Goal: Task Accomplishment & Management: Complete application form

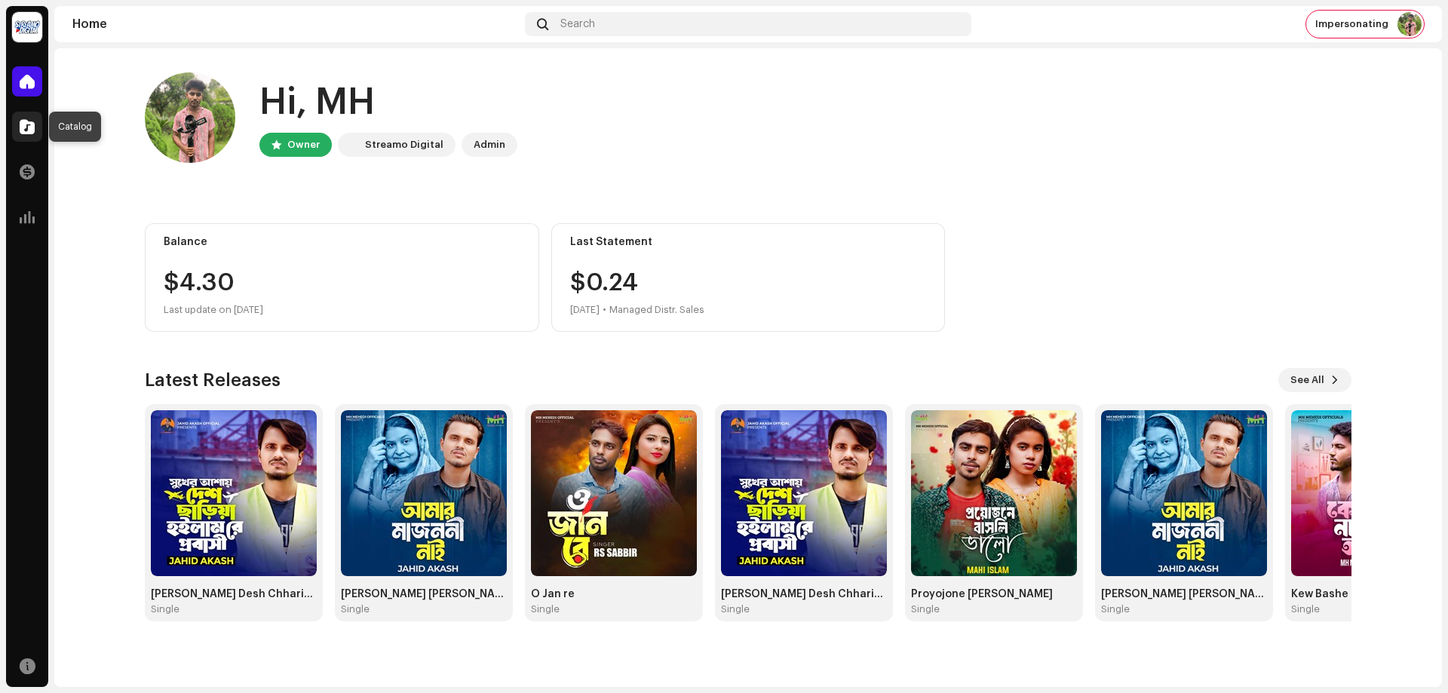
click at [20, 127] on span at bounding box center [27, 127] width 15 height 12
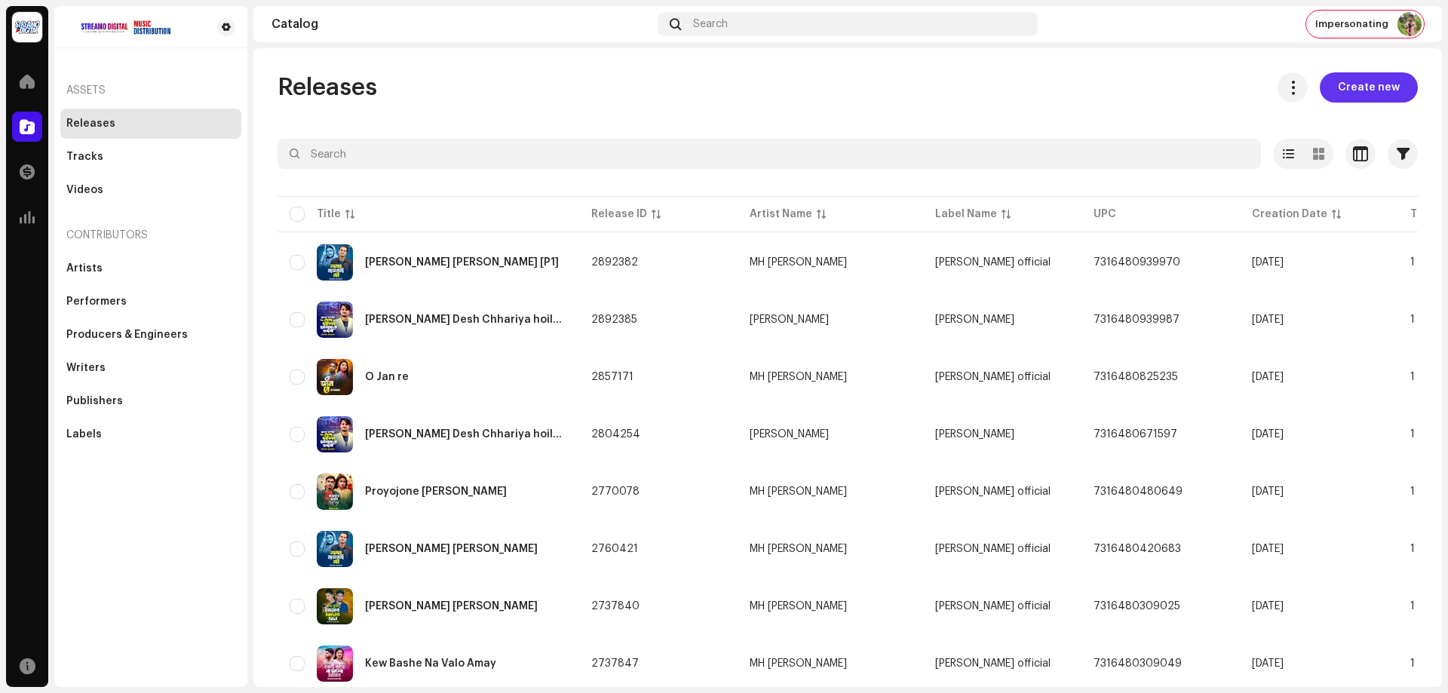
drag, startPoint x: 1358, startPoint y: 90, endPoint x: 1349, endPoint y: 91, distance: 9.9
click at [1358, 90] on span "Create new" at bounding box center [1369, 87] width 62 height 30
click at [1349, 90] on span "Create new" at bounding box center [1369, 87] width 62 height 30
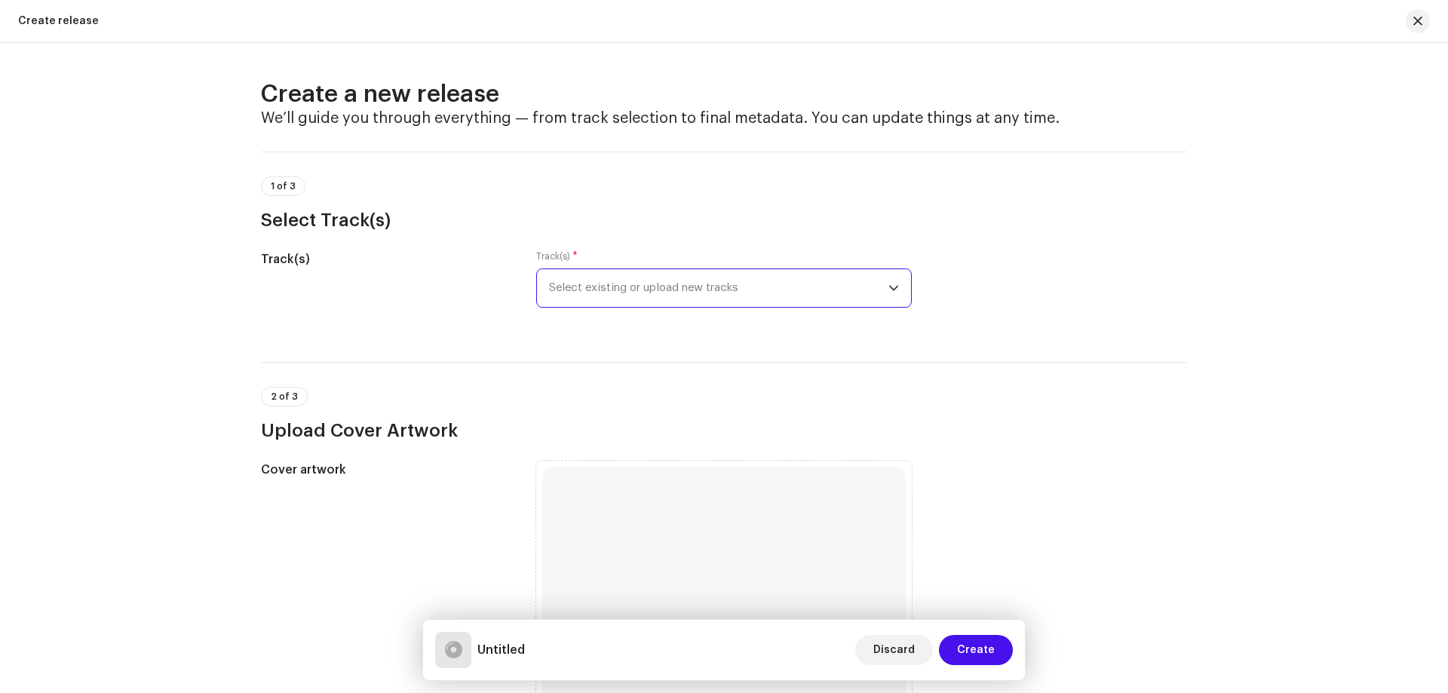
click at [692, 278] on span "Select existing or upload new tracks" at bounding box center [718, 288] width 339 height 38
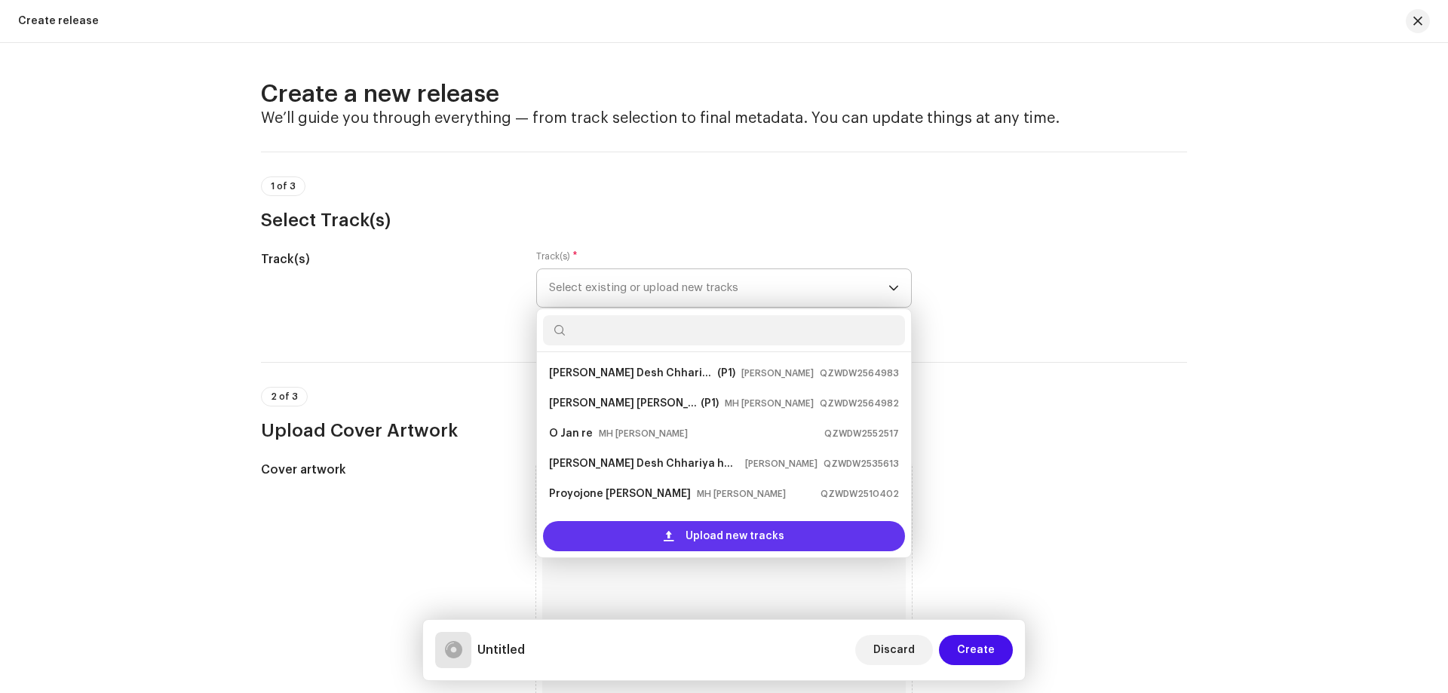
scroll to position [24, 0]
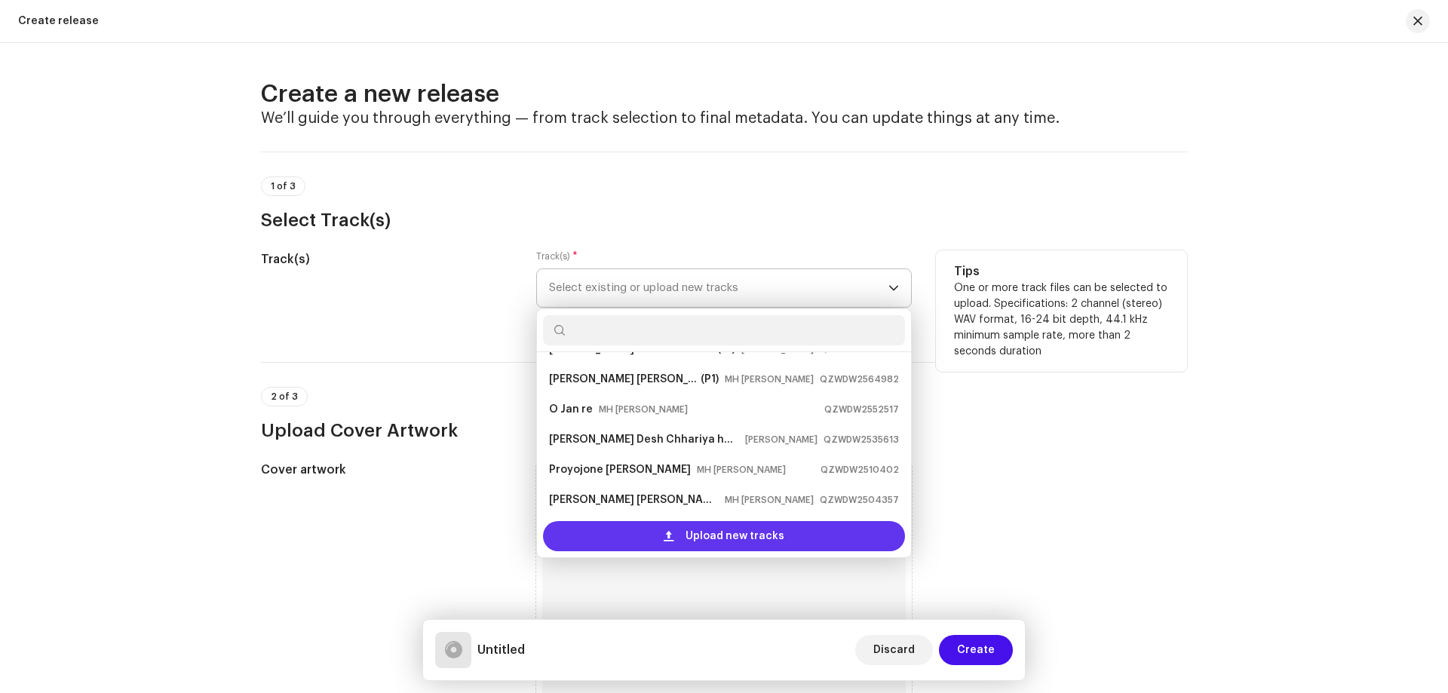
click at [651, 533] on div "Upload new tracks" at bounding box center [724, 536] width 362 height 30
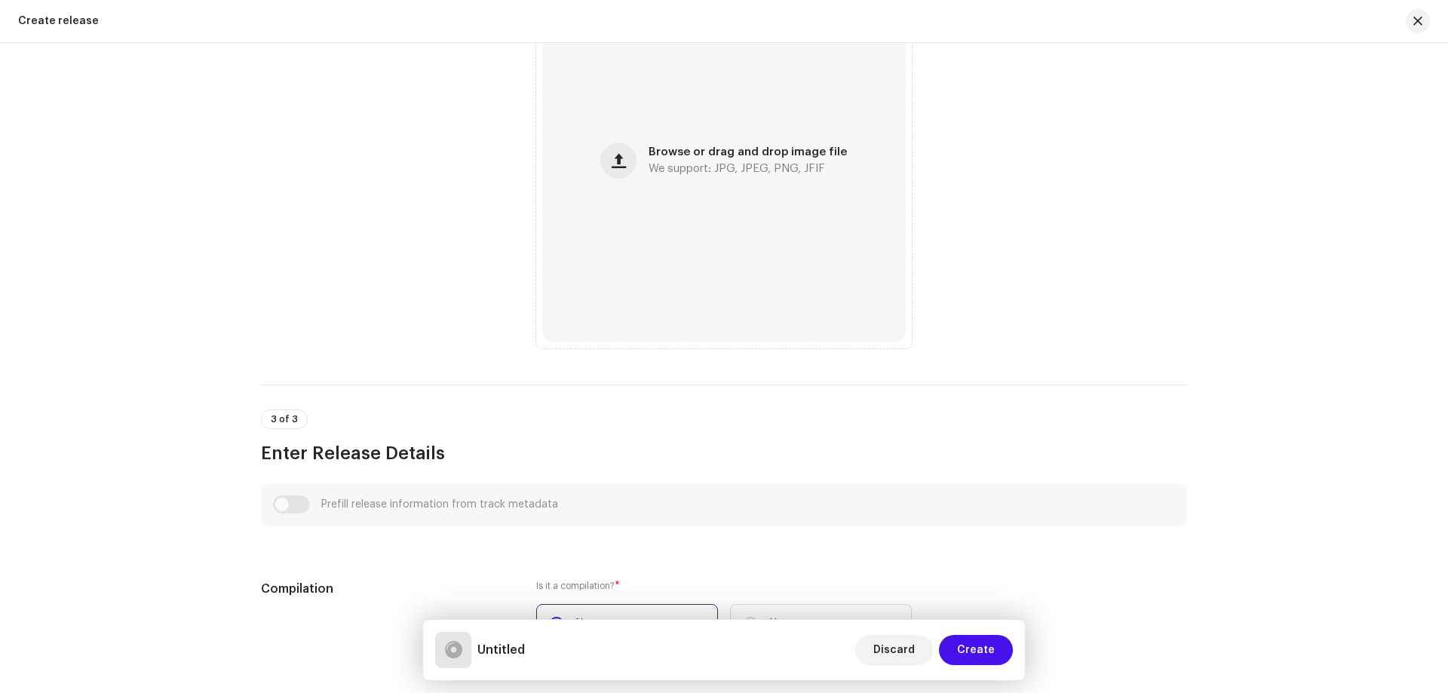
scroll to position [603, 0]
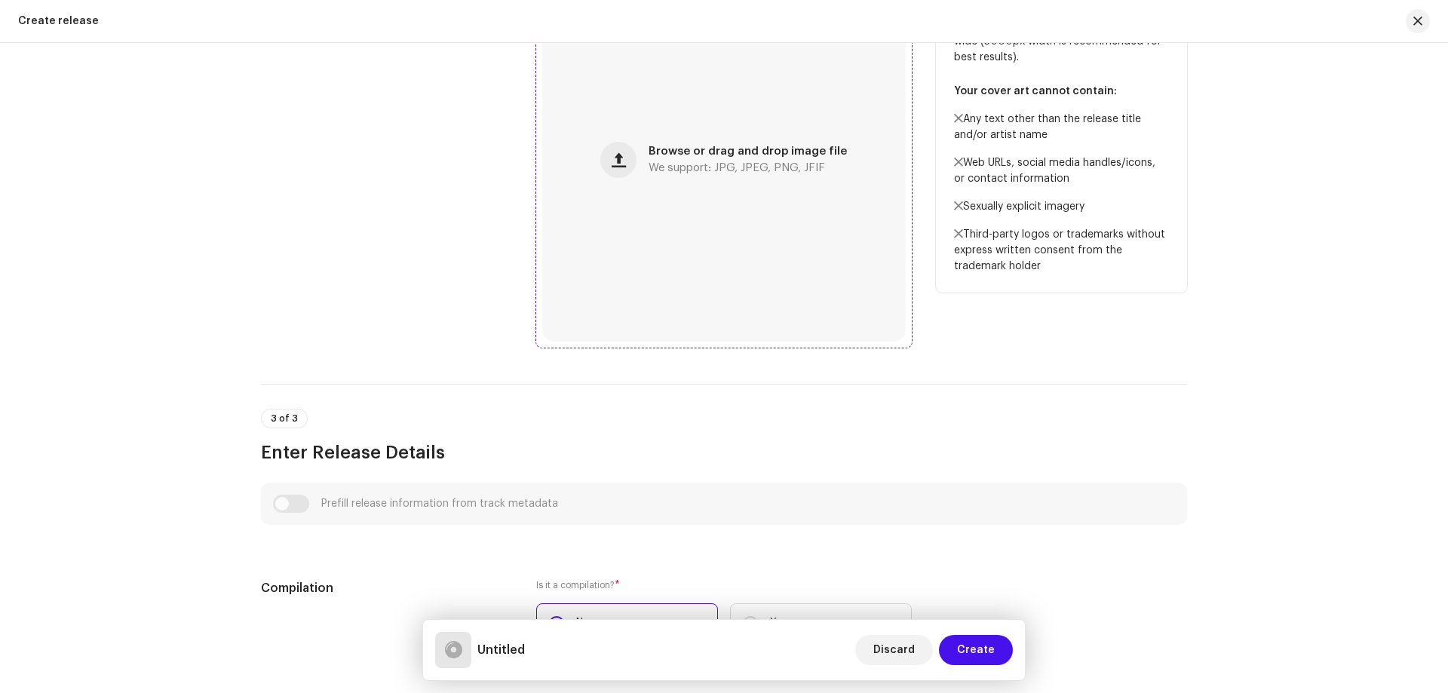
click at [785, 281] on div "Browse or drag and drop image file We support: JPG, JPEG, PNG, JFIF" at bounding box center [724, 160] width 364 height 364
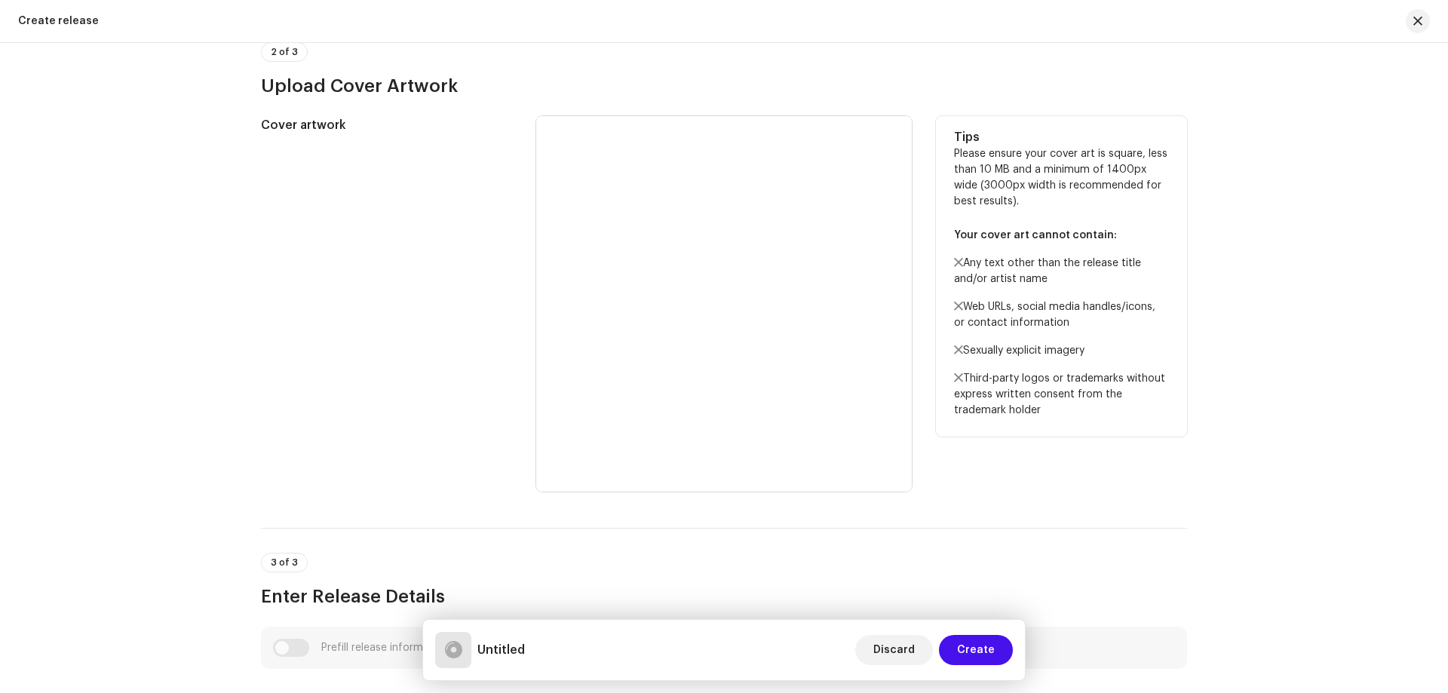
scroll to position [226, 0]
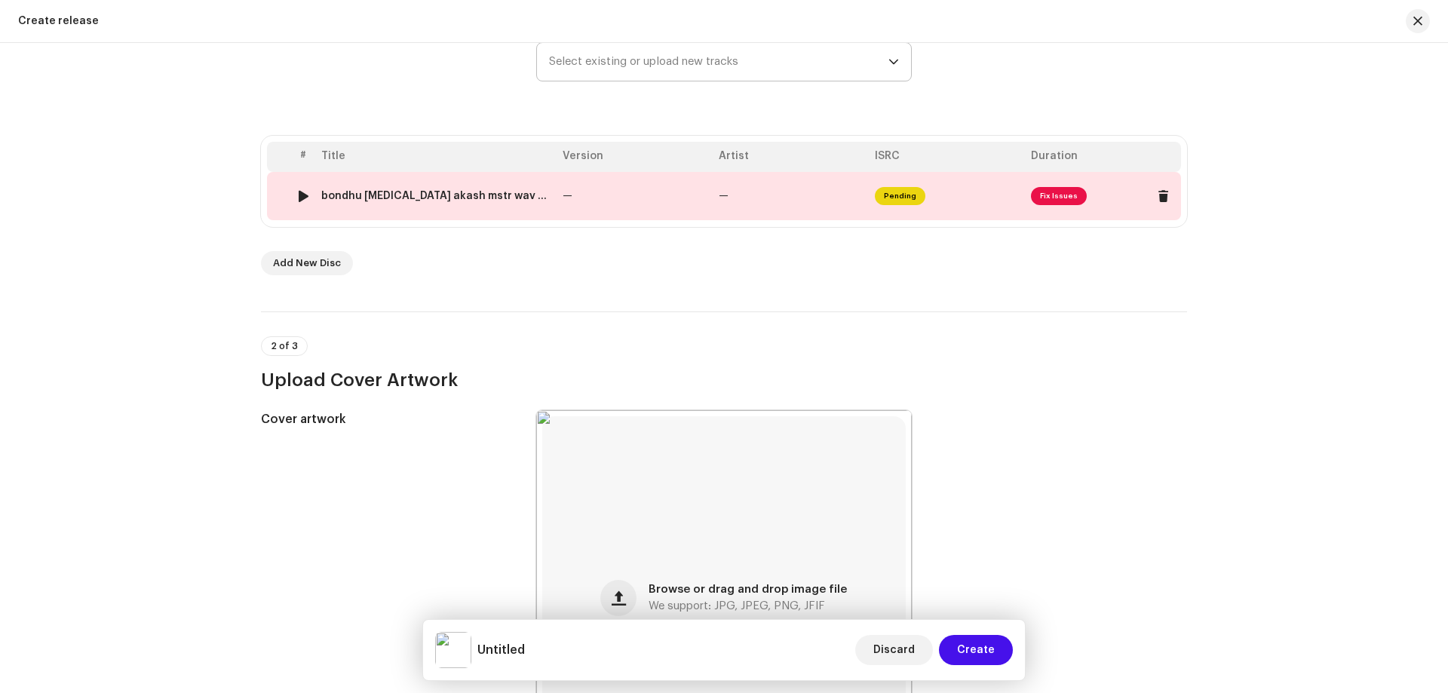
click at [713, 198] on td "—" at bounding box center [791, 196] width 156 height 48
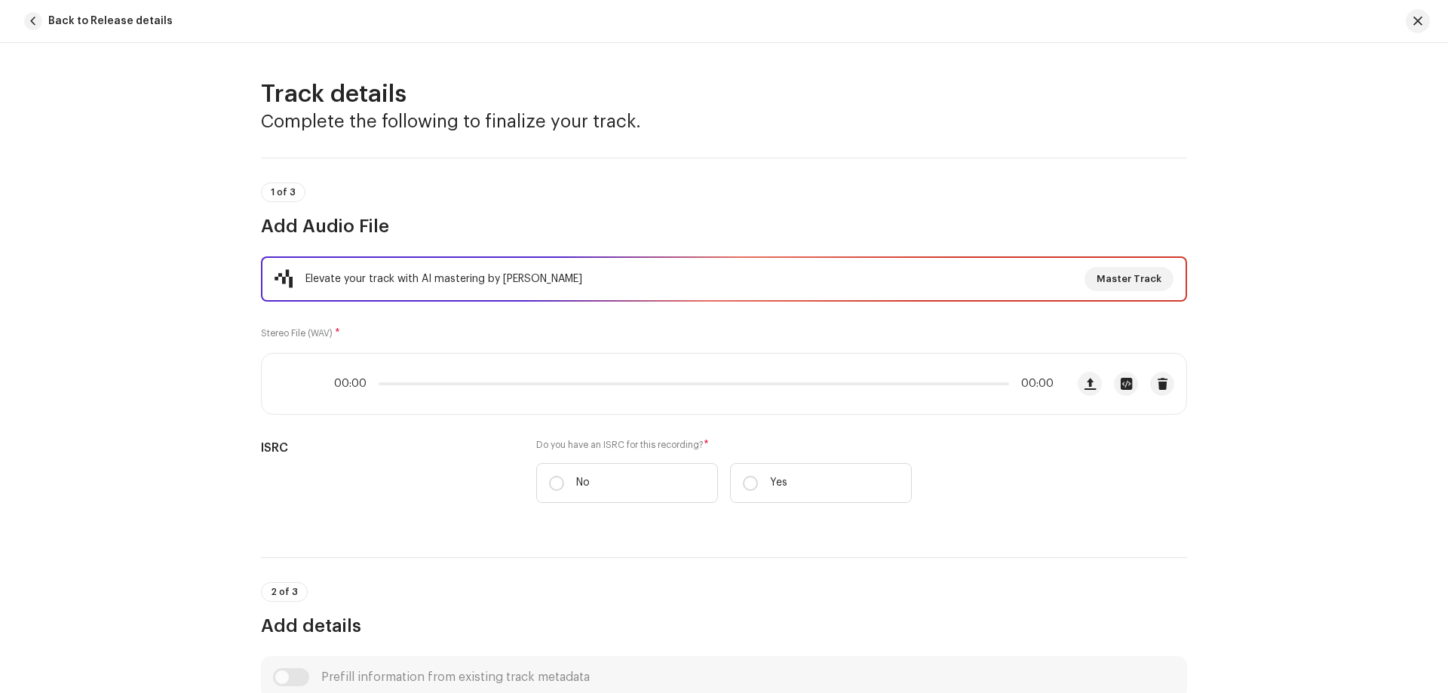
scroll to position [605, 0]
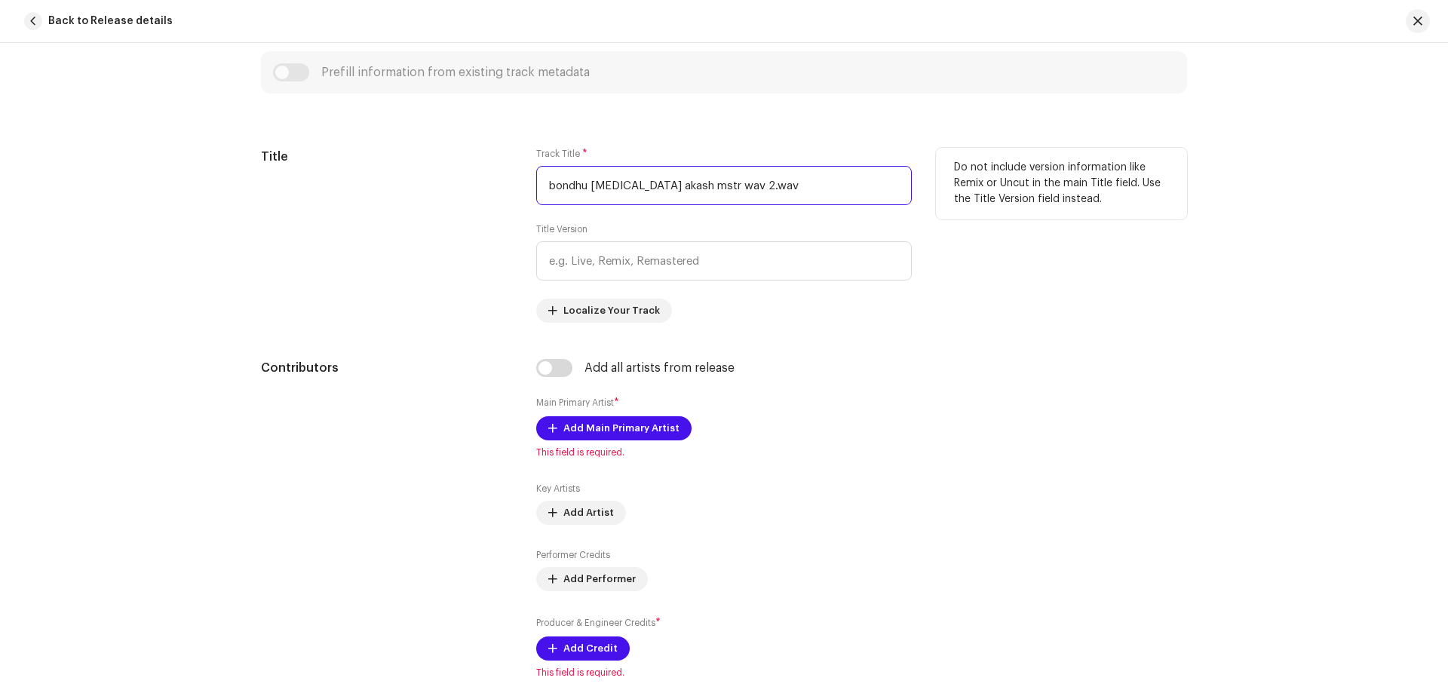
click at [650, 190] on input "bondhu [MEDICAL_DATA] akash mstr wav 2.wav" at bounding box center [724, 185] width 376 height 39
paste input "বন্ধু [PERSON_NAME] [PERSON_NAME]"
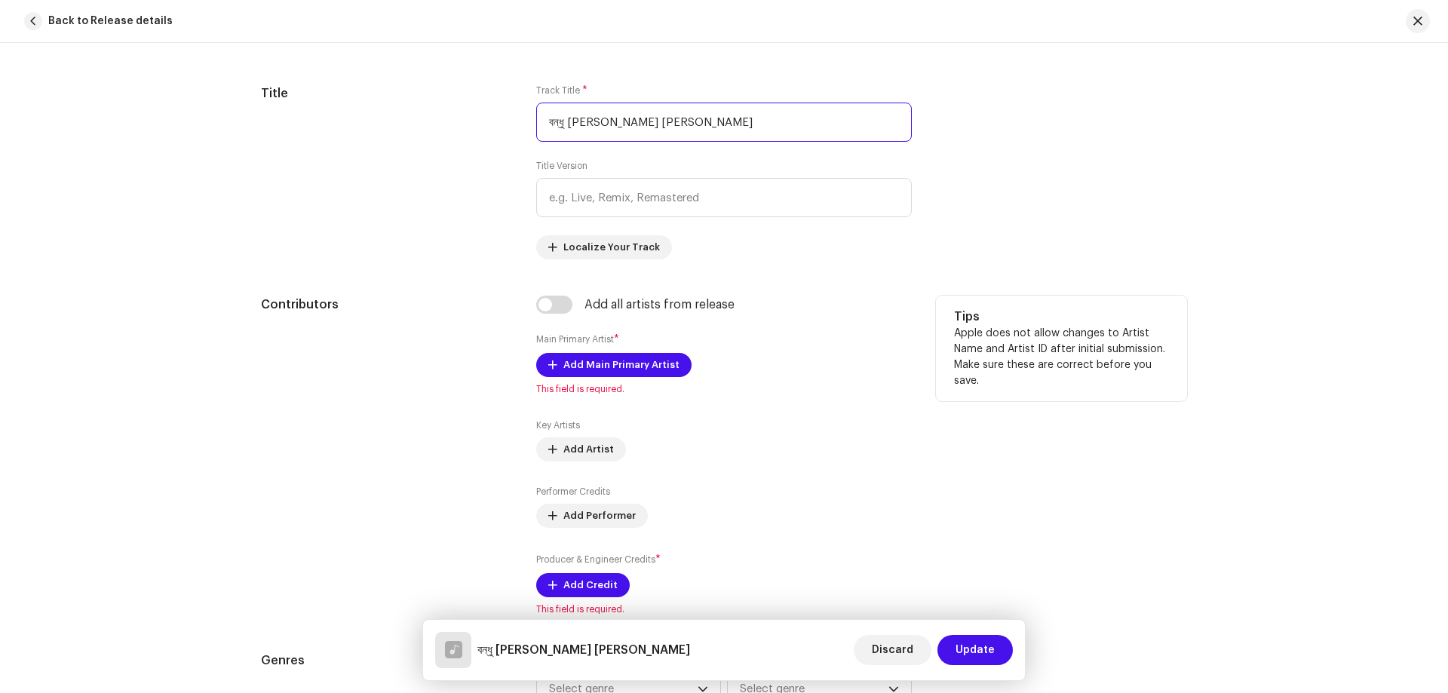
scroll to position [756, 0]
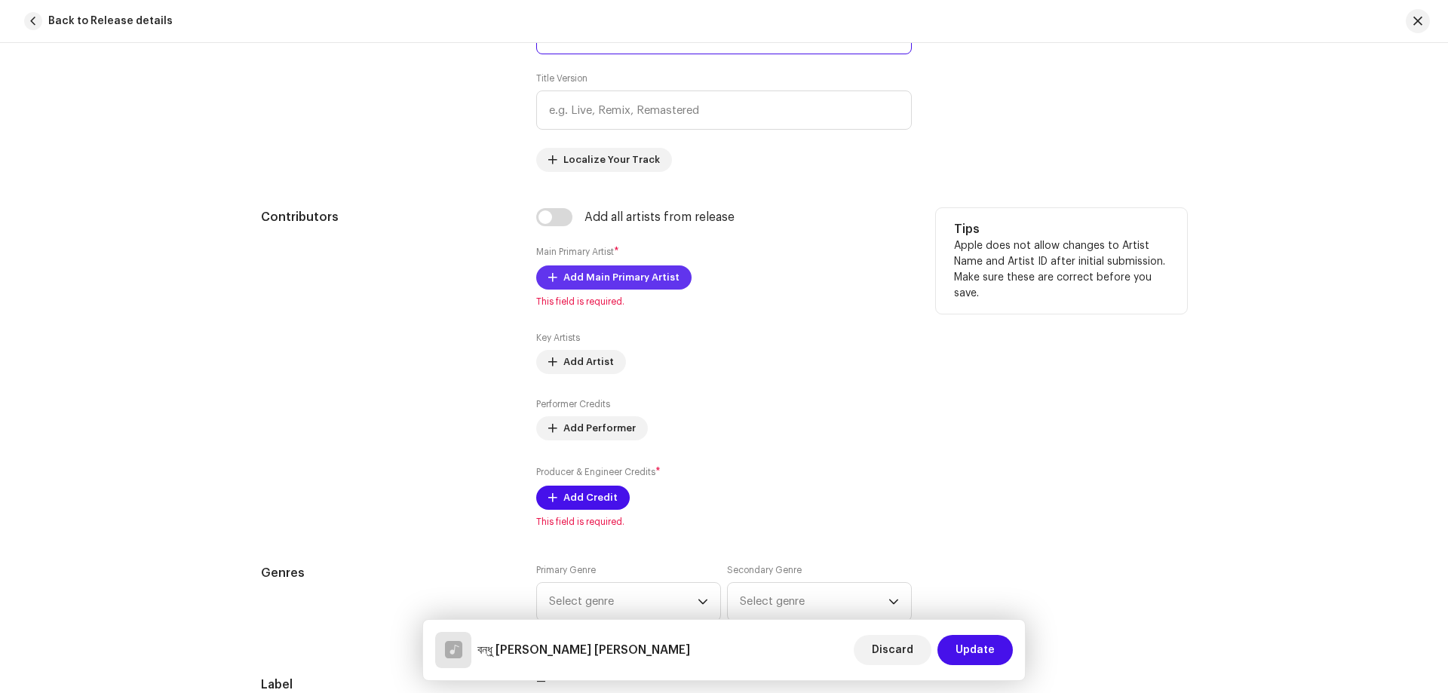
type input "বন্ধু [PERSON_NAME] [PERSON_NAME]"
click at [598, 275] on span "Add Main Primary Artist" at bounding box center [621, 277] width 116 height 30
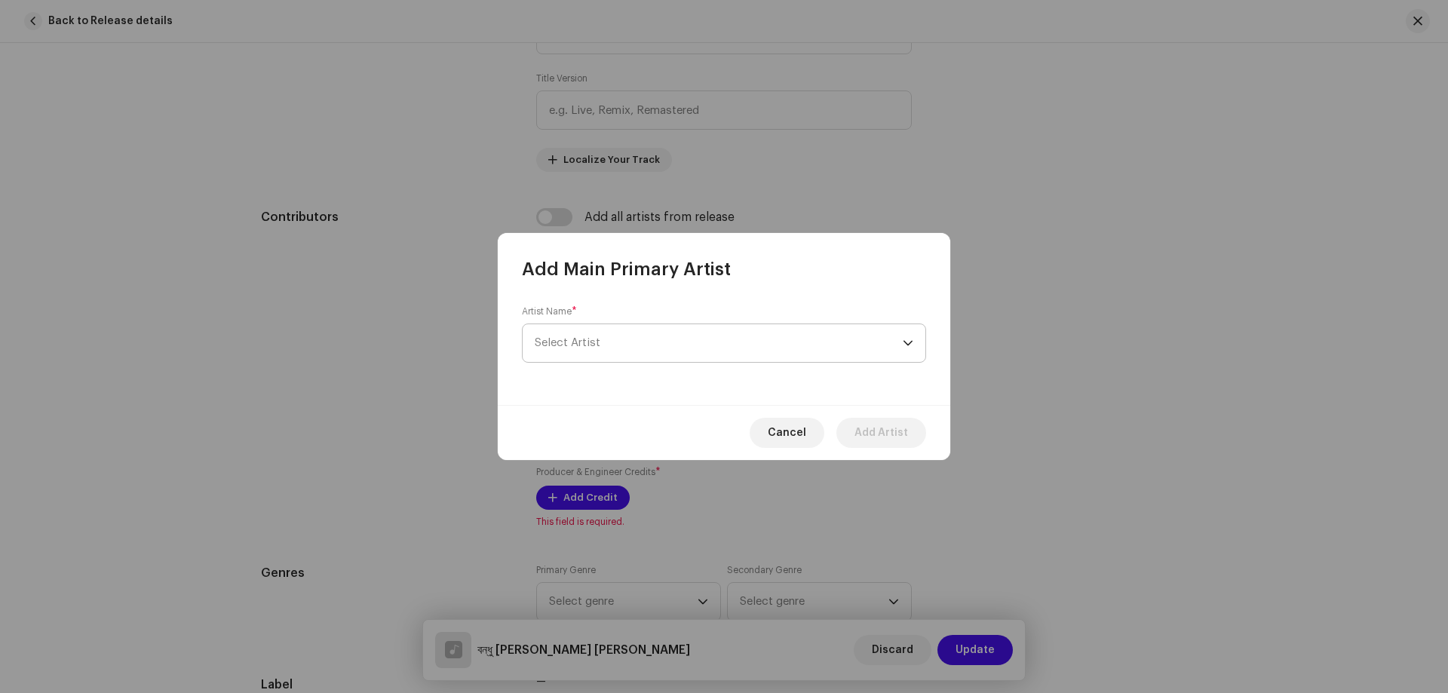
click at [637, 329] on span "Select Artist" at bounding box center [719, 343] width 368 height 38
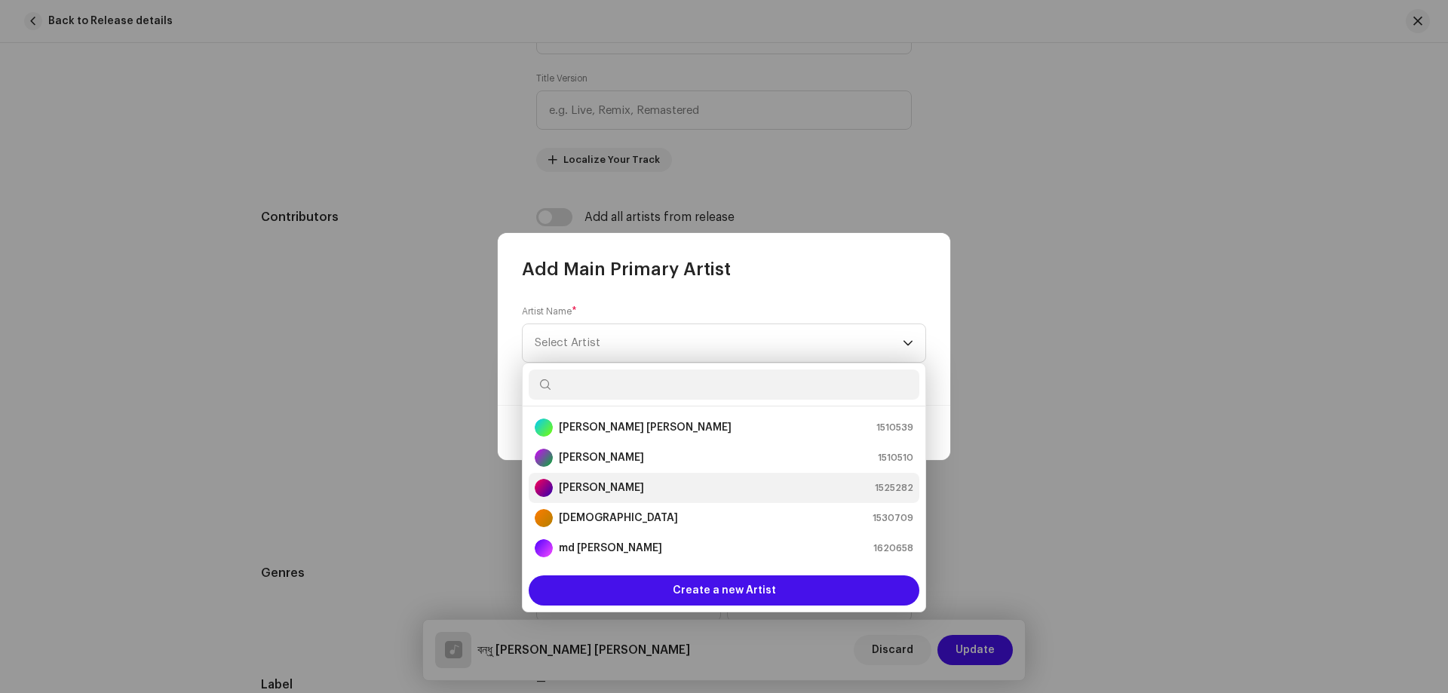
click at [622, 481] on div "[PERSON_NAME] 1525282" at bounding box center [724, 488] width 379 height 18
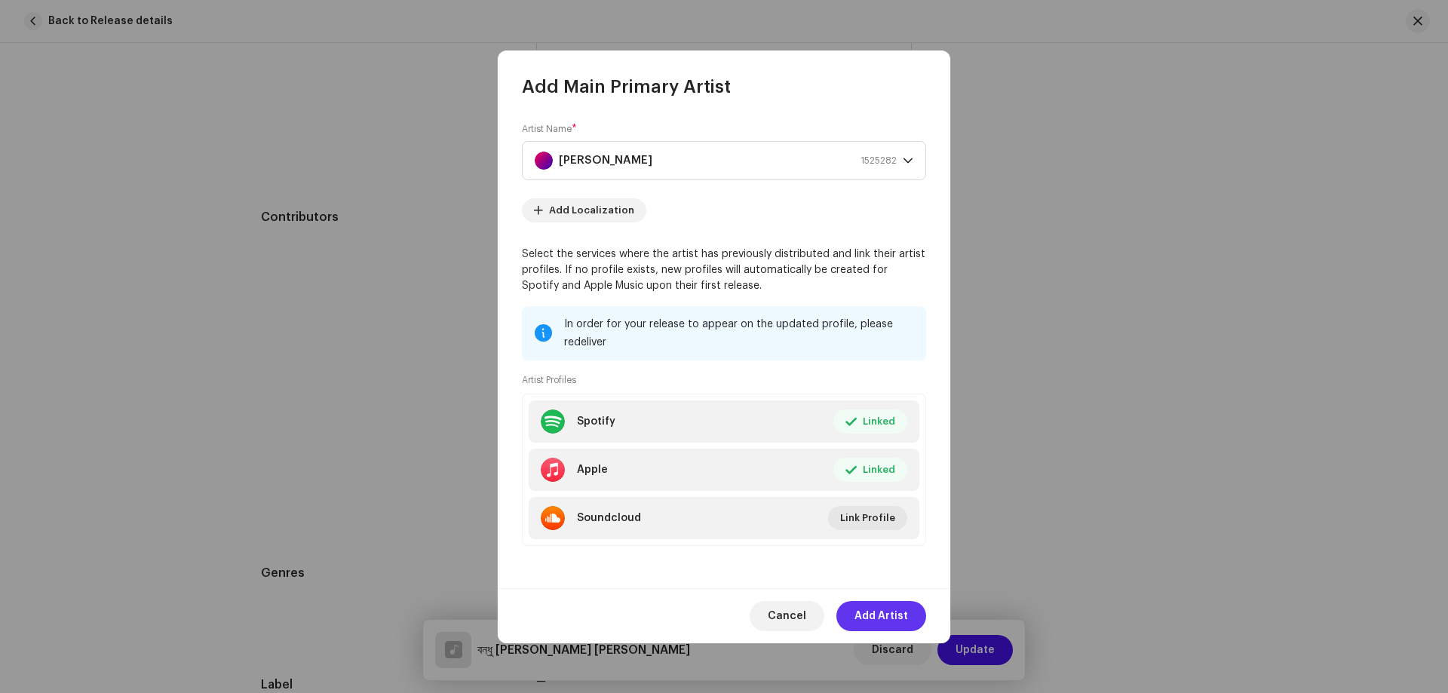
click at [907, 622] on span "Add Artist" at bounding box center [882, 616] width 54 height 30
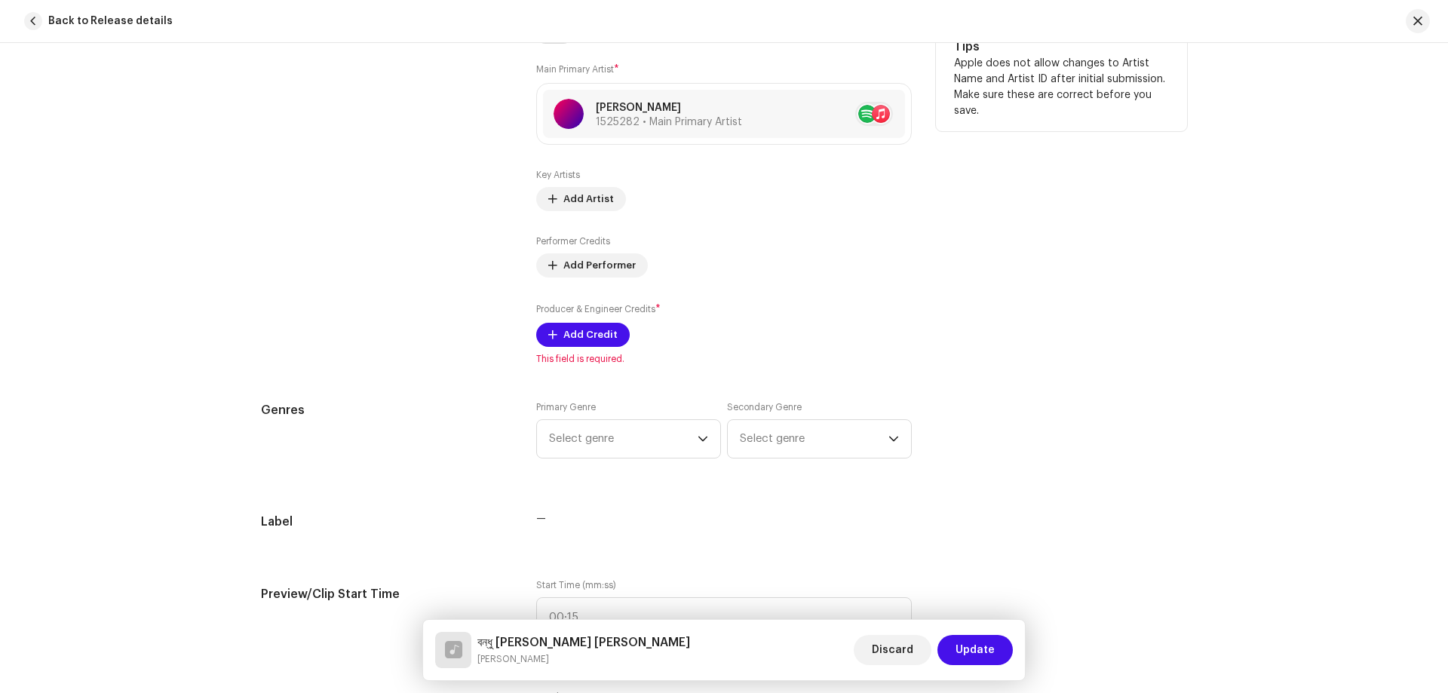
scroll to position [982, 0]
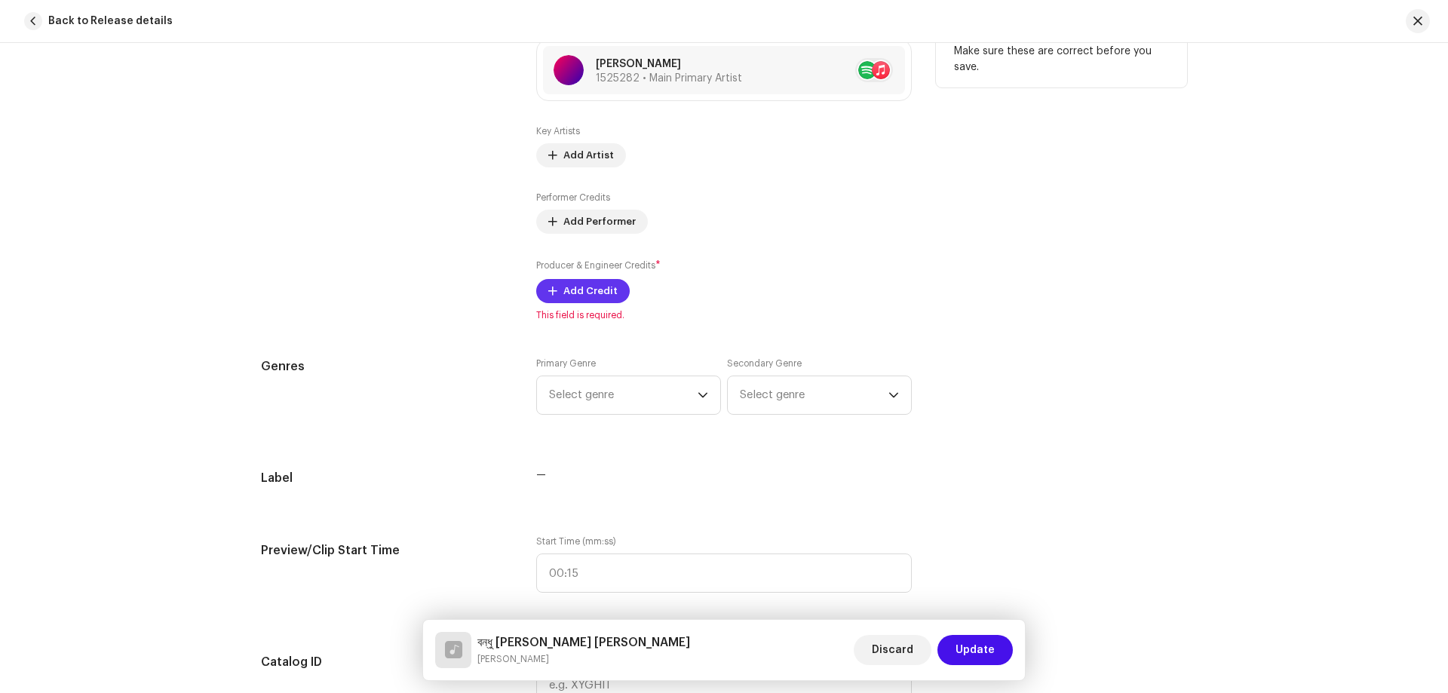
click at [605, 293] on span "Add Credit" at bounding box center [590, 291] width 54 height 30
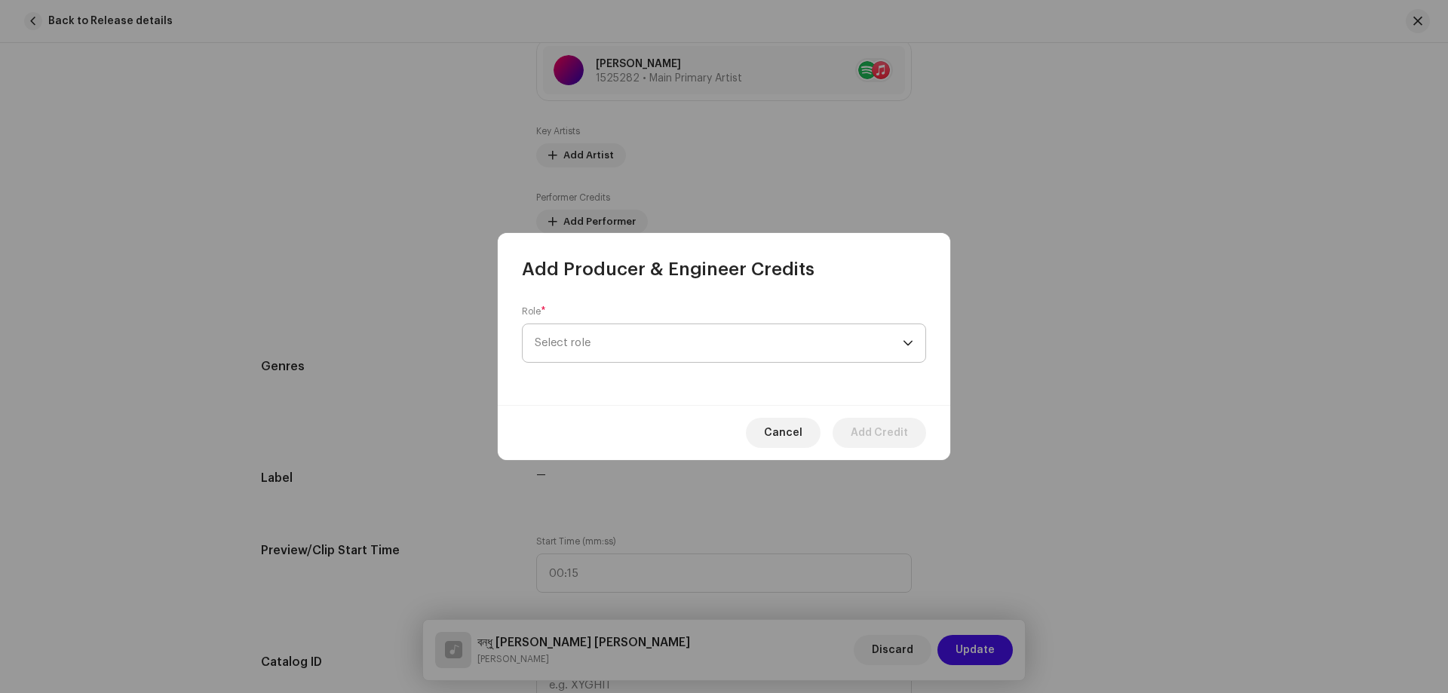
click at [625, 351] on span "Select role" at bounding box center [719, 343] width 368 height 38
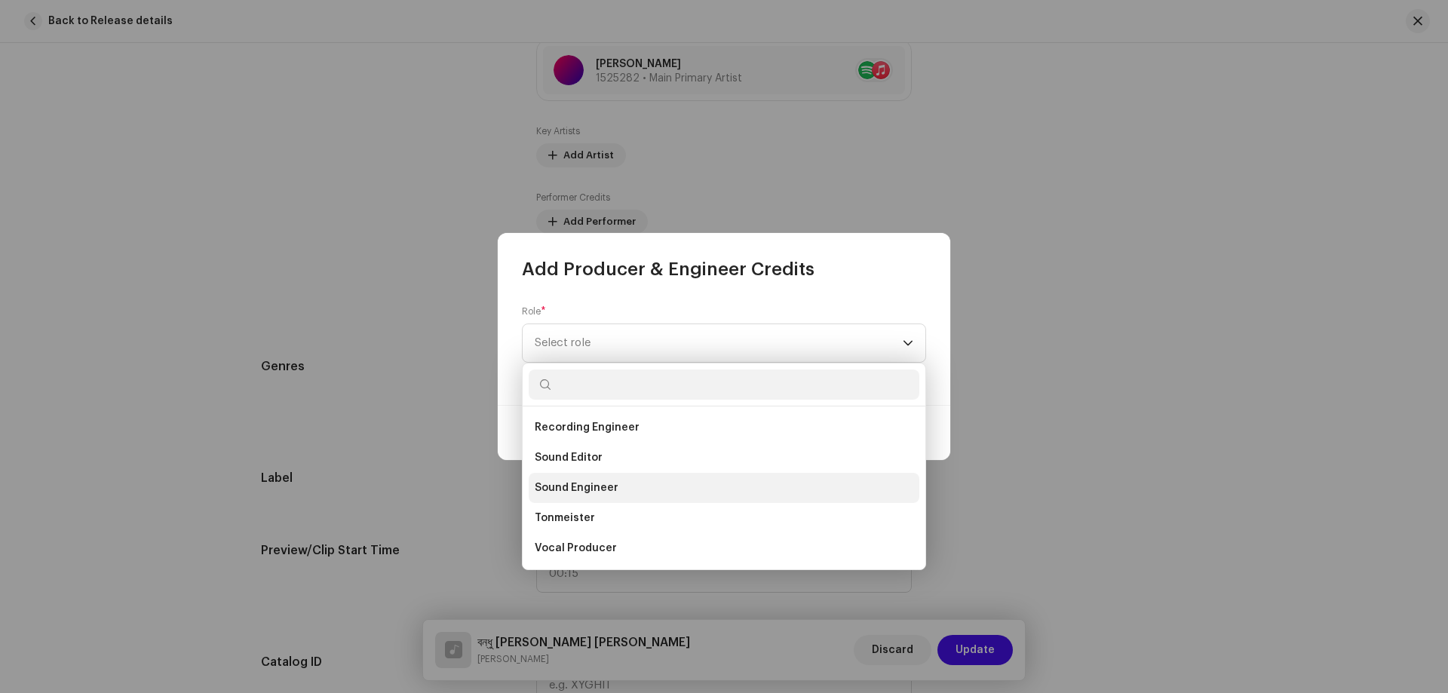
scroll to position [588, 0]
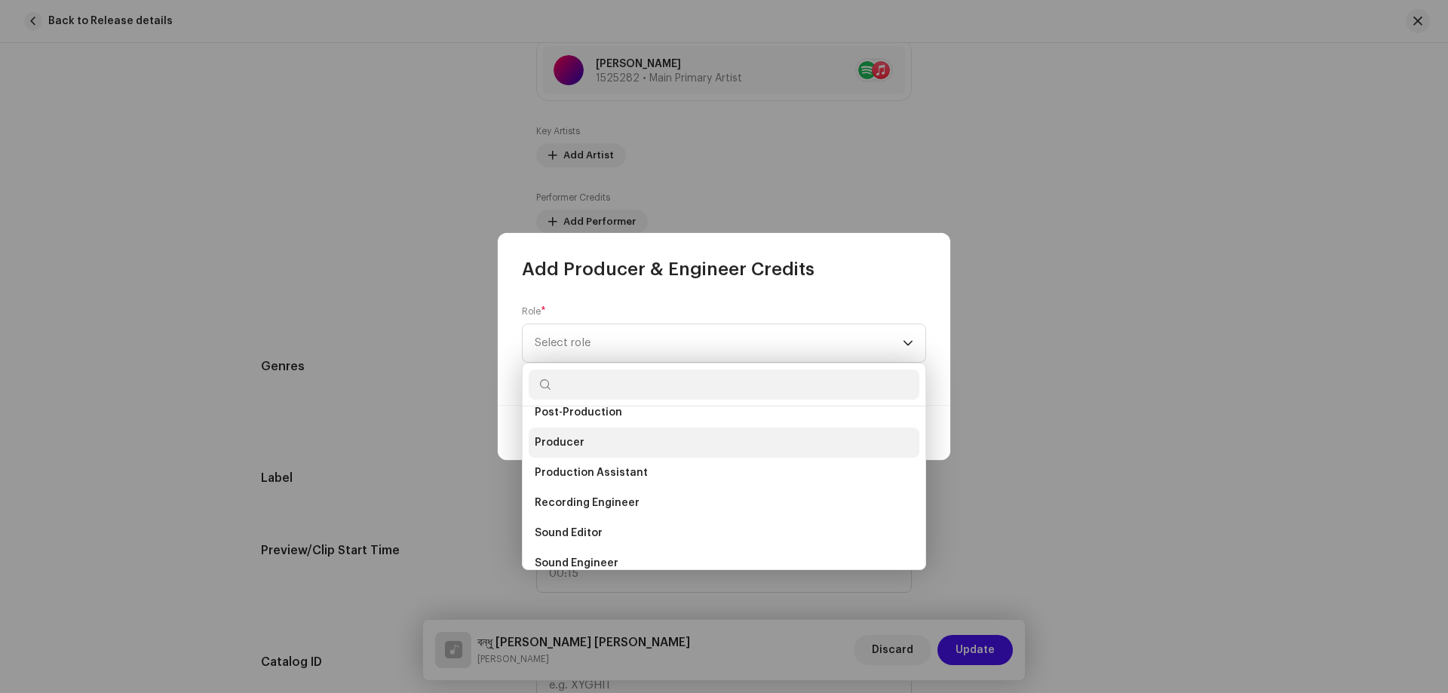
click at [590, 444] on li "Producer" at bounding box center [724, 443] width 391 height 30
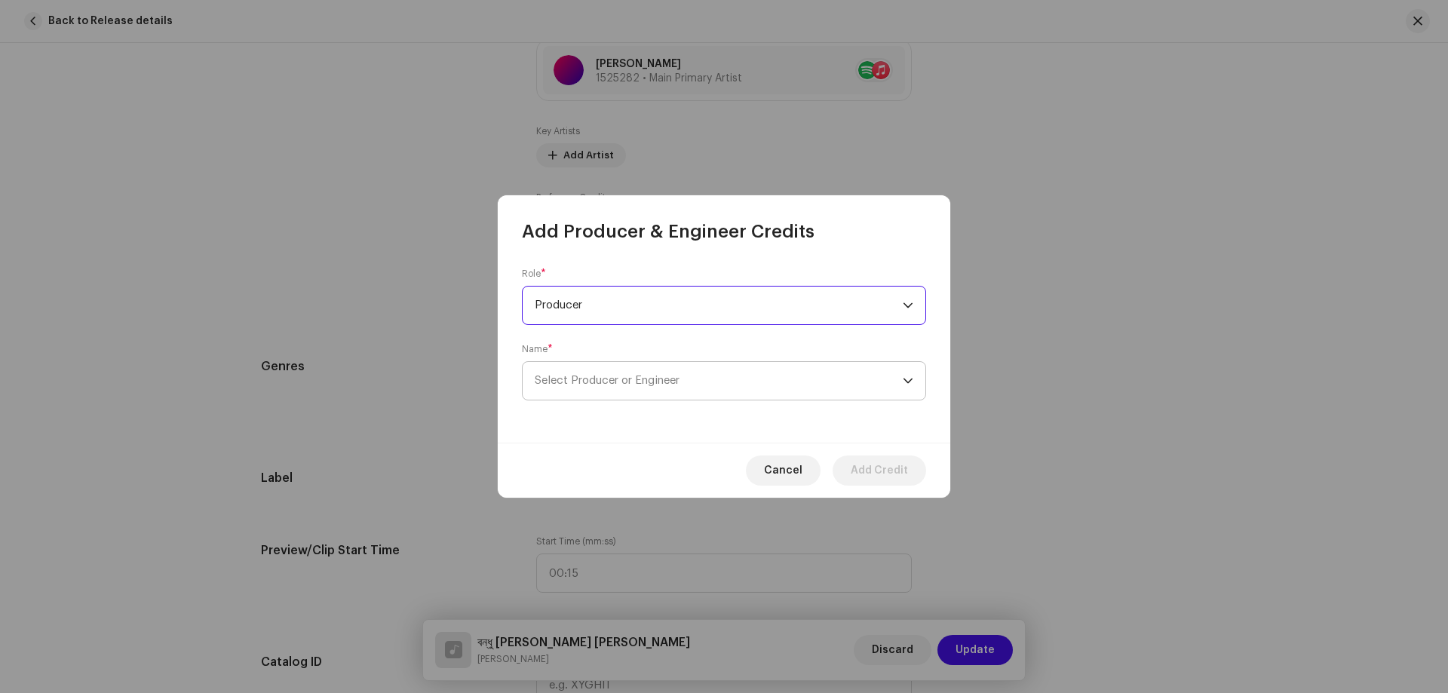
click at [600, 386] on span "Select Producer or Engineer" at bounding box center [719, 381] width 368 height 38
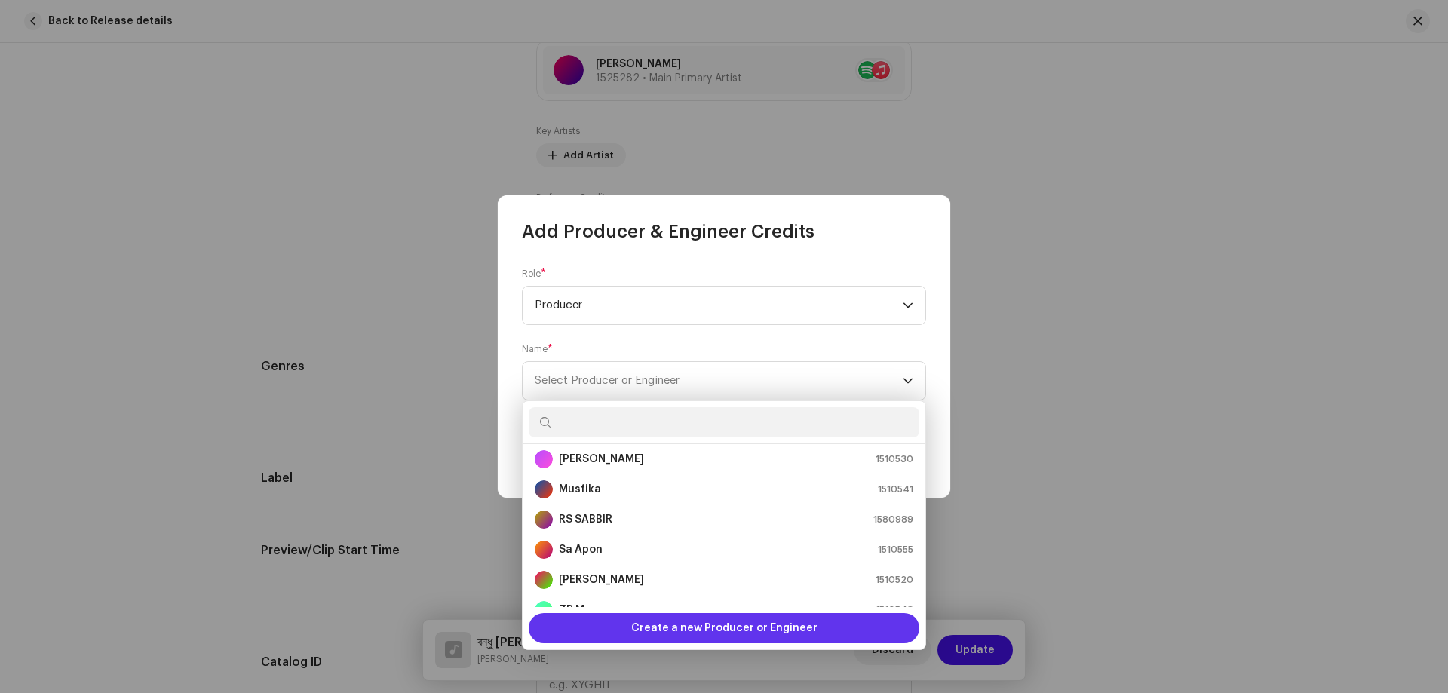
scroll to position [205, 0]
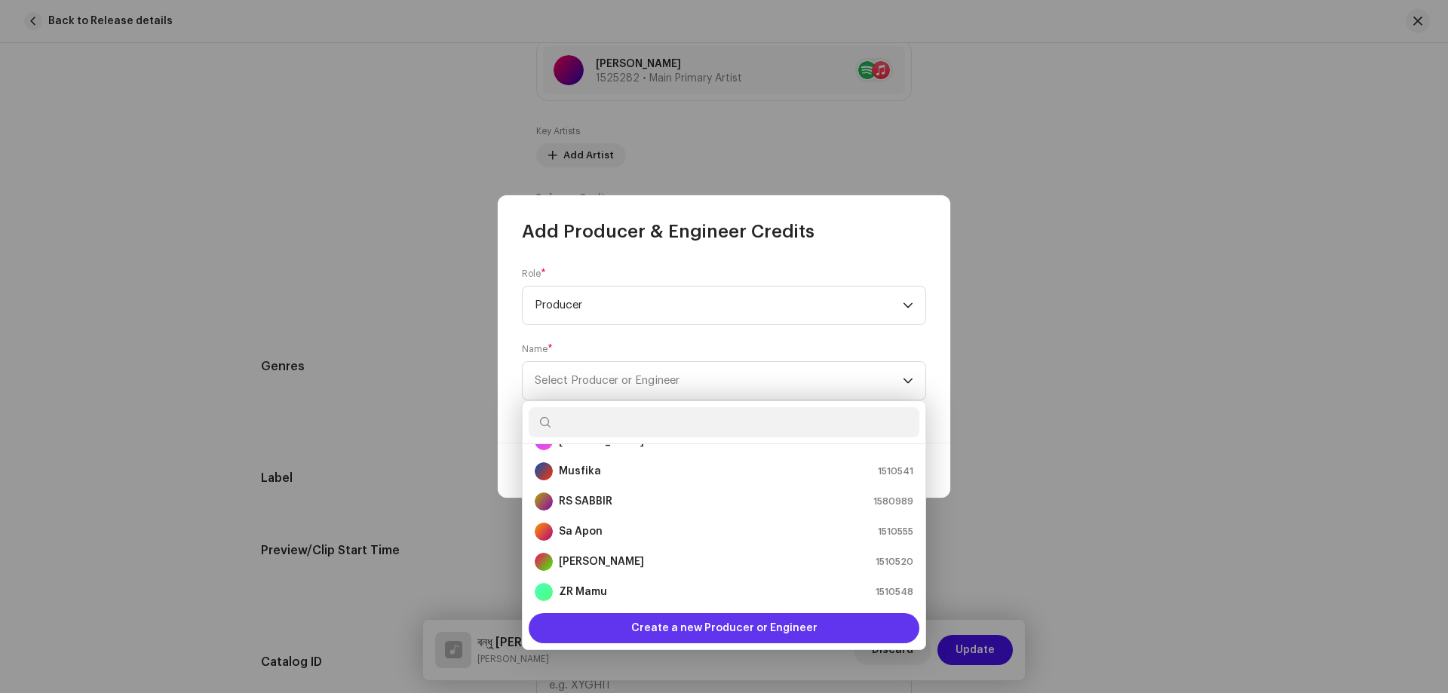
click at [674, 625] on span "Create a new Producer or Engineer" at bounding box center [724, 628] width 186 height 30
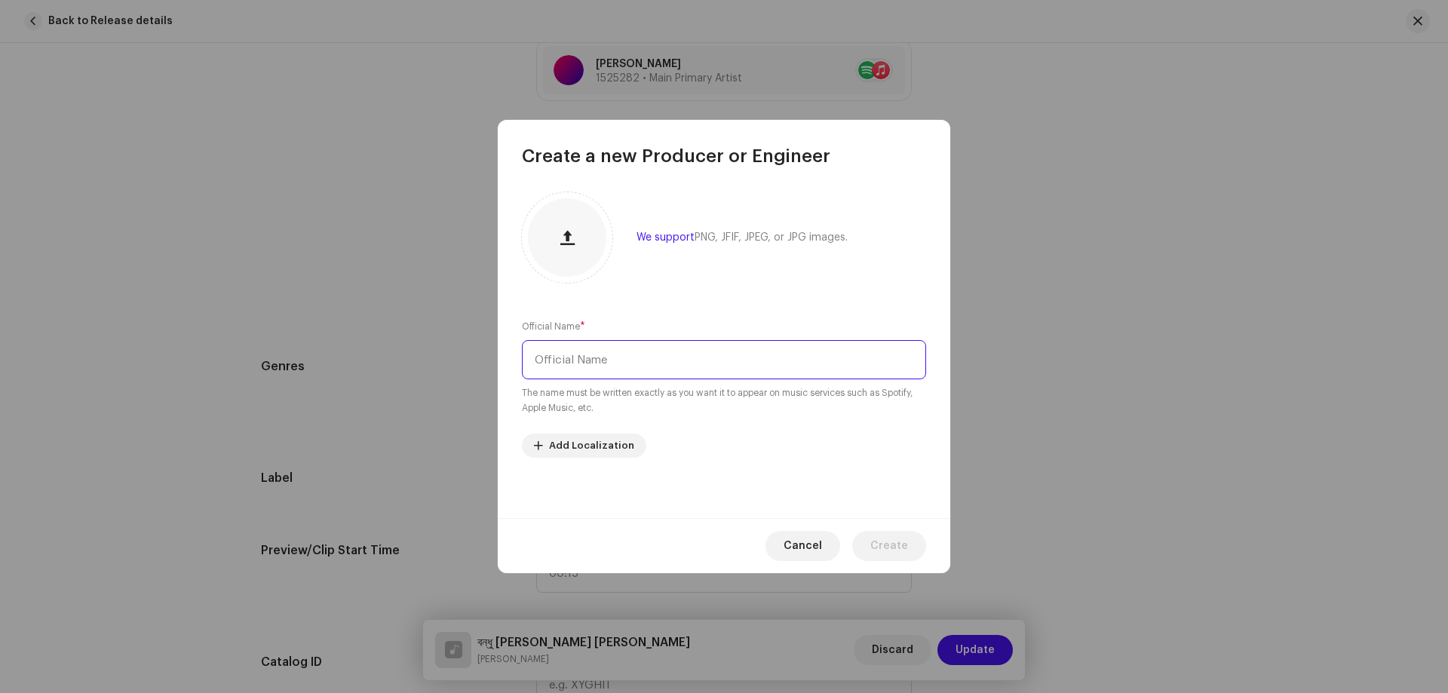
click at [620, 349] on input "text" at bounding box center [724, 359] width 404 height 39
paste input "[PERSON_NAME] Official"
type input "[PERSON_NAME] Official"
drag, startPoint x: 904, startPoint y: 537, endPoint x: 874, endPoint y: 523, distance: 32.7
click at [906, 537] on span "Create" at bounding box center [889, 546] width 38 height 30
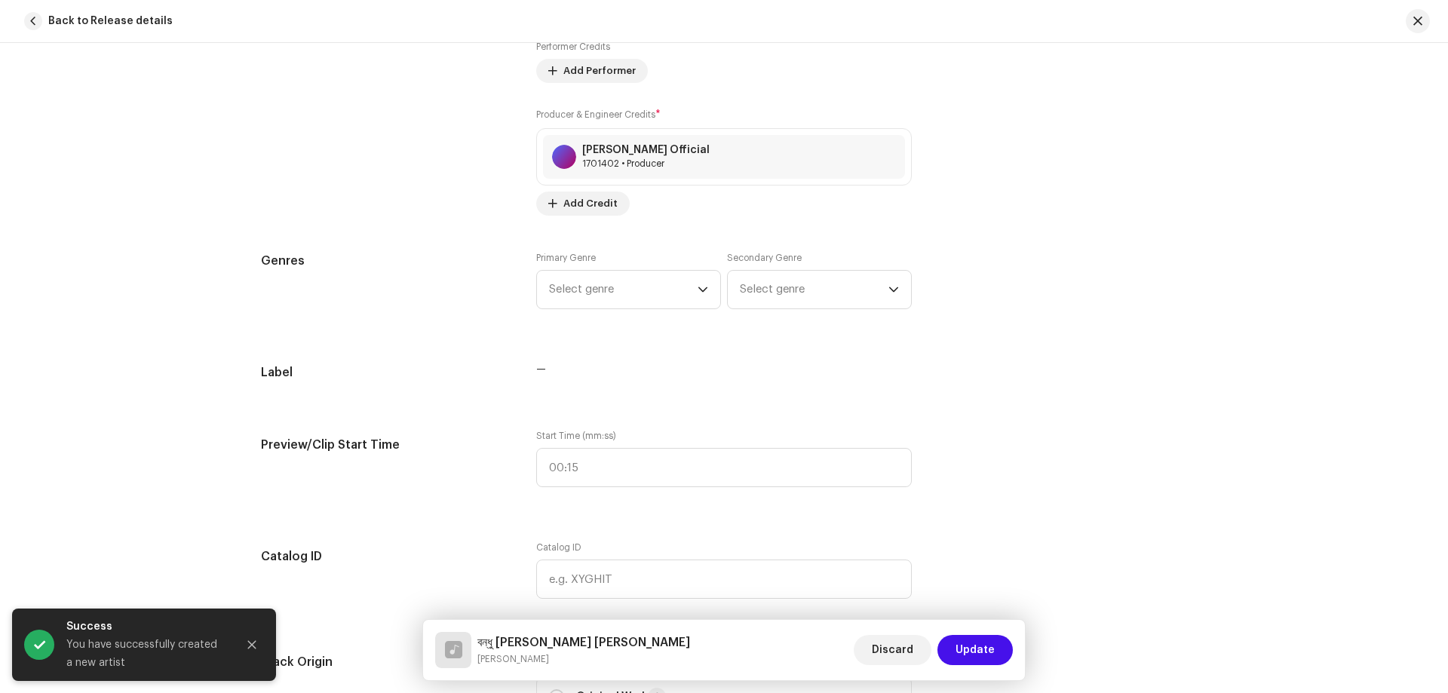
scroll to position [1359, 0]
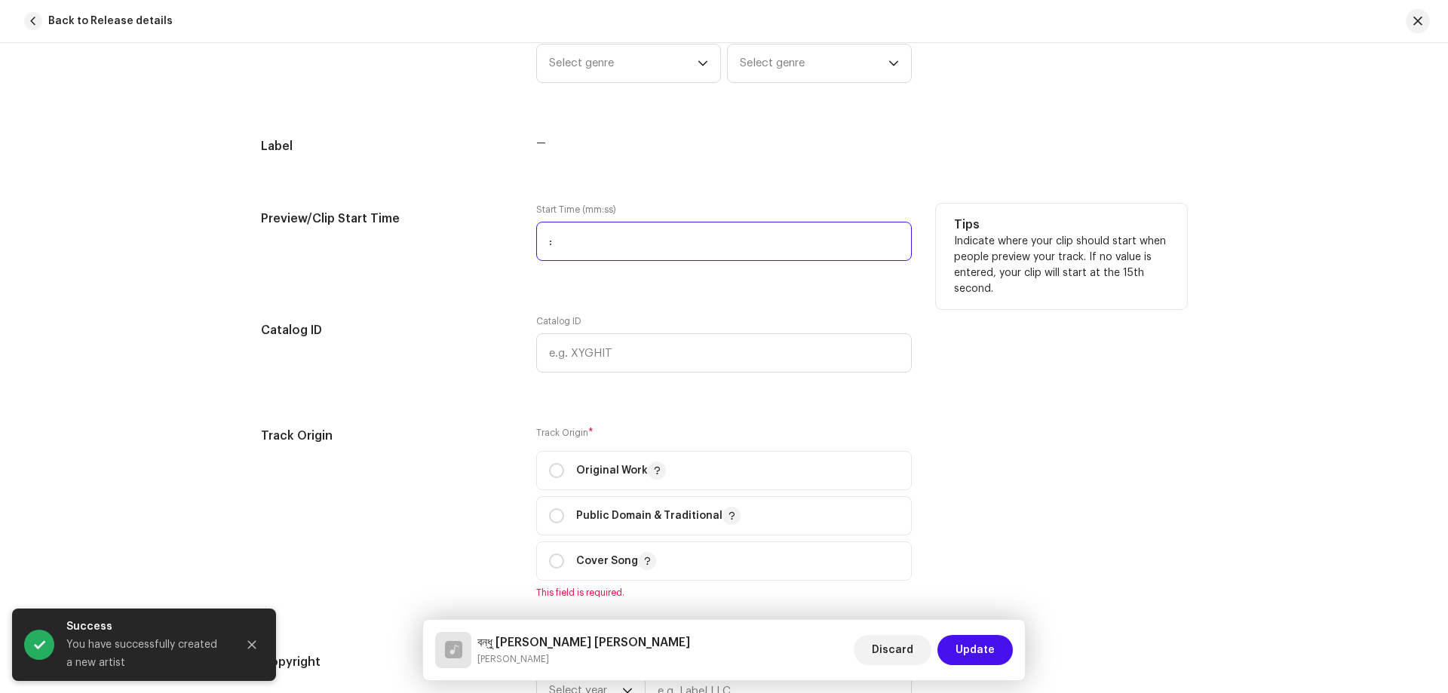
click at [619, 244] on input ":" at bounding box center [724, 241] width 376 height 39
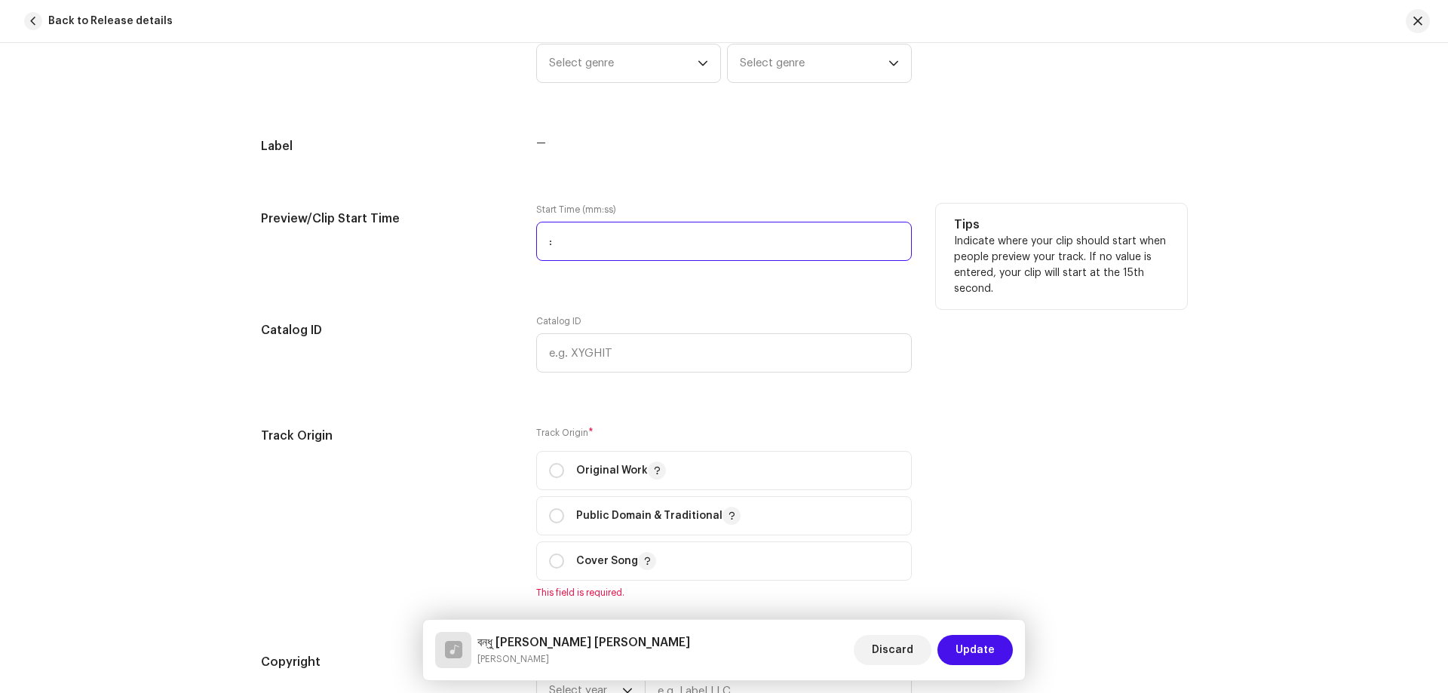
type input "00:25"
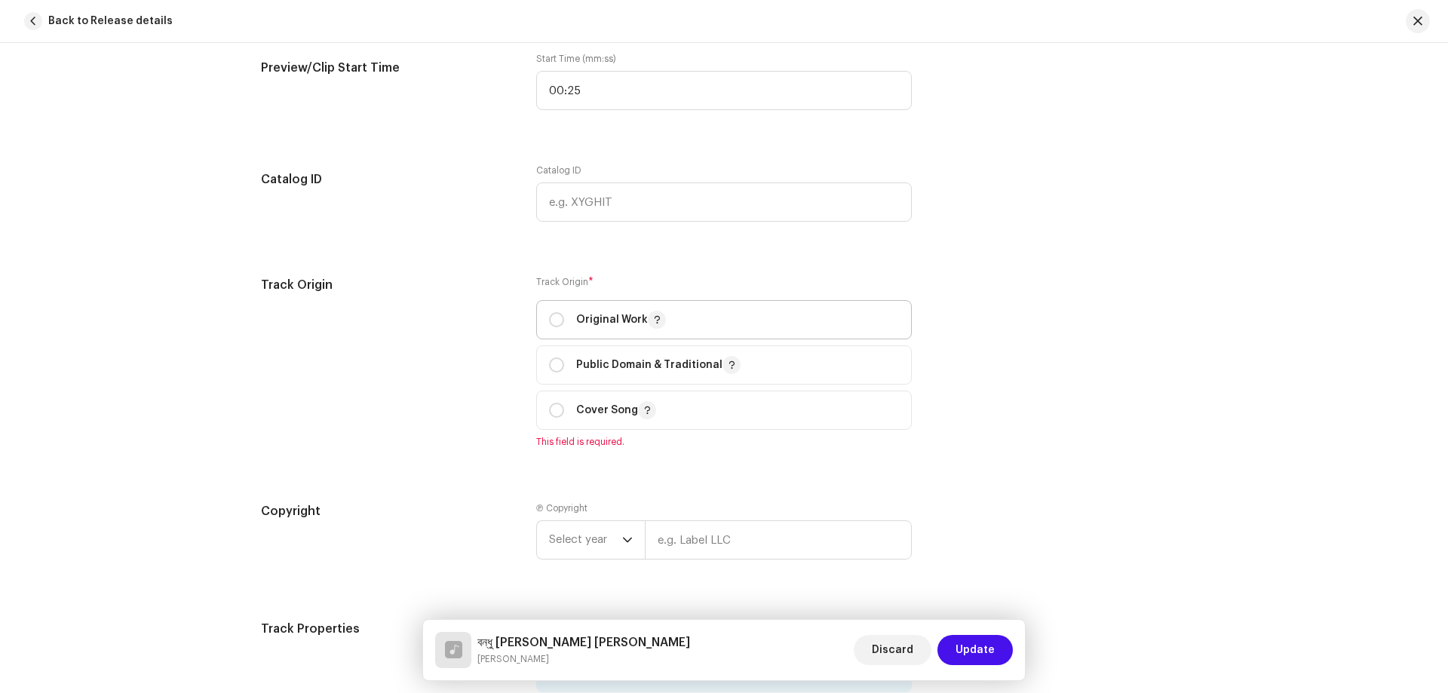
click at [603, 321] on p "Original Work" at bounding box center [621, 320] width 90 height 18
radio input "true"
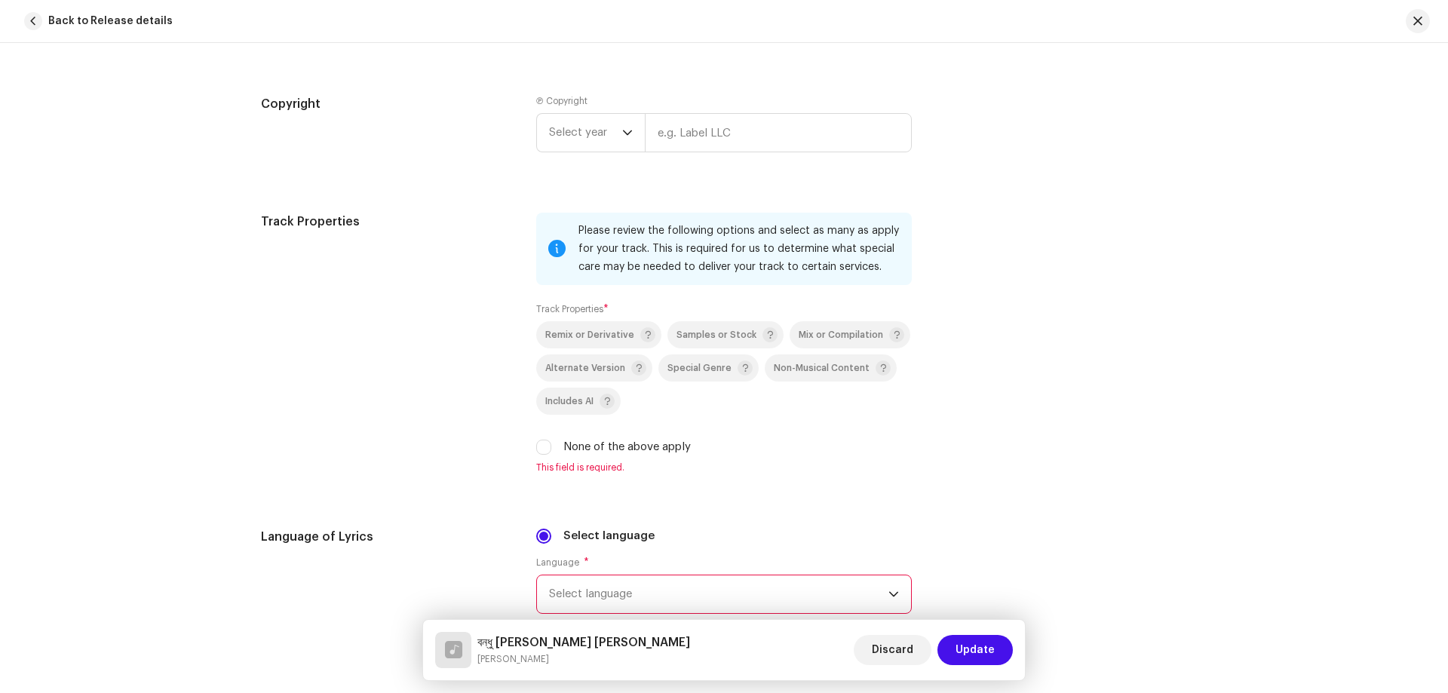
scroll to position [2038, 0]
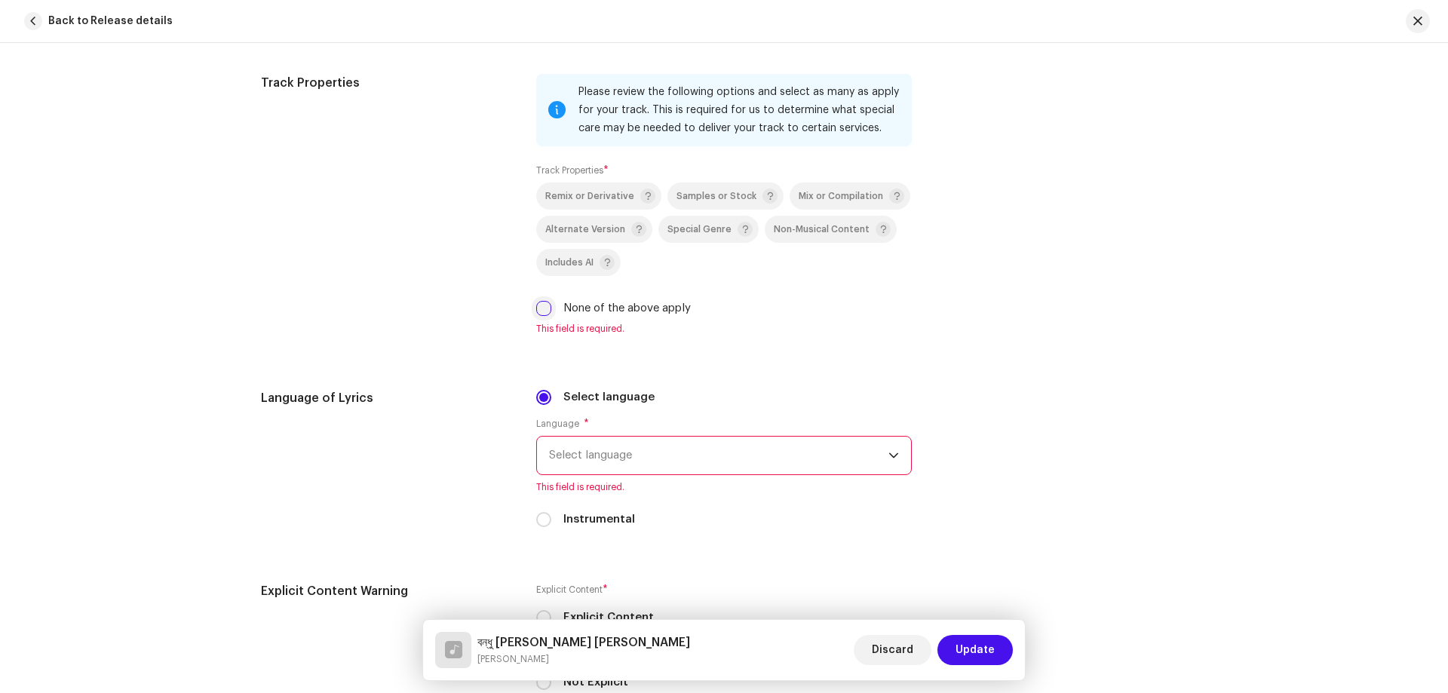
click at [547, 312] on input "None of the above apply" at bounding box center [543, 308] width 15 height 15
checkbox input "true"
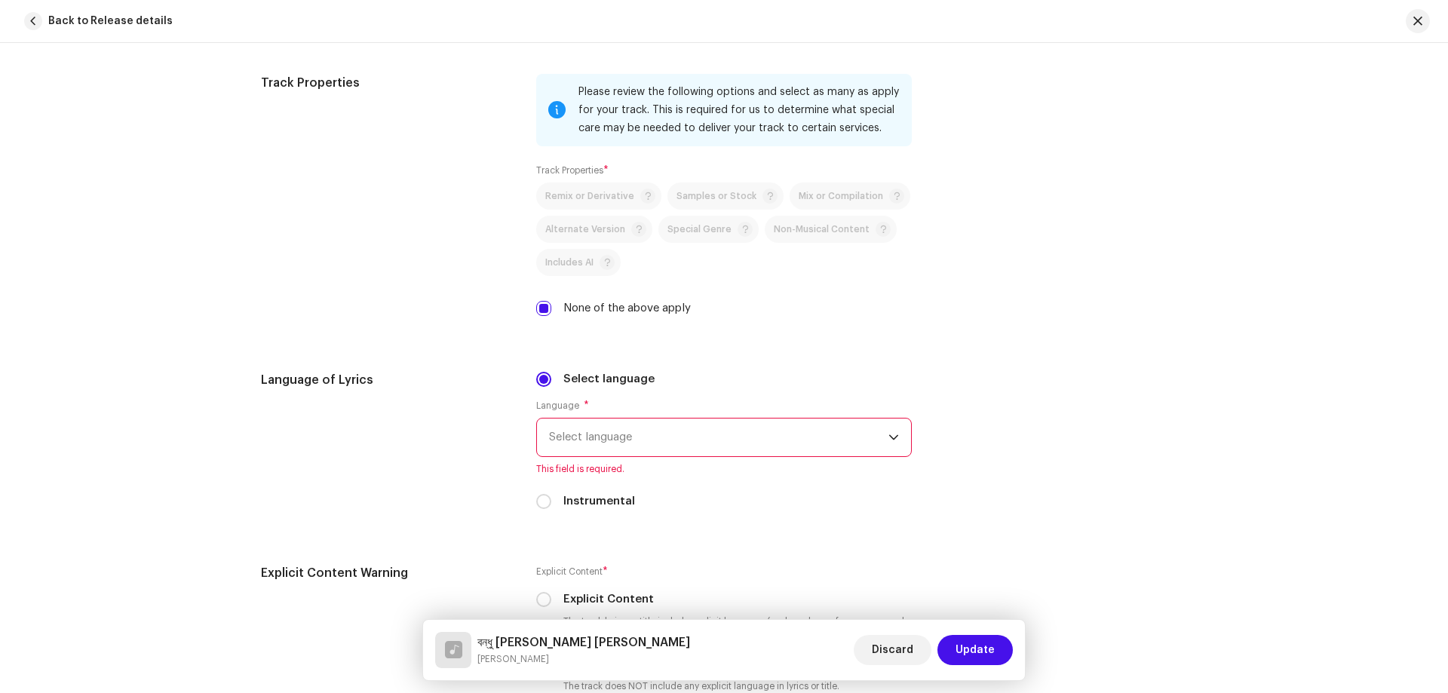
click at [648, 429] on span "Select language" at bounding box center [718, 438] width 339 height 38
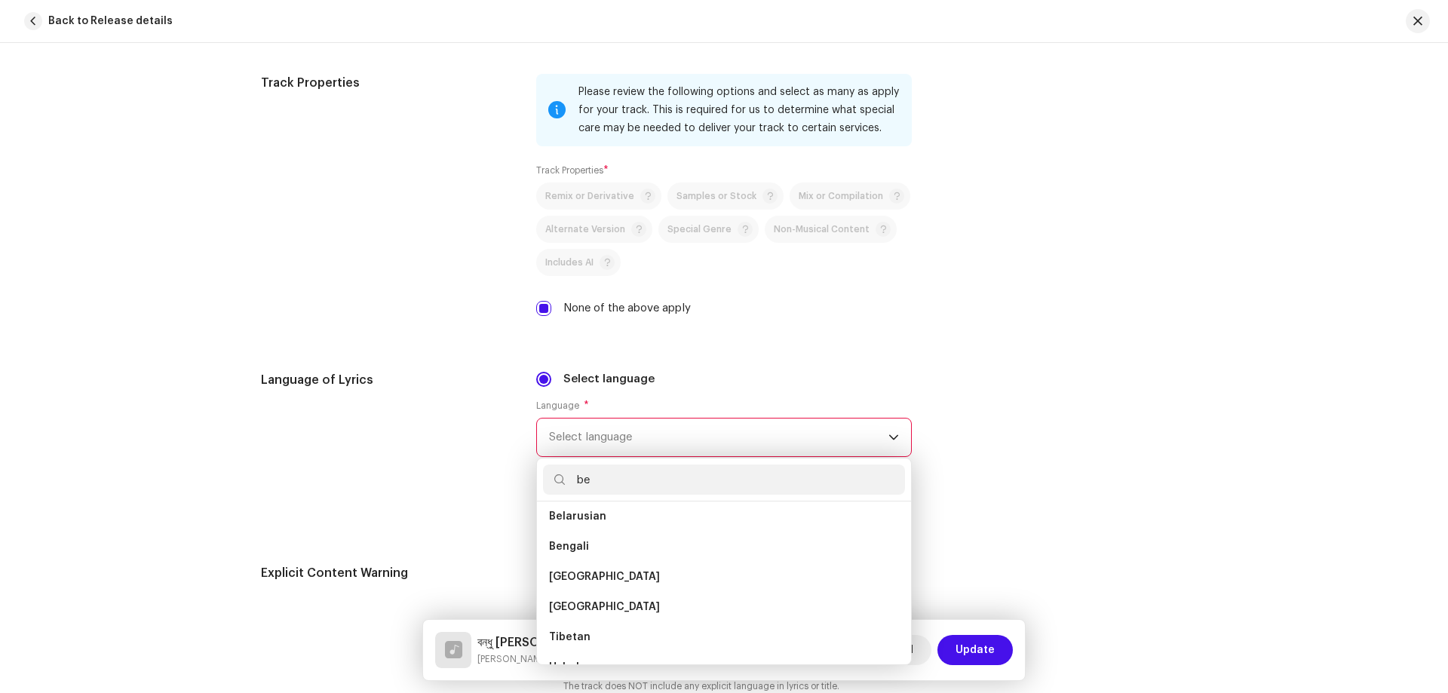
scroll to position [0, 0]
type input "be"
click at [584, 557] on li "Bengali" at bounding box center [724, 553] width 362 height 30
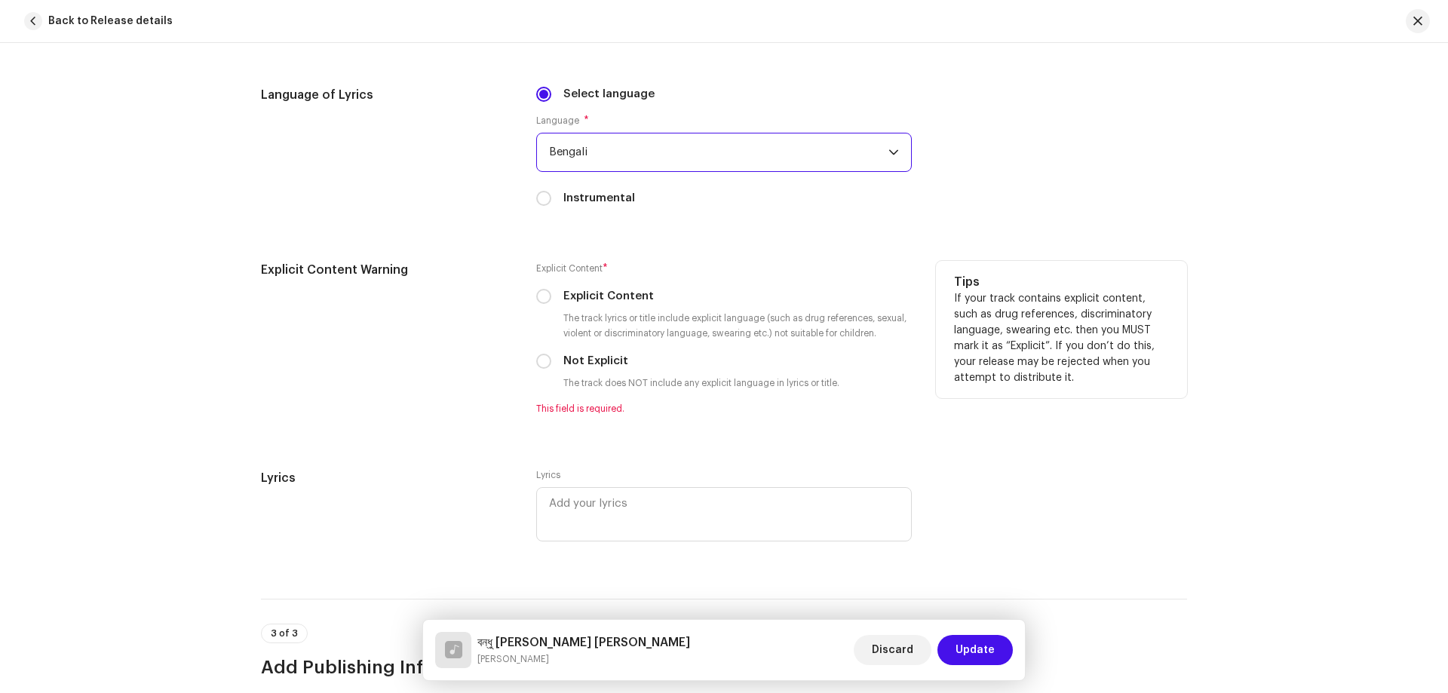
scroll to position [2340, 0]
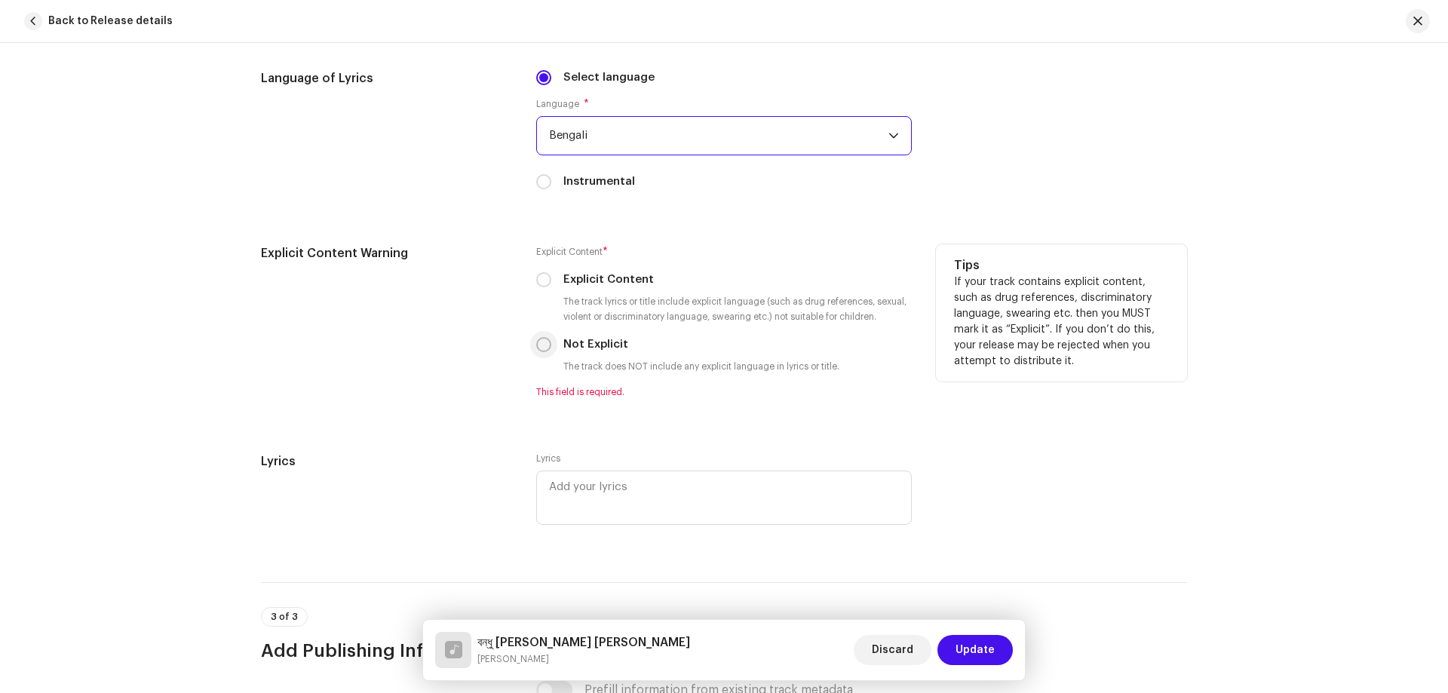
click at [537, 342] on input "Not Explicit" at bounding box center [543, 344] width 15 height 15
radio input "true"
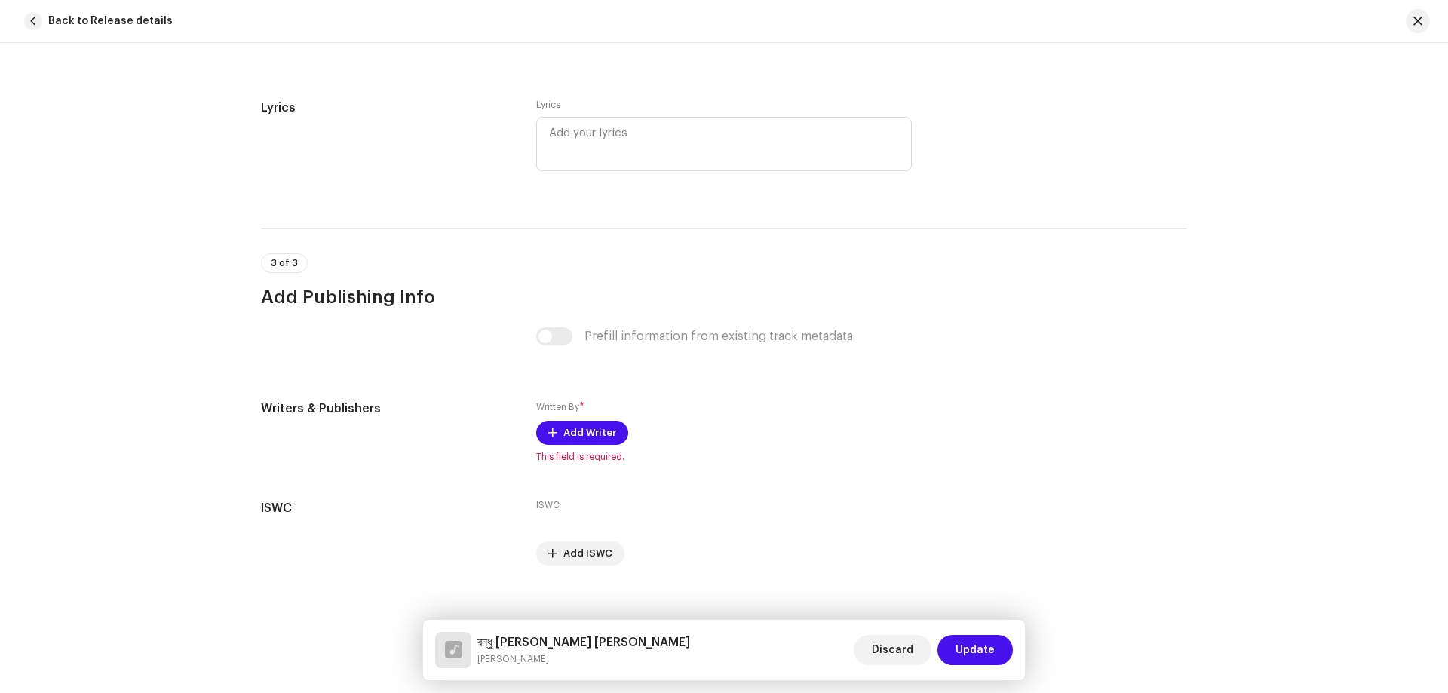
scroll to position [2693, 0]
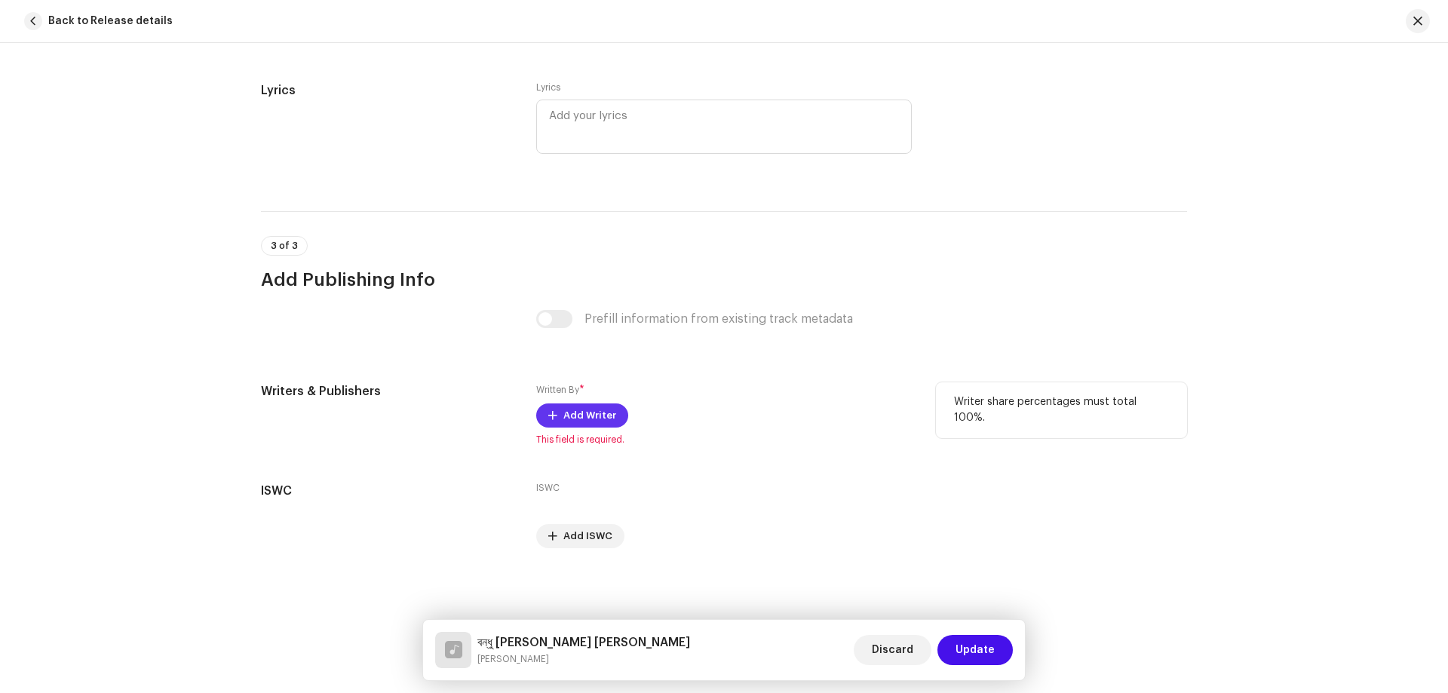
click at [582, 419] on span "Add Writer" at bounding box center [589, 416] width 53 height 30
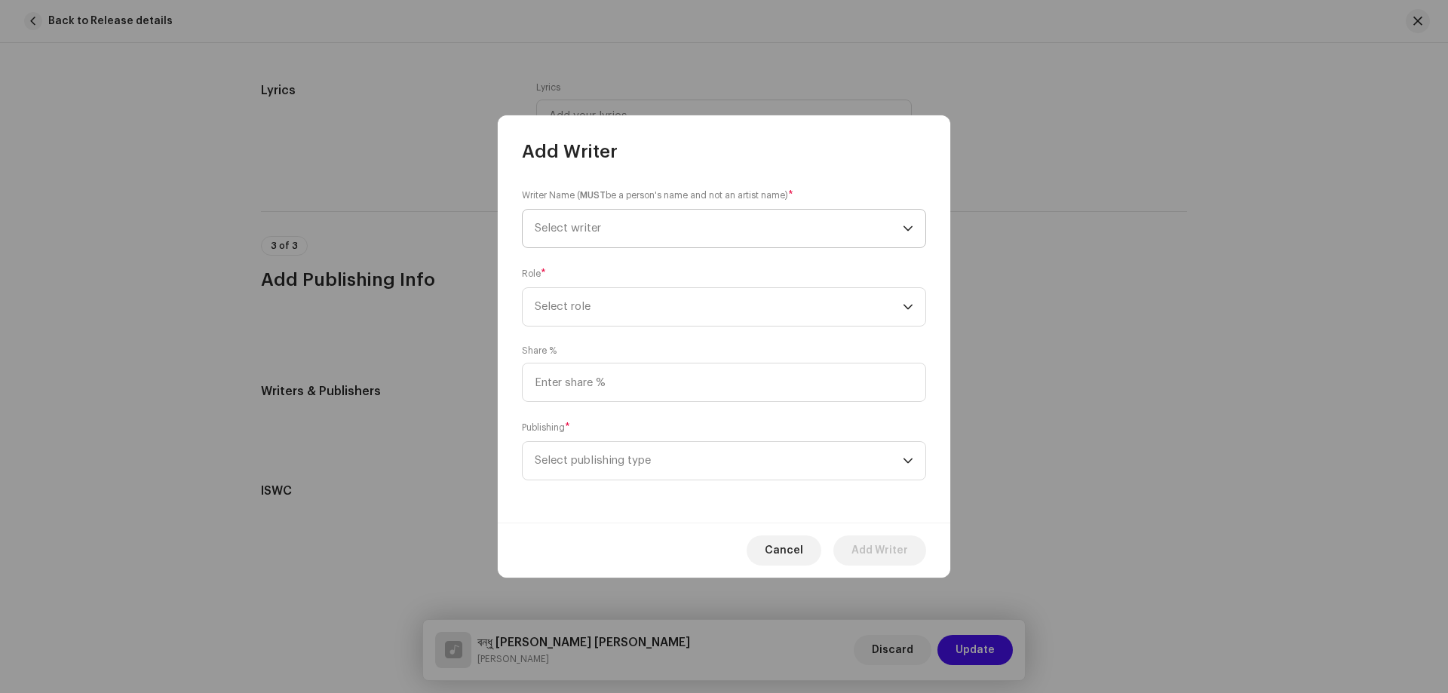
click at [665, 227] on span "Select writer" at bounding box center [719, 229] width 368 height 38
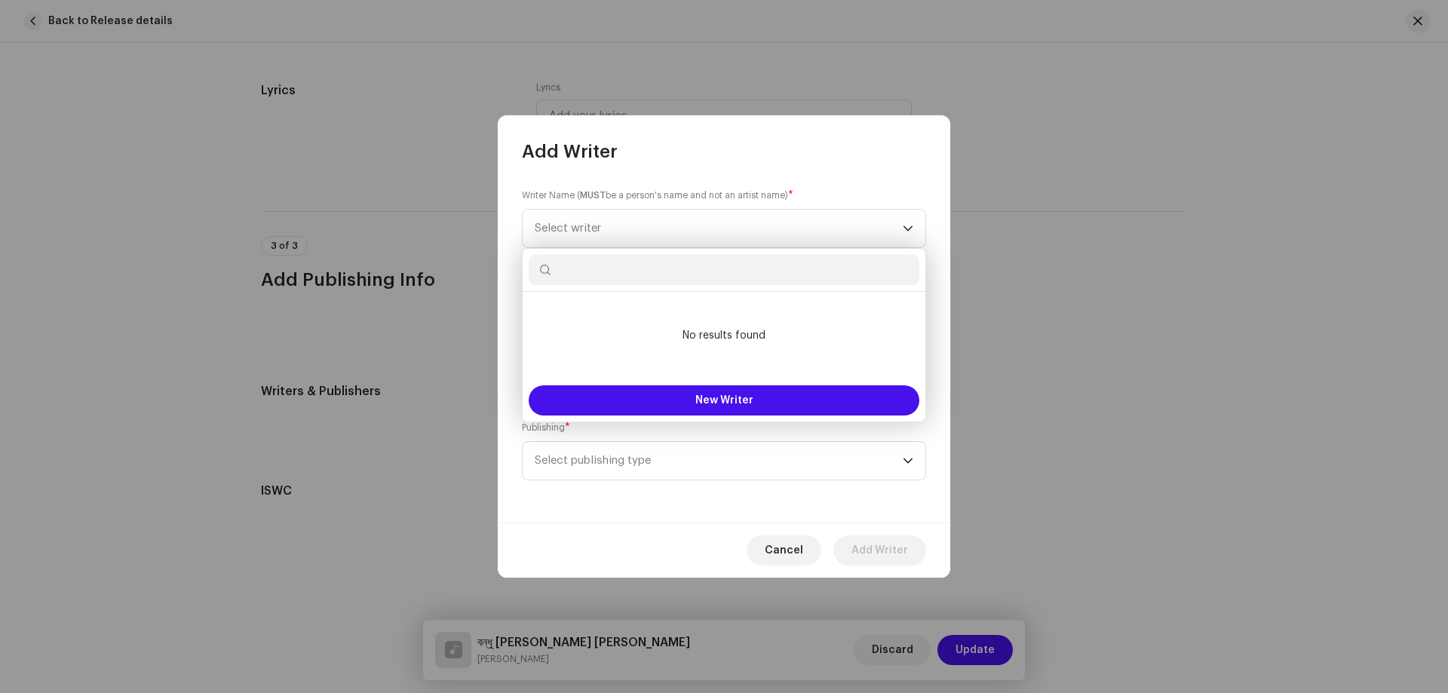
click at [705, 279] on input "text" at bounding box center [724, 270] width 391 height 30
paste input "[PERSON_NAME]"
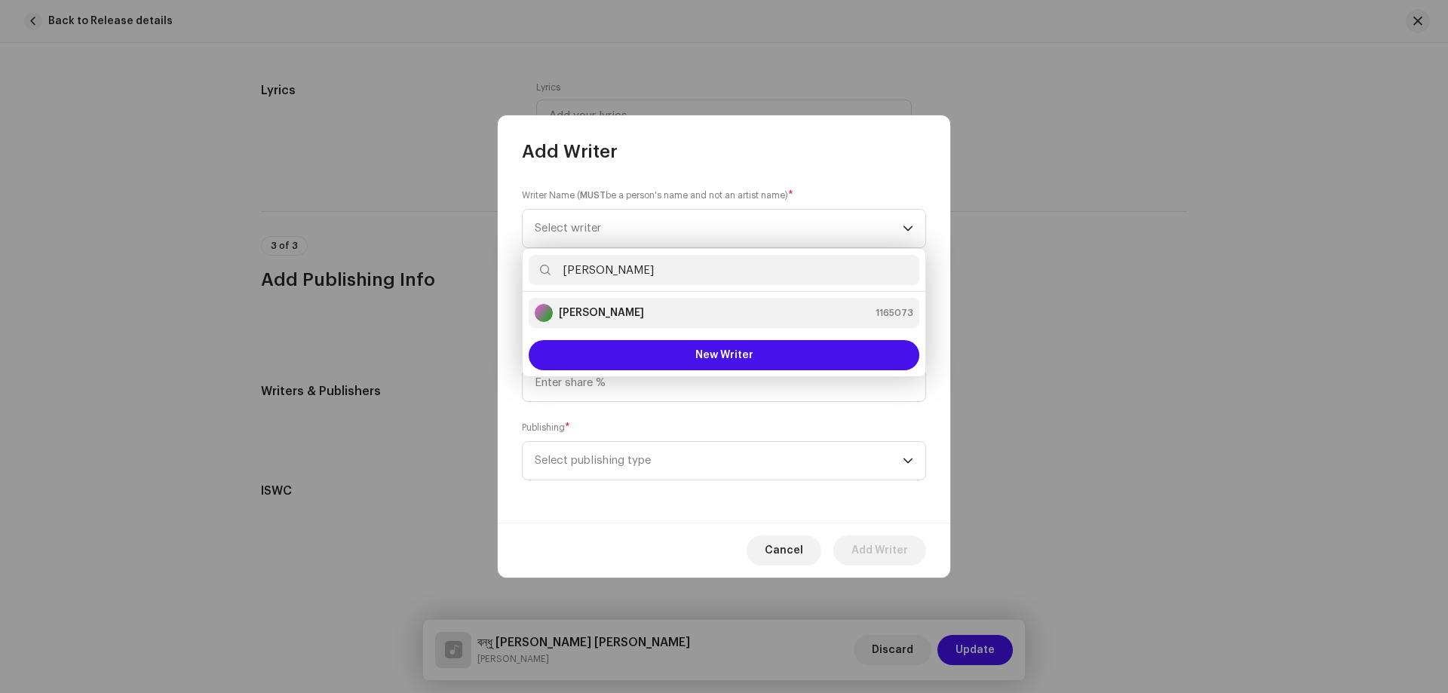
type input "[PERSON_NAME]"
click at [601, 312] on strong "[PERSON_NAME]" at bounding box center [601, 312] width 85 height 15
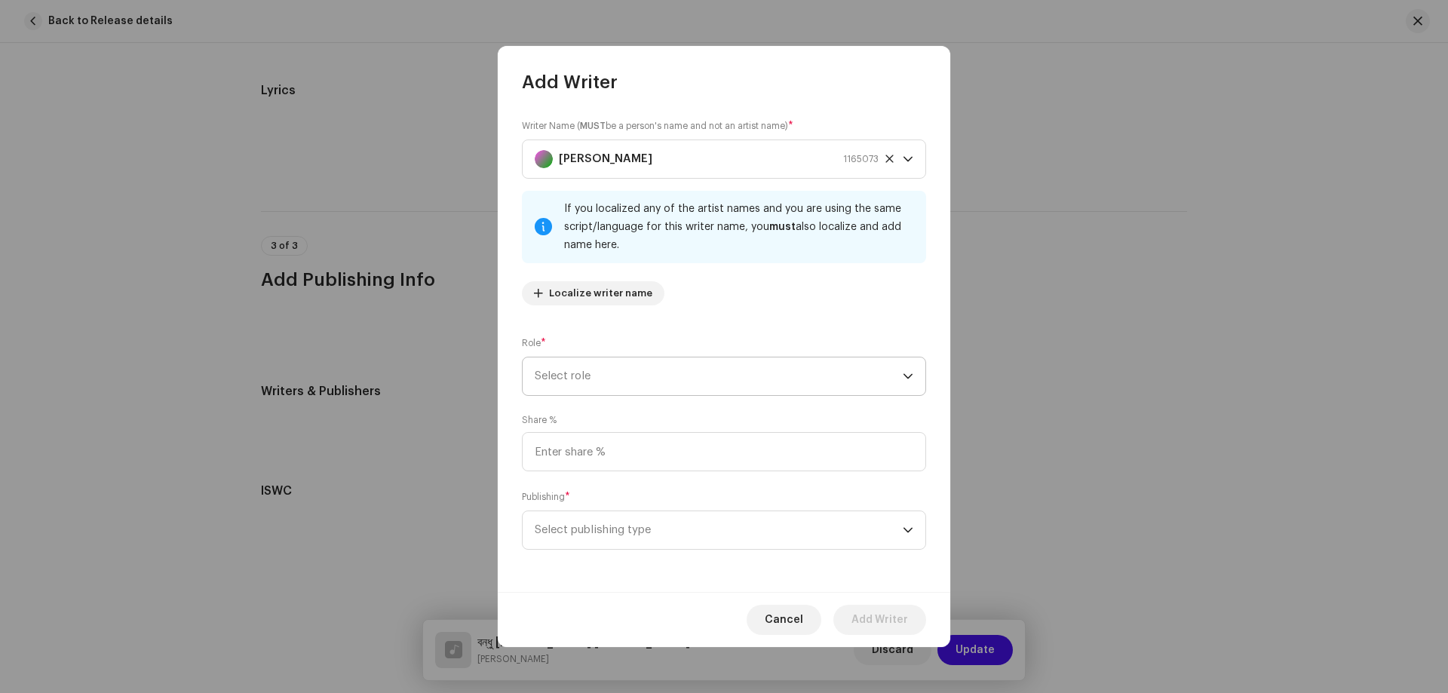
drag, startPoint x: 611, startPoint y: 365, endPoint x: 610, endPoint y: 373, distance: 7.6
click at [611, 366] on span "Select role" at bounding box center [719, 377] width 368 height 38
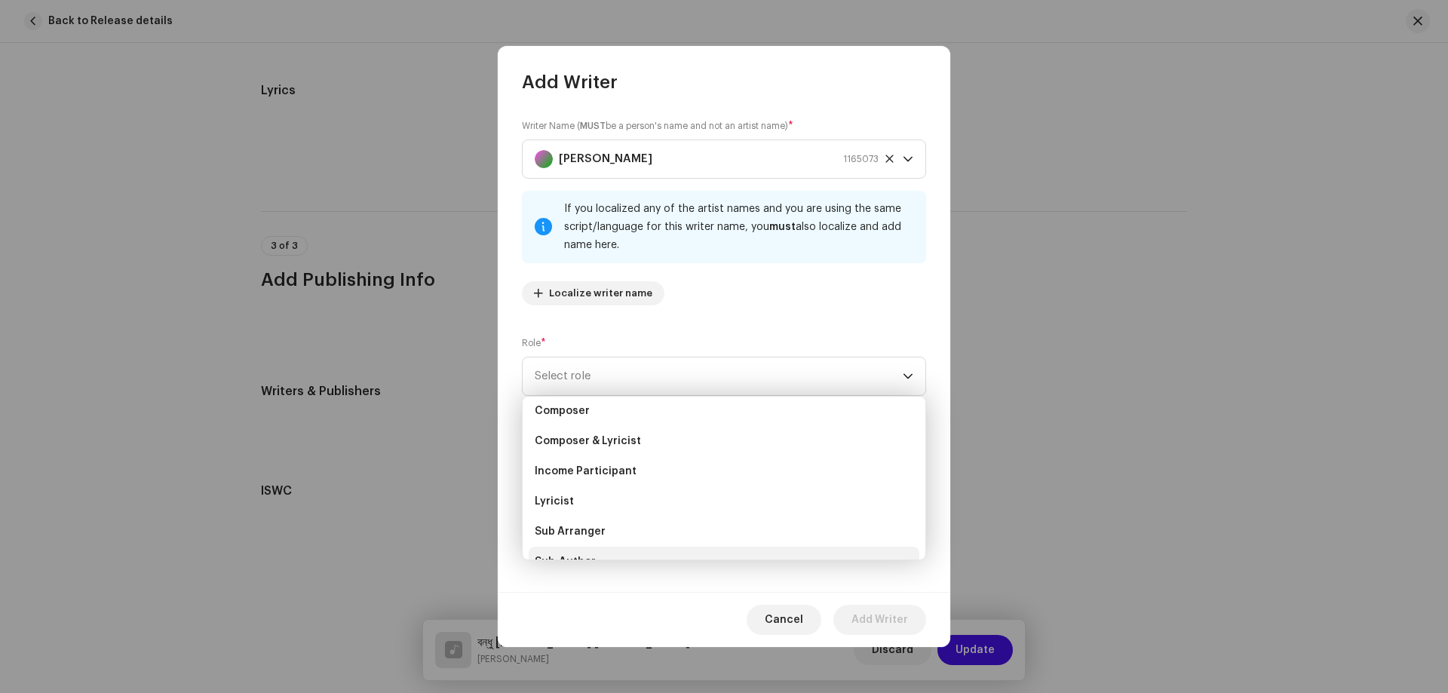
scroll to position [151, 0]
click at [585, 422] on li "Lyricist" at bounding box center [724, 418] width 391 height 30
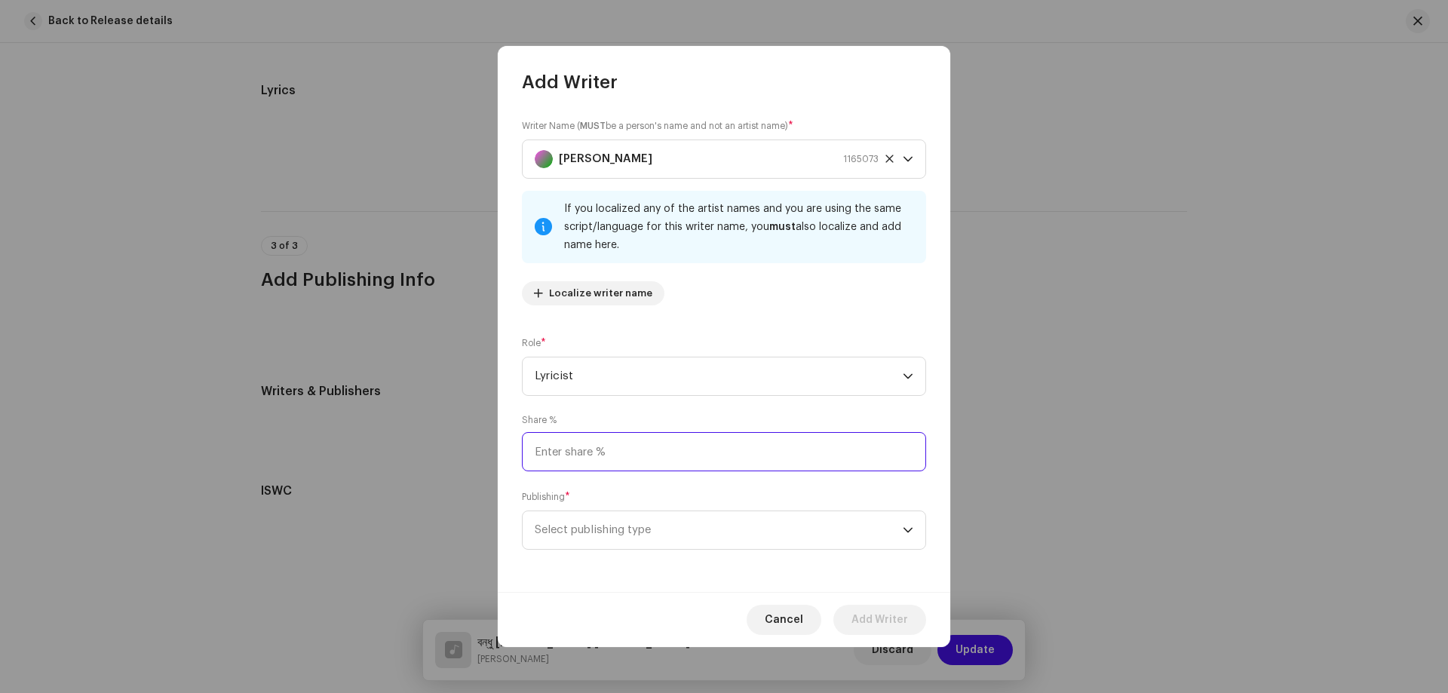
click at [686, 444] on input at bounding box center [724, 451] width 404 height 39
click at [633, 530] on span "Select publishing type" at bounding box center [719, 530] width 368 height 38
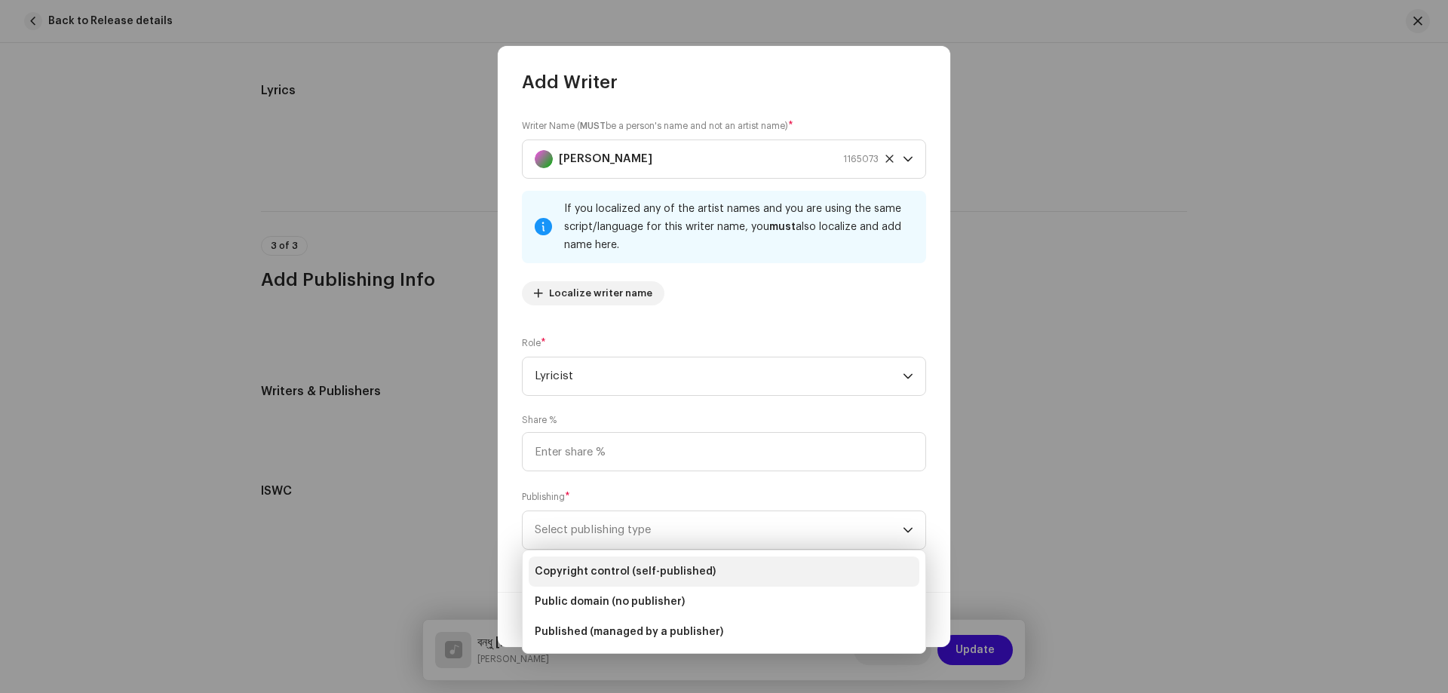
click at [634, 566] on span "Copyright control (self-published)" at bounding box center [625, 571] width 181 height 15
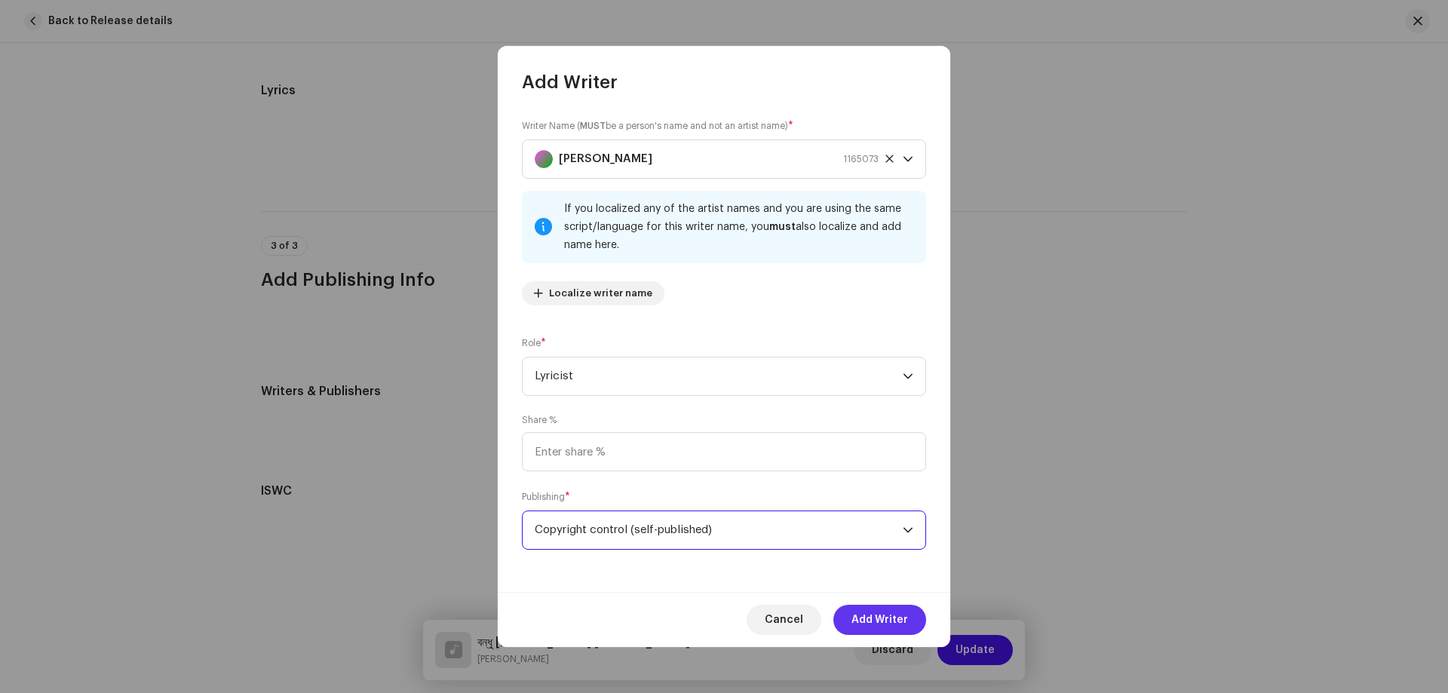
click at [863, 617] on span "Add Writer" at bounding box center [880, 620] width 57 height 30
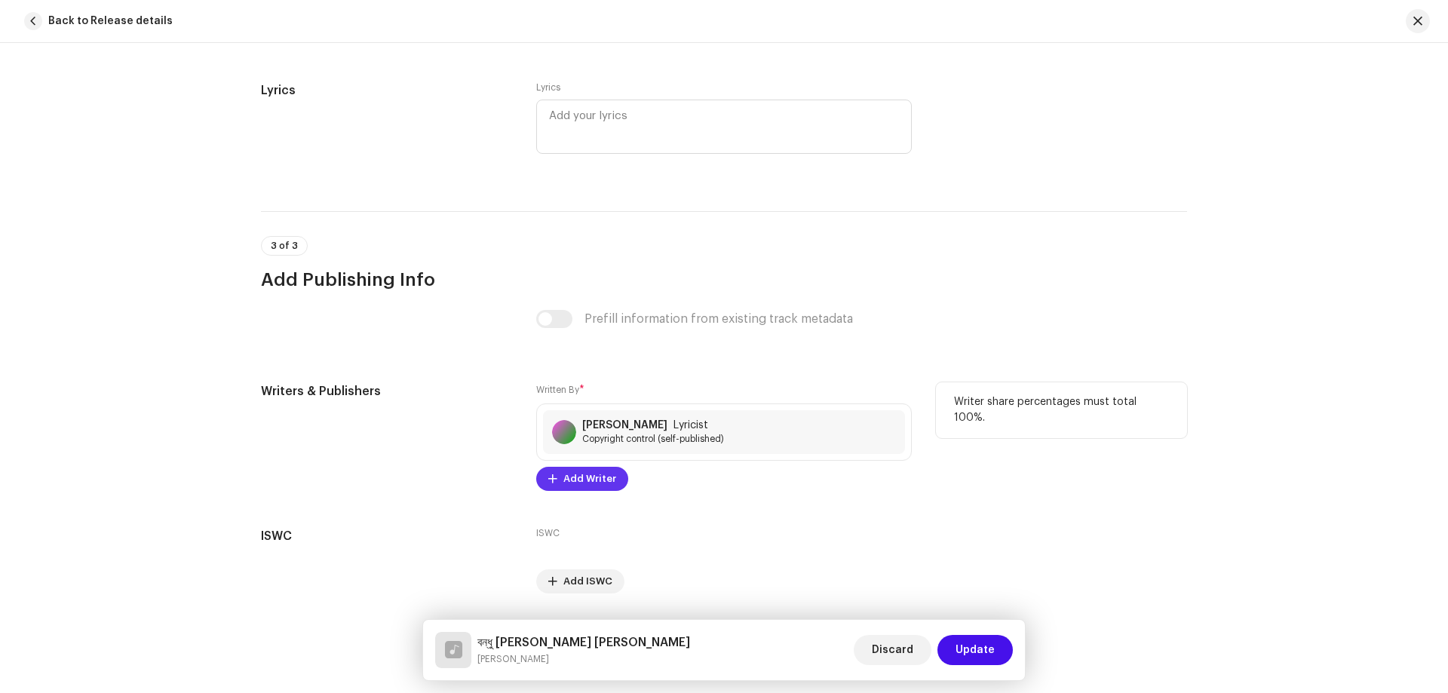
click at [603, 471] on span "Add Writer" at bounding box center [589, 479] width 53 height 30
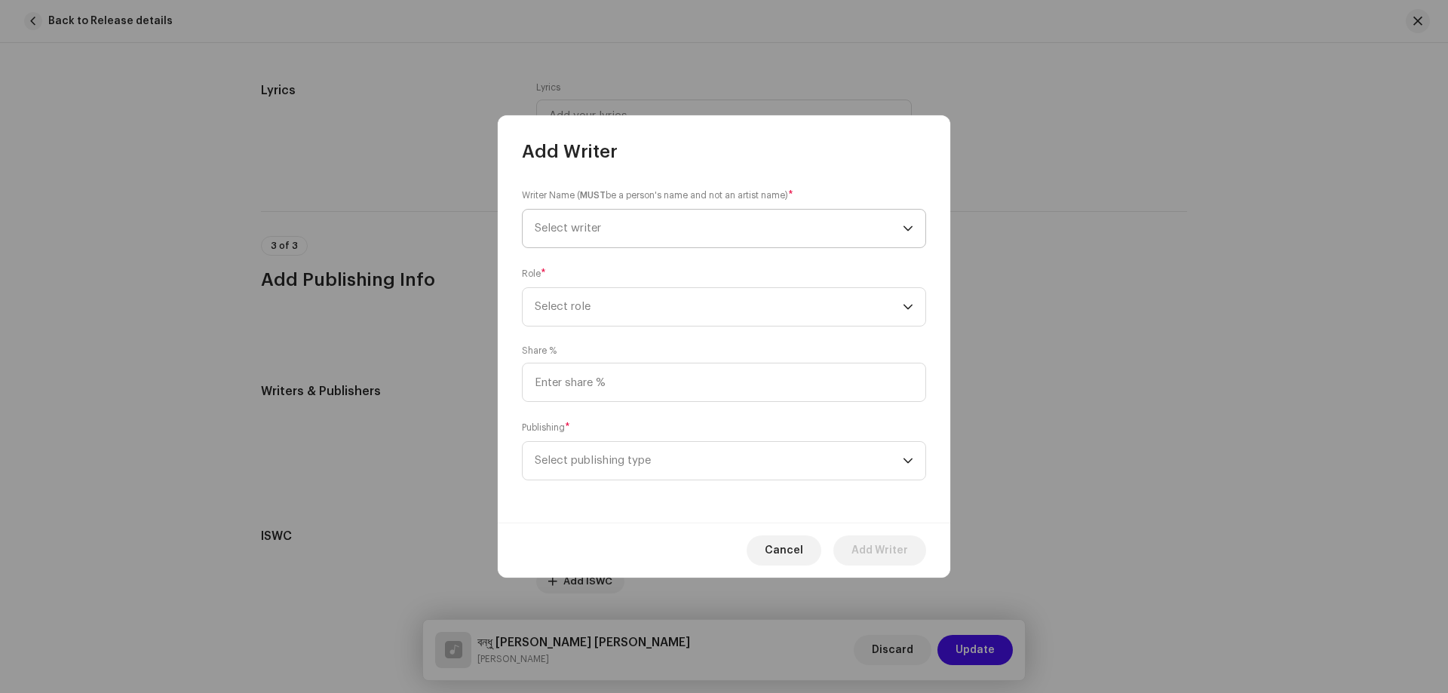
click at [658, 238] on span "Select writer" at bounding box center [719, 229] width 368 height 38
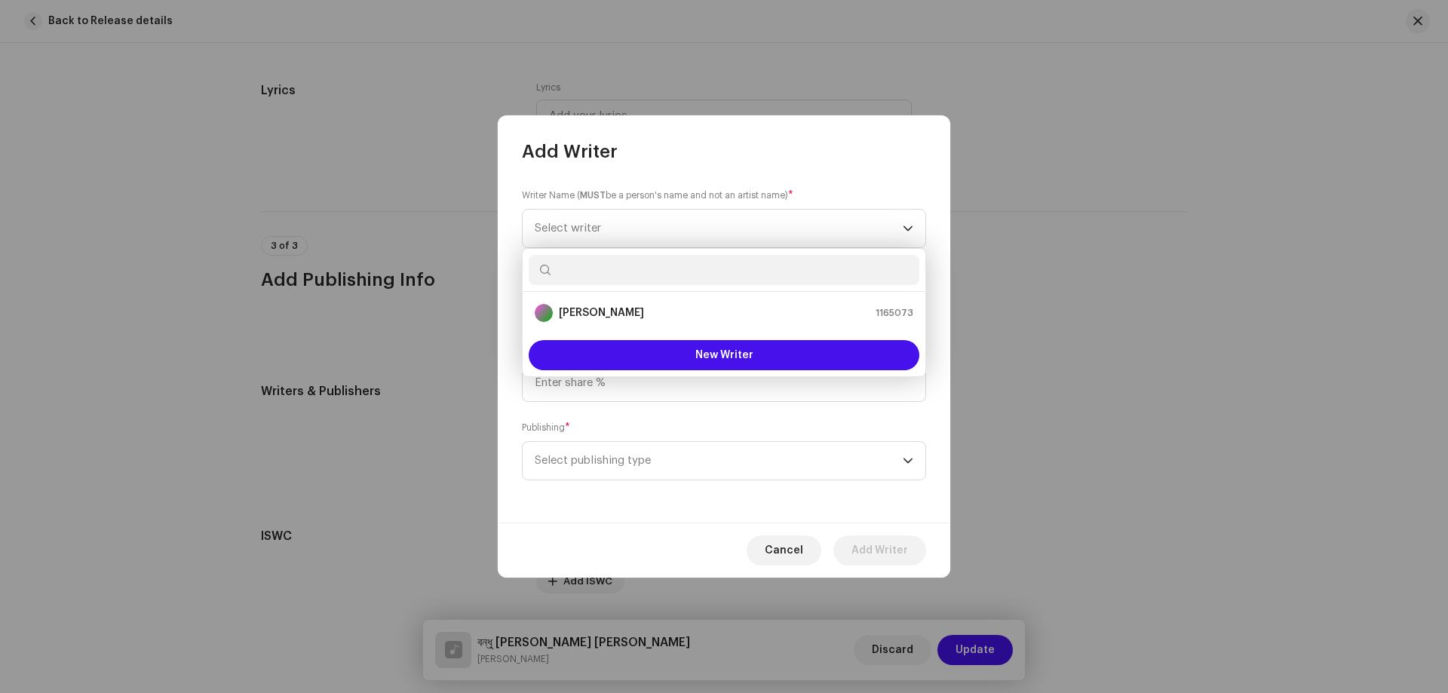
drag, startPoint x: 608, startPoint y: 307, endPoint x: 952, endPoint y: 392, distance: 354.3
click at [971, 397] on body "[PERSON_NAME] official Home Catalog Transactions Analytics Resources Assets Rel…" at bounding box center [724, 346] width 1448 height 693
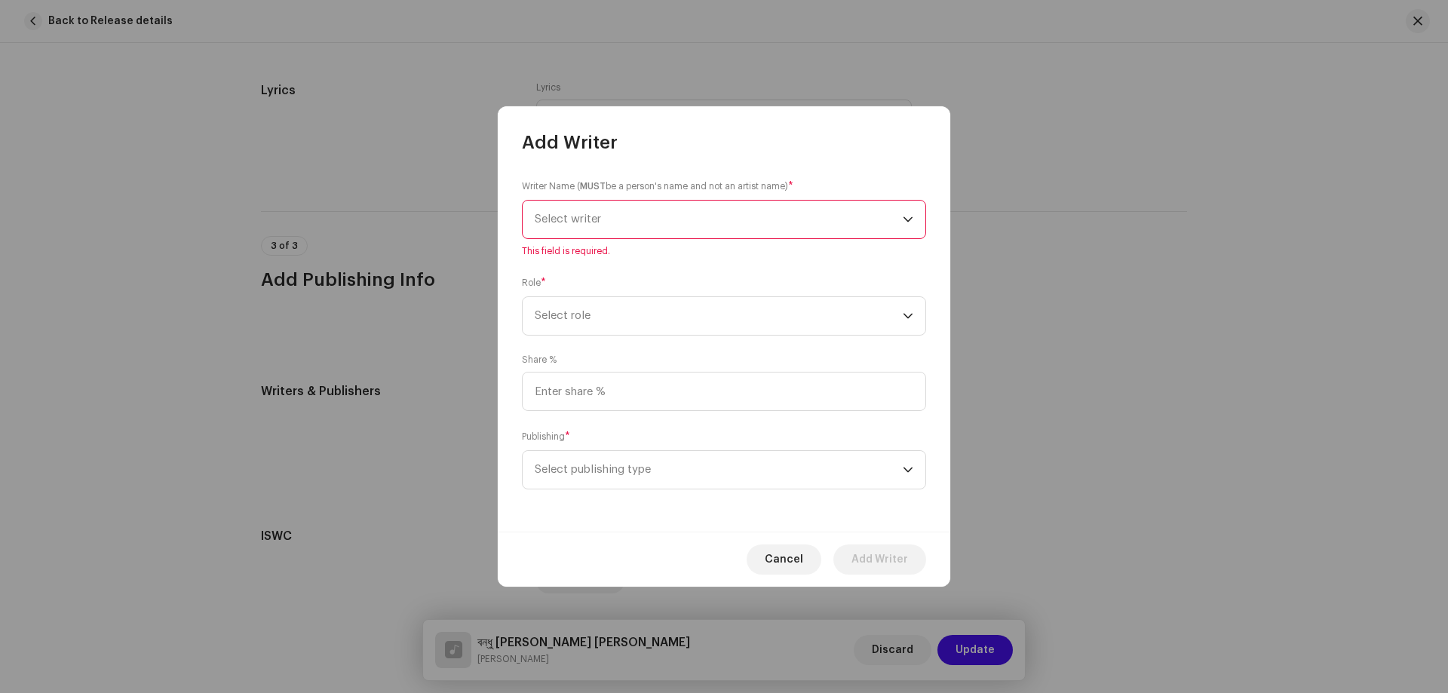
click at [707, 216] on span "Select writer" at bounding box center [719, 220] width 368 height 38
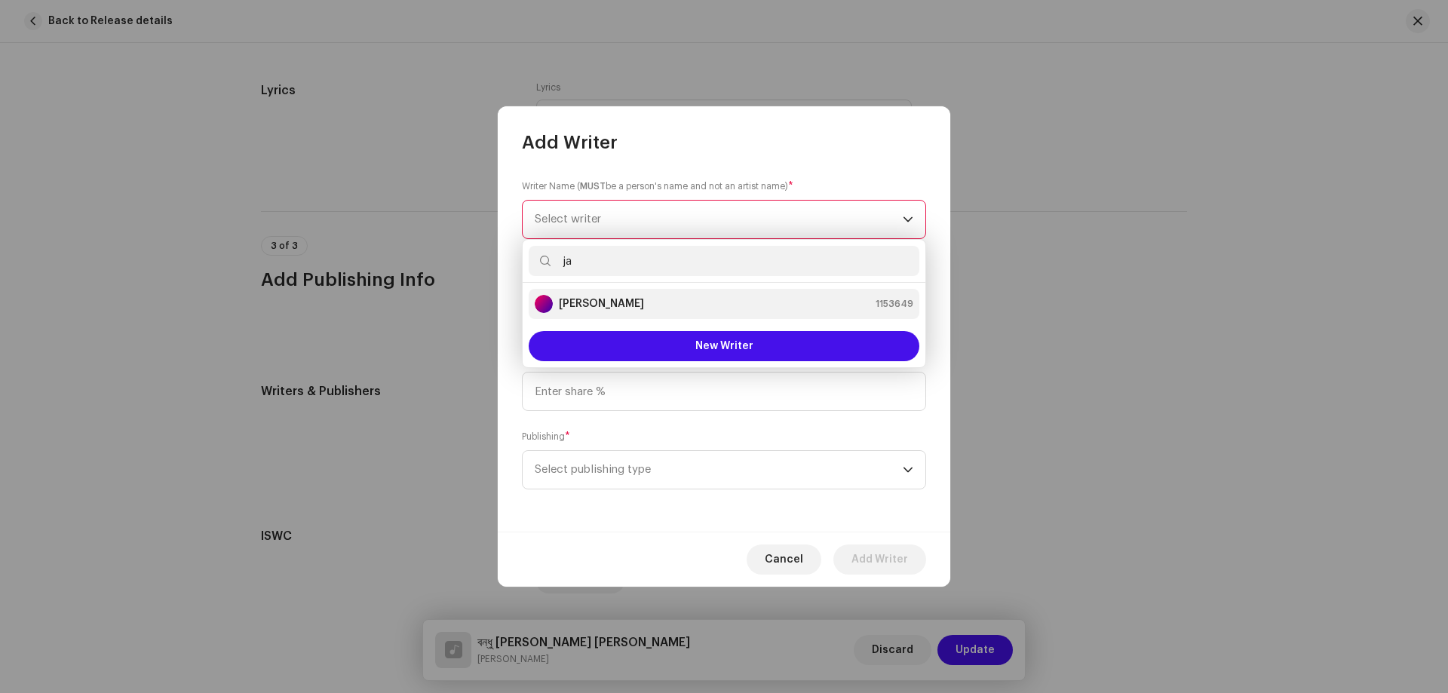
type input "ja"
click at [594, 303] on strong "[PERSON_NAME]" at bounding box center [601, 303] width 85 height 15
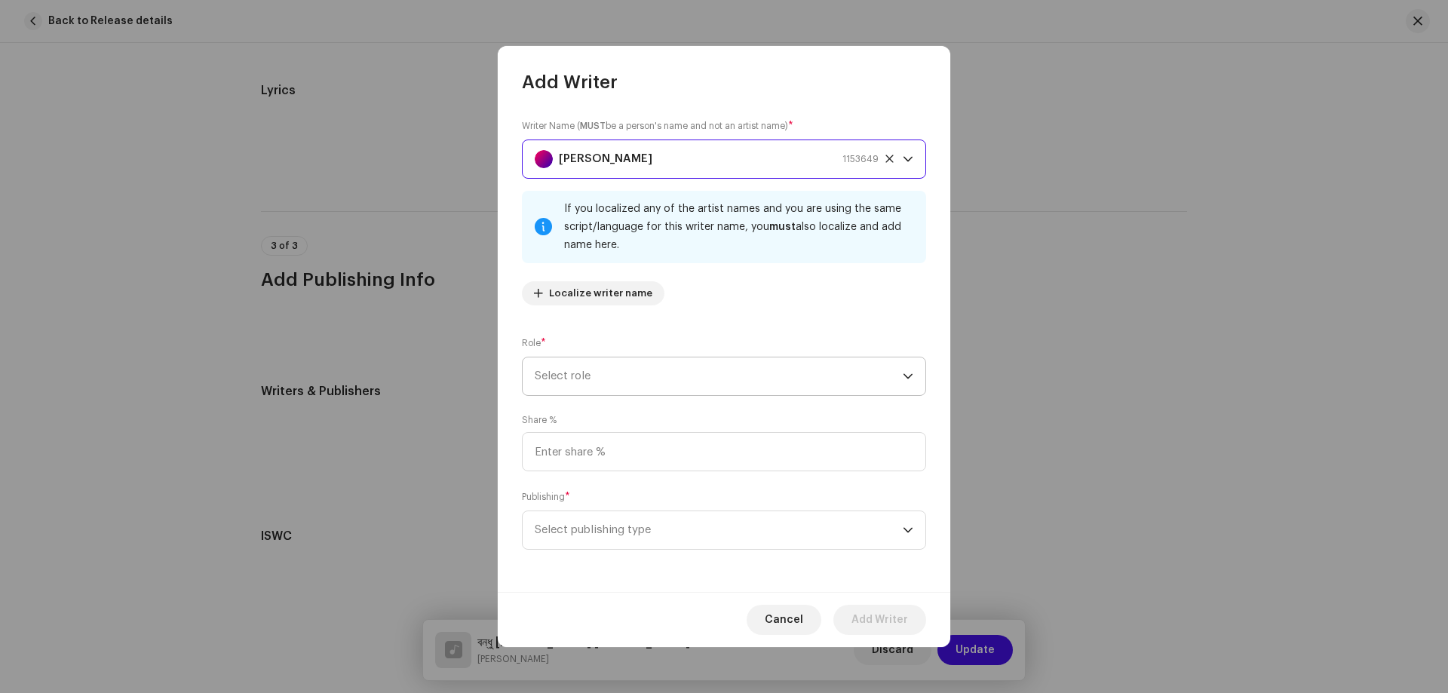
click at [615, 372] on span "Select role" at bounding box center [719, 377] width 368 height 38
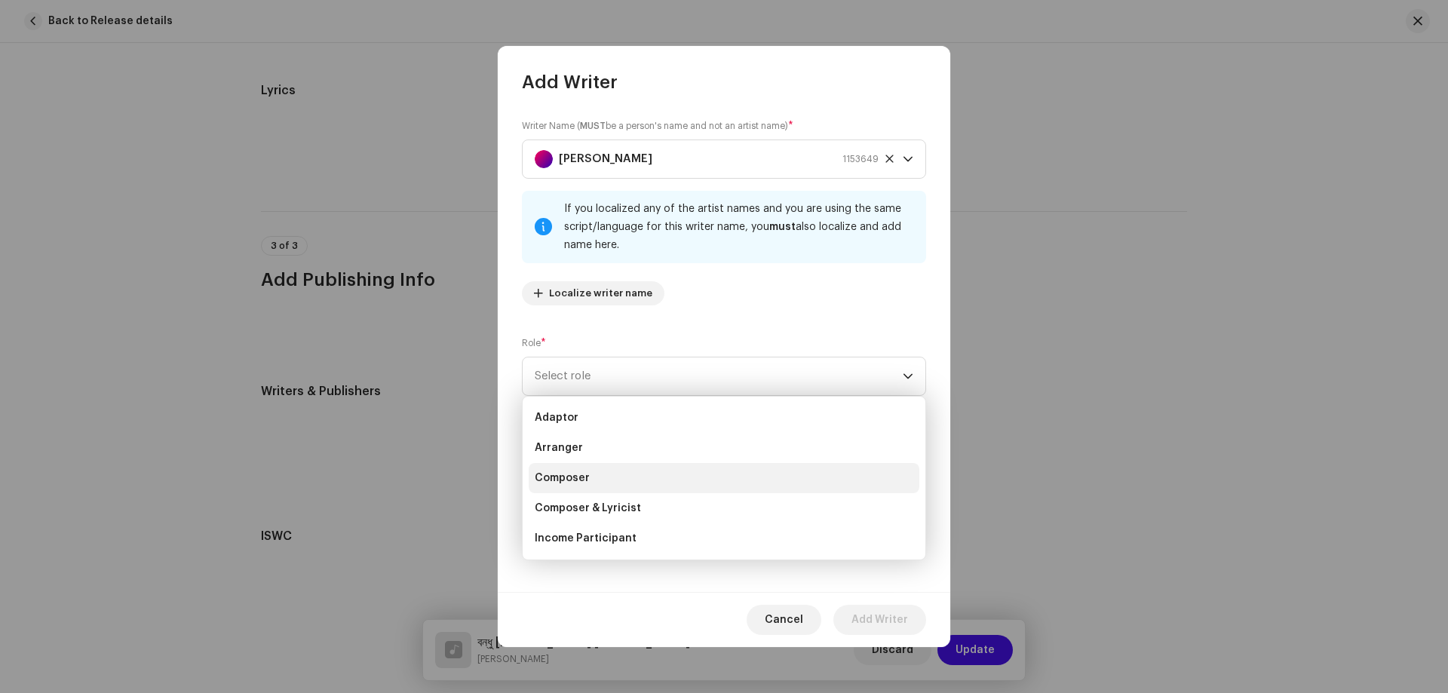
click at [609, 477] on li "Composer" at bounding box center [724, 478] width 391 height 30
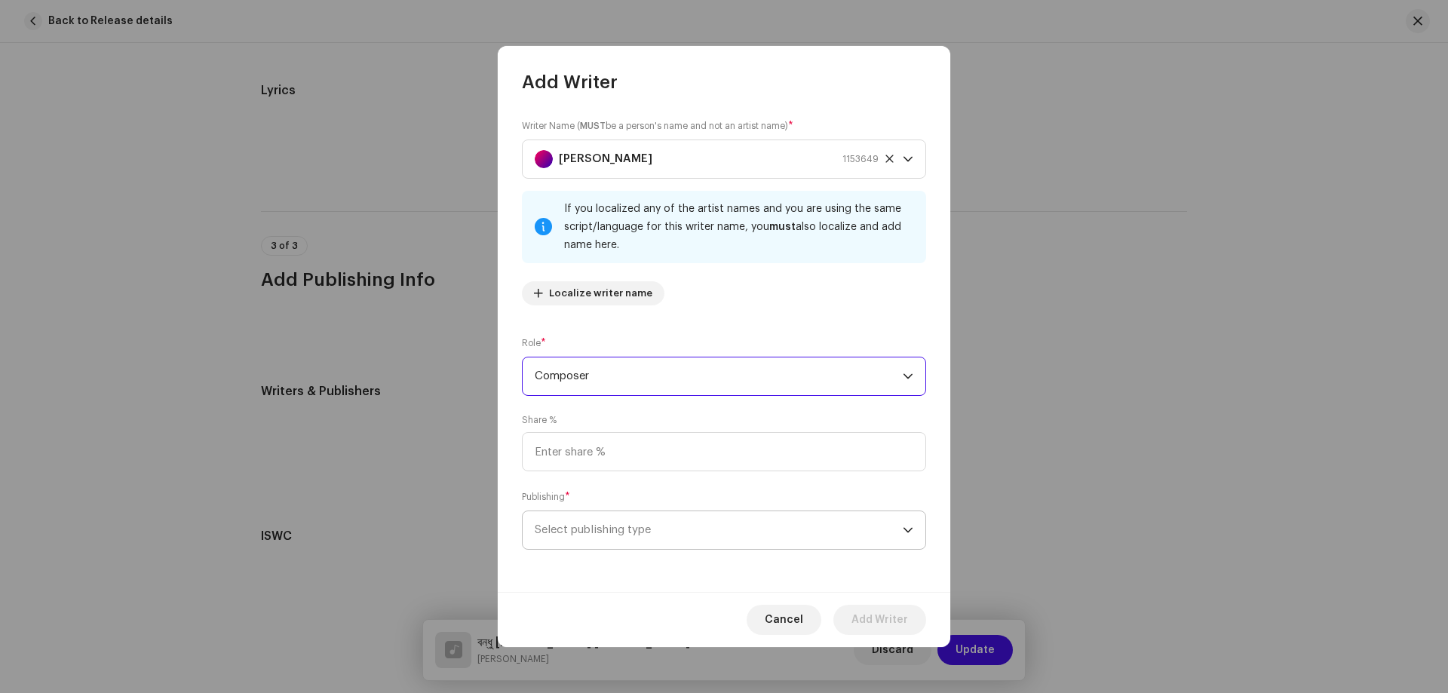
click at [683, 519] on span "Select publishing type" at bounding box center [719, 530] width 368 height 38
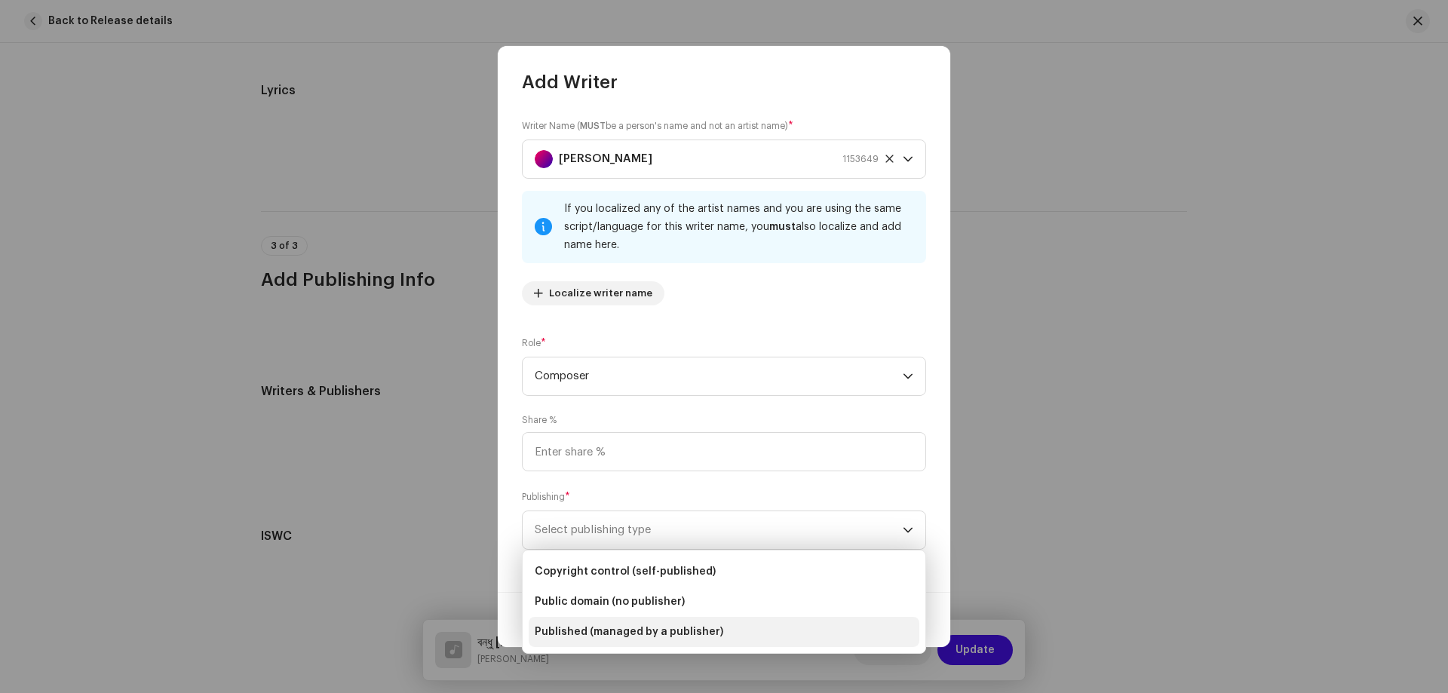
click at [646, 637] on span "Published (managed by a publisher)" at bounding box center [629, 632] width 189 height 15
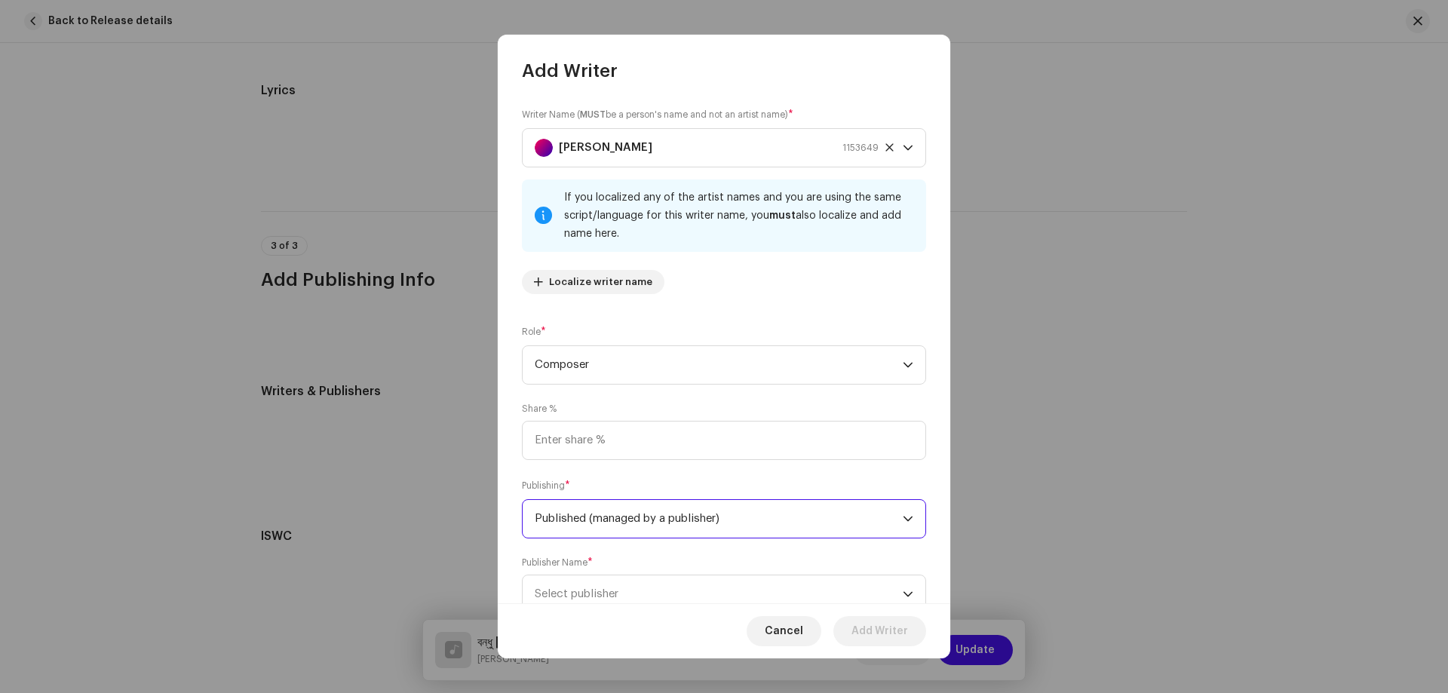
click at [688, 521] on span "Published (managed by a publisher)" at bounding box center [719, 519] width 368 height 38
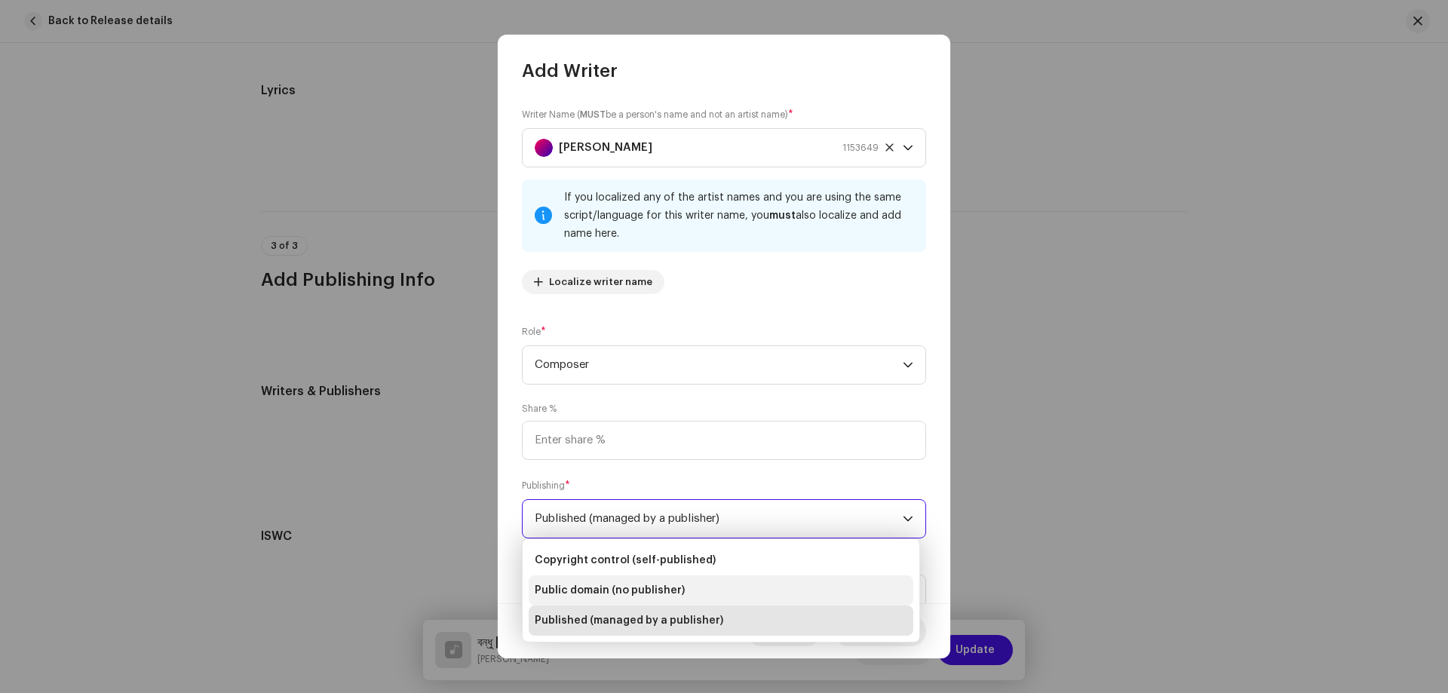
click at [612, 585] on span "Public domain (no publisher)" at bounding box center [610, 590] width 150 height 15
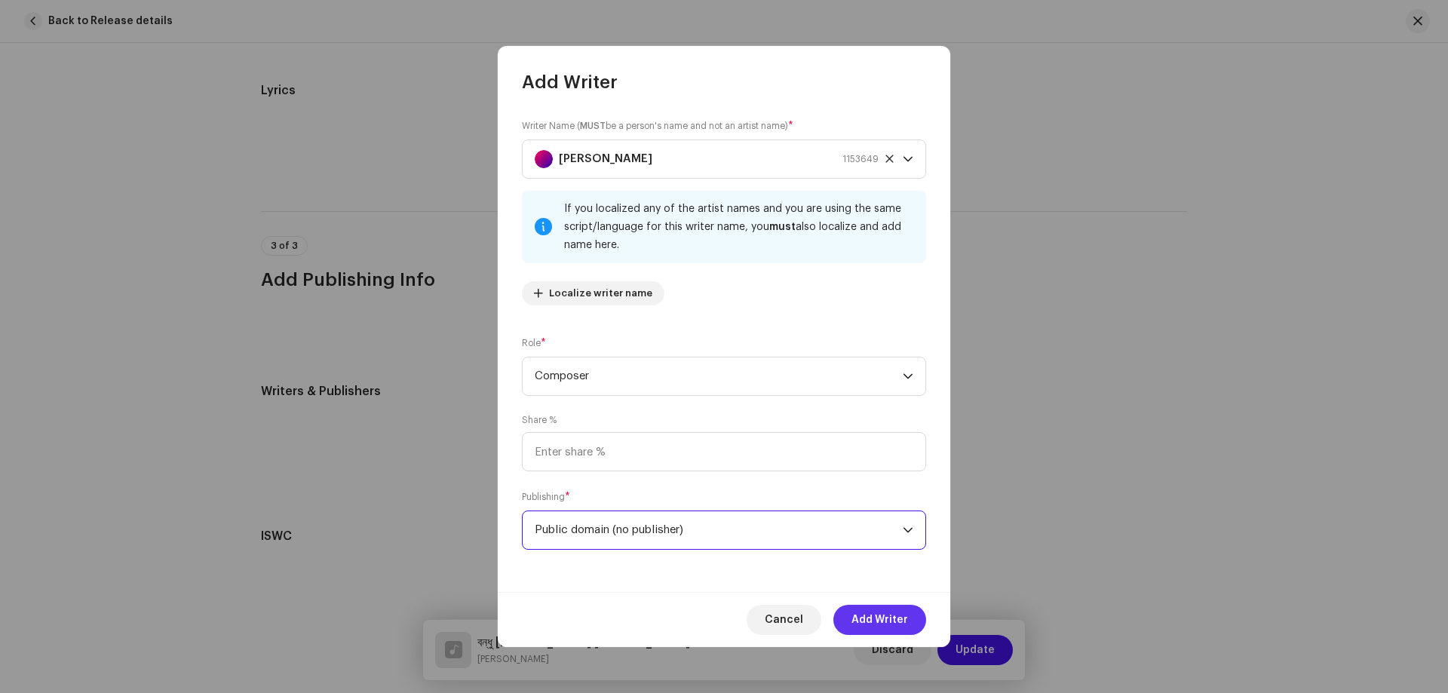
click at [876, 613] on span "Add Writer" at bounding box center [880, 620] width 57 height 30
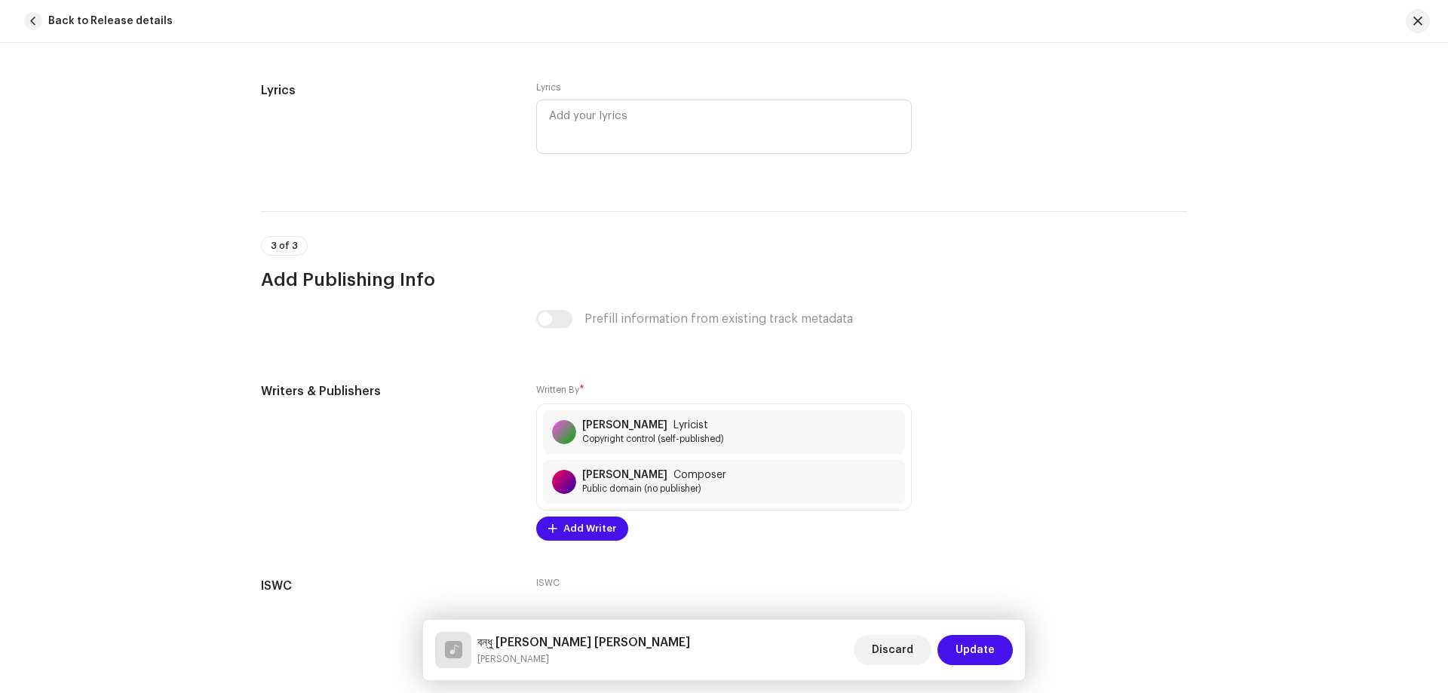
click at [977, 646] on span "Update" at bounding box center [975, 650] width 39 height 30
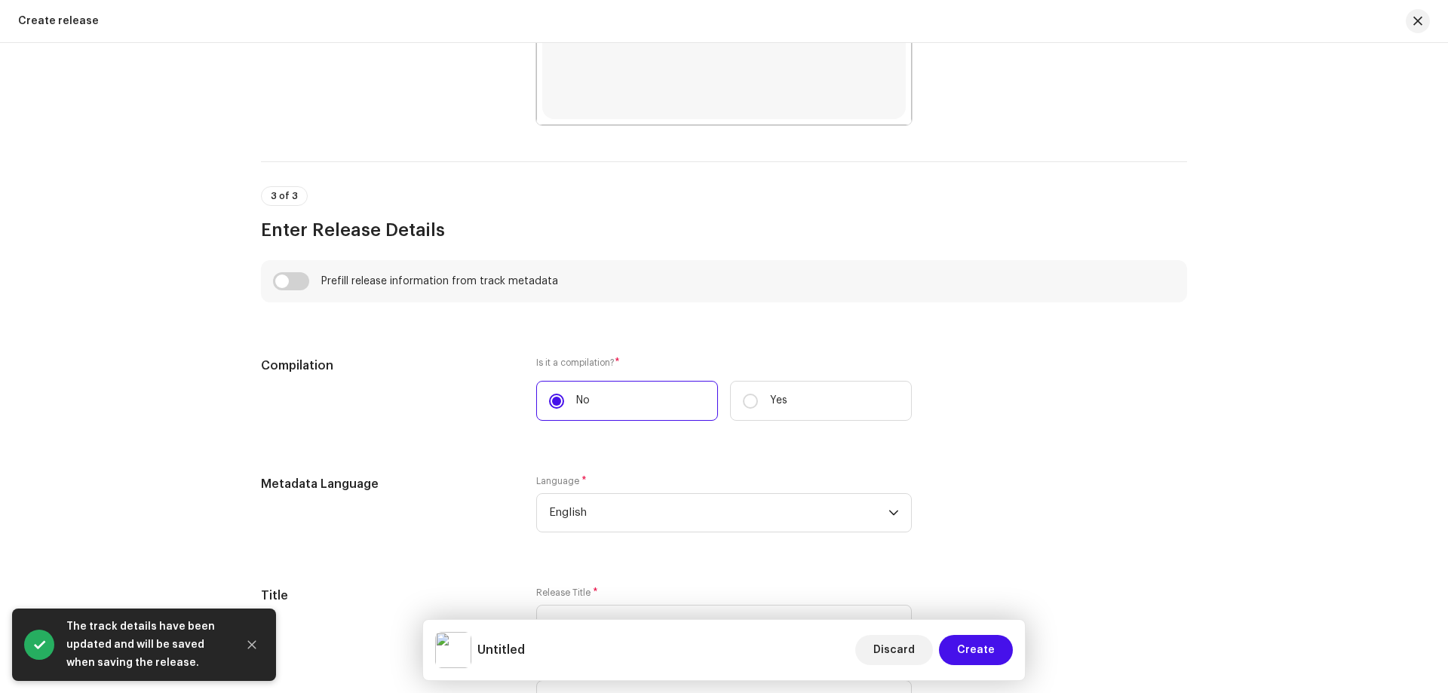
scroll to position [981, 0]
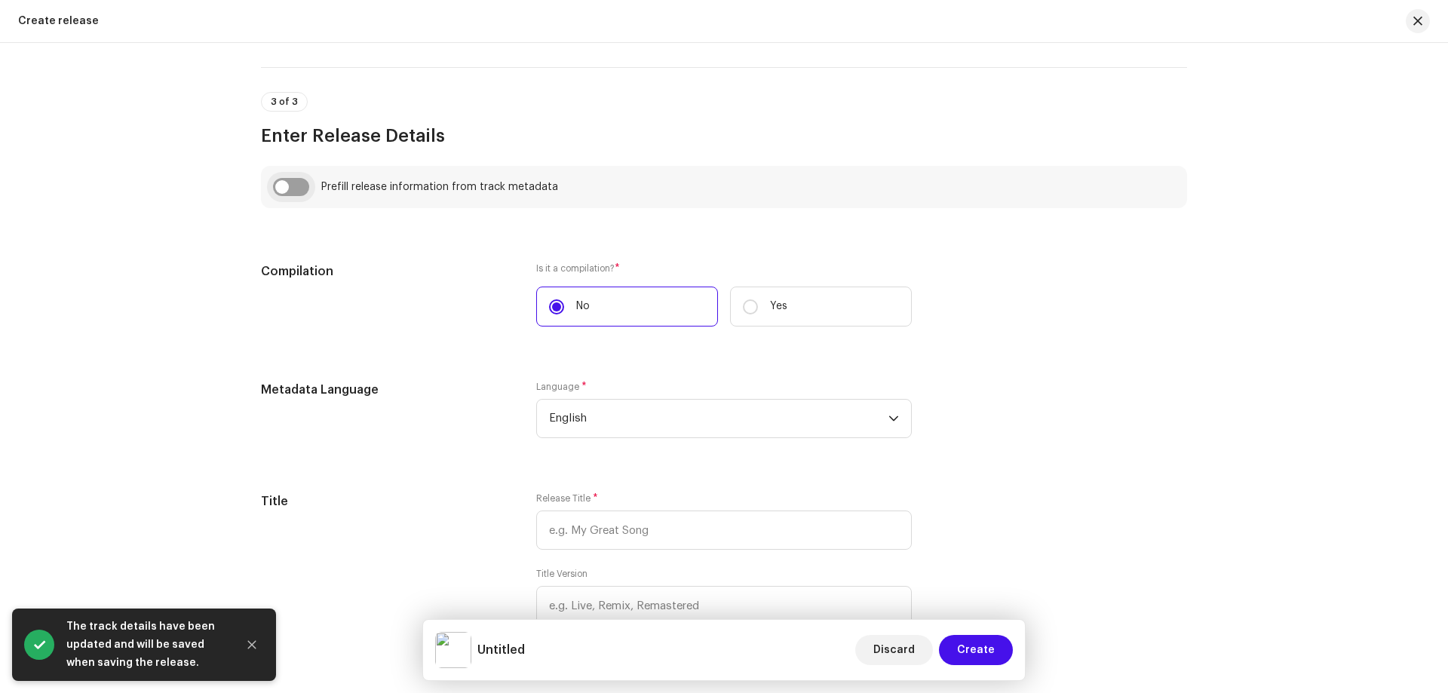
click at [286, 184] on input "checkbox" at bounding box center [291, 187] width 36 height 18
checkbox input "true"
type input "বন্ধু [PERSON_NAME] [PERSON_NAME]"
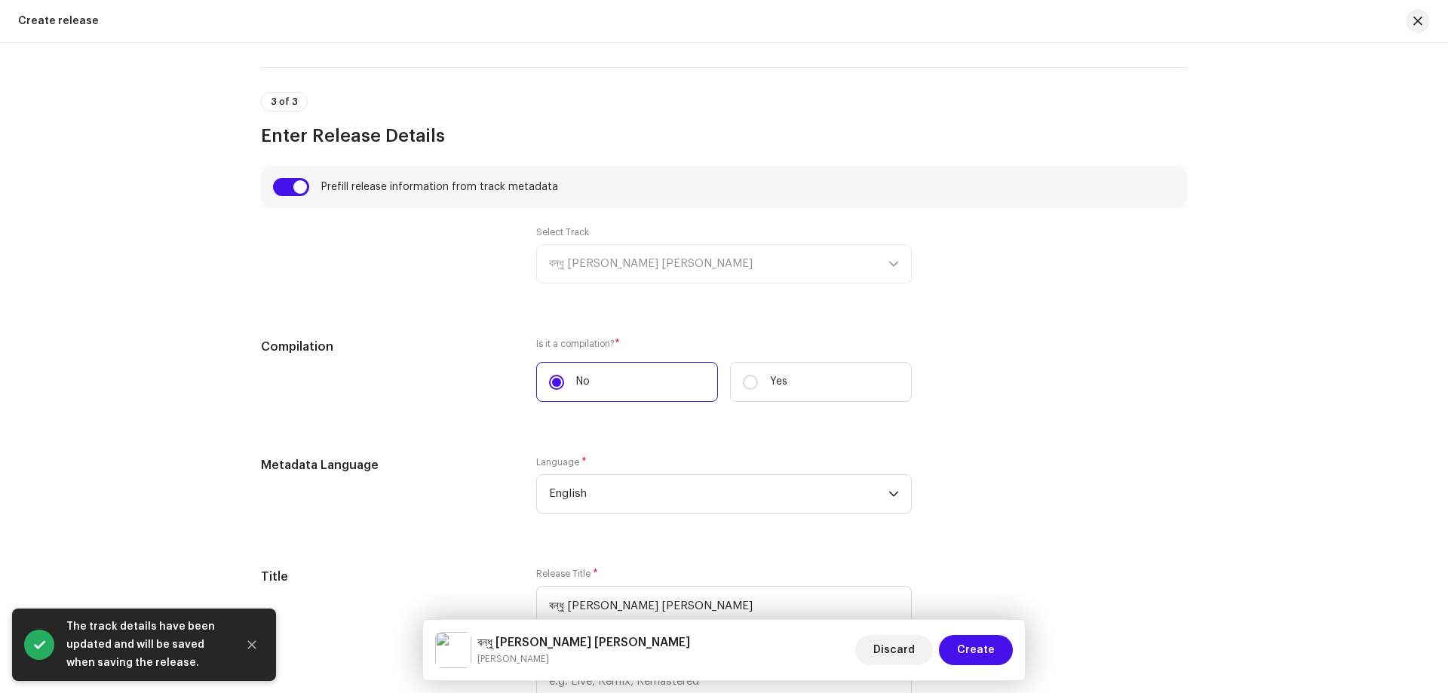
click at [613, 253] on div "Select Track বন্ধু [PERSON_NAME] [PERSON_NAME]" at bounding box center [724, 254] width 376 height 57
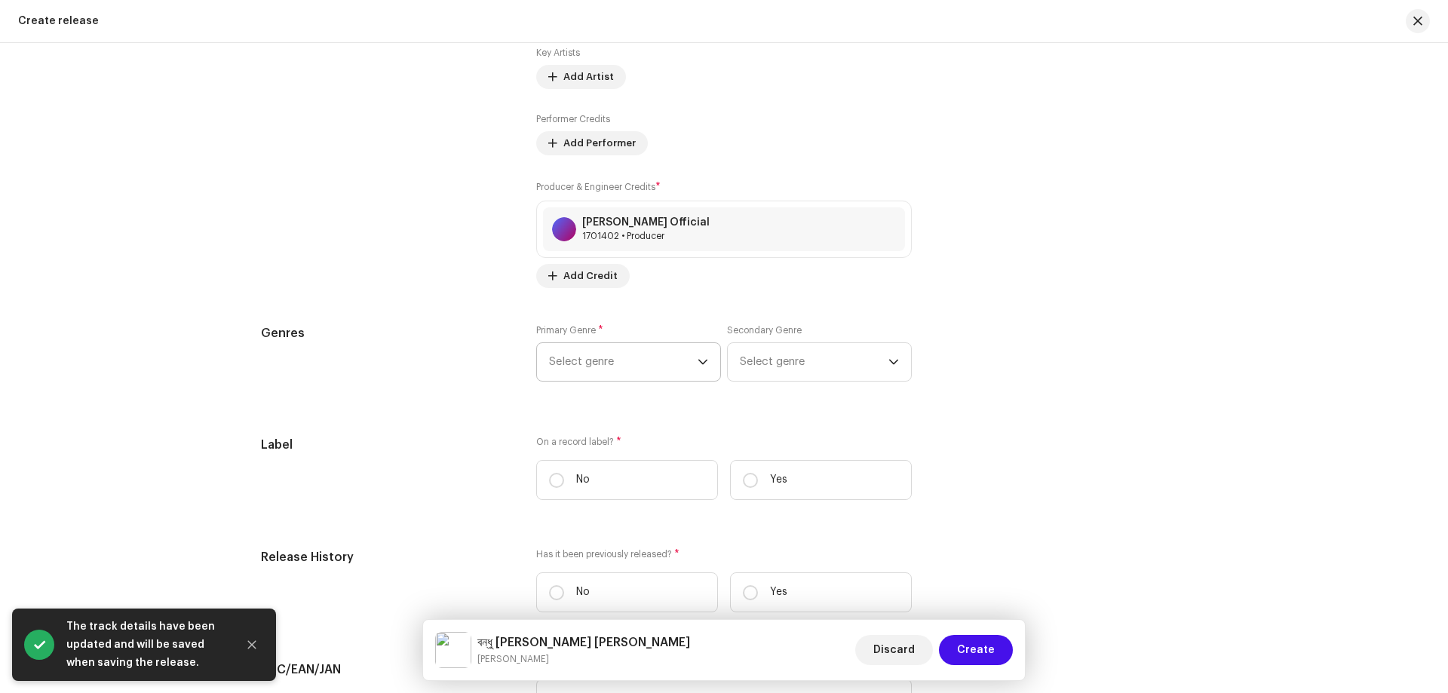
scroll to position [1886, 0]
click at [644, 370] on span "Select genre" at bounding box center [623, 358] width 149 height 38
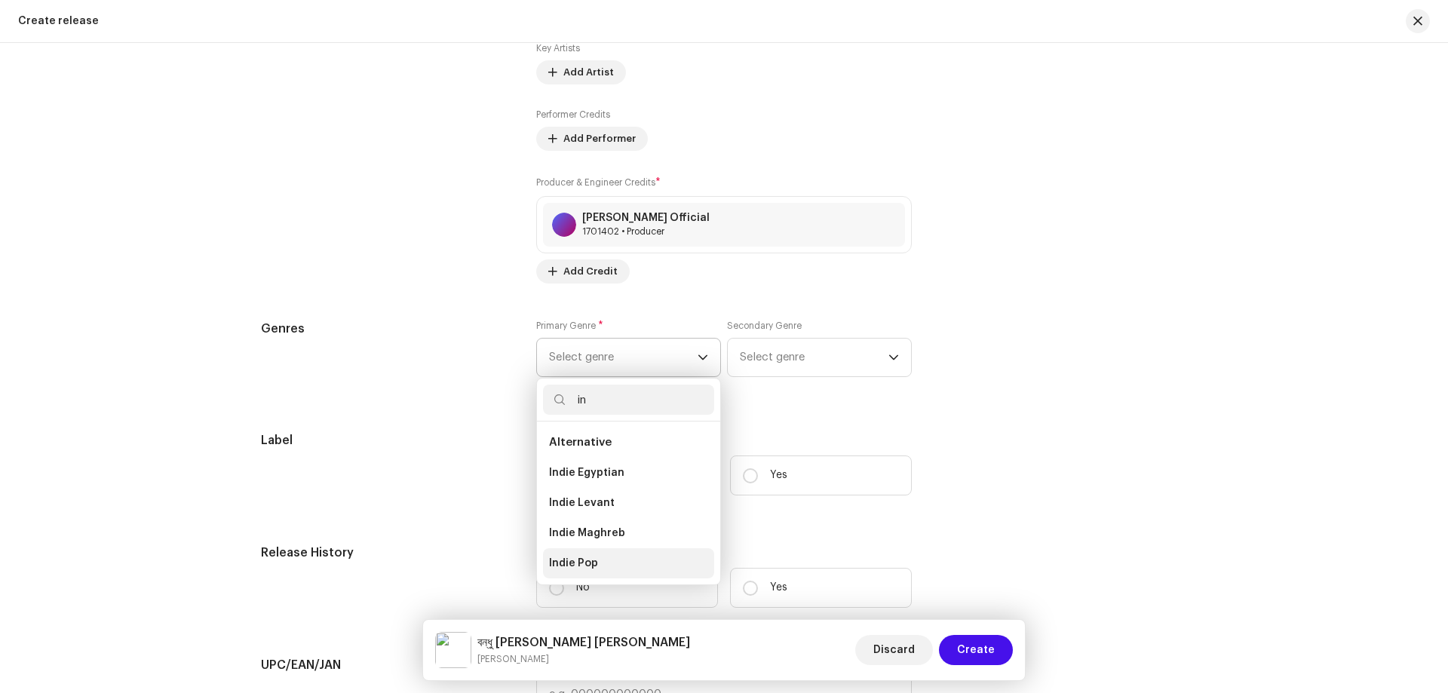
type input "in"
click at [597, 563] on li "Indie Pop" at bounding box center [628, 563] width 171 height 30
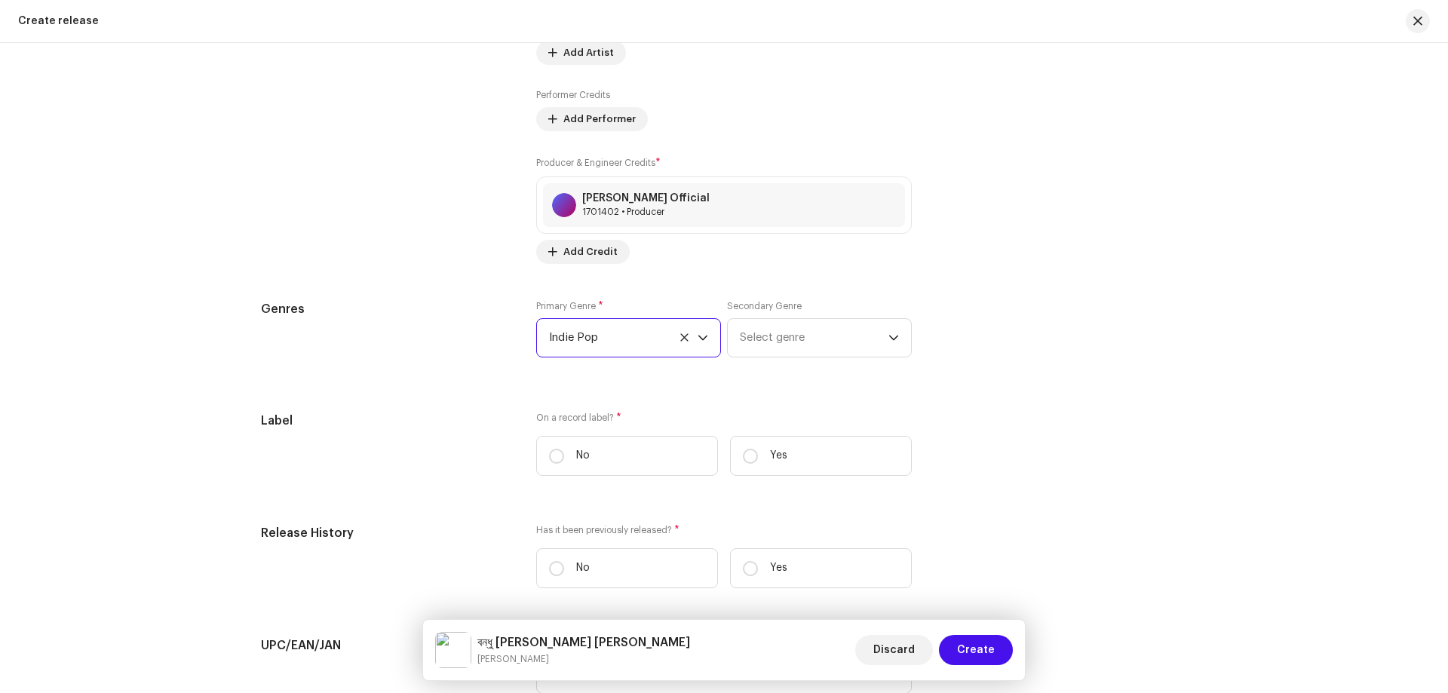
scroll to position [1961, 0]
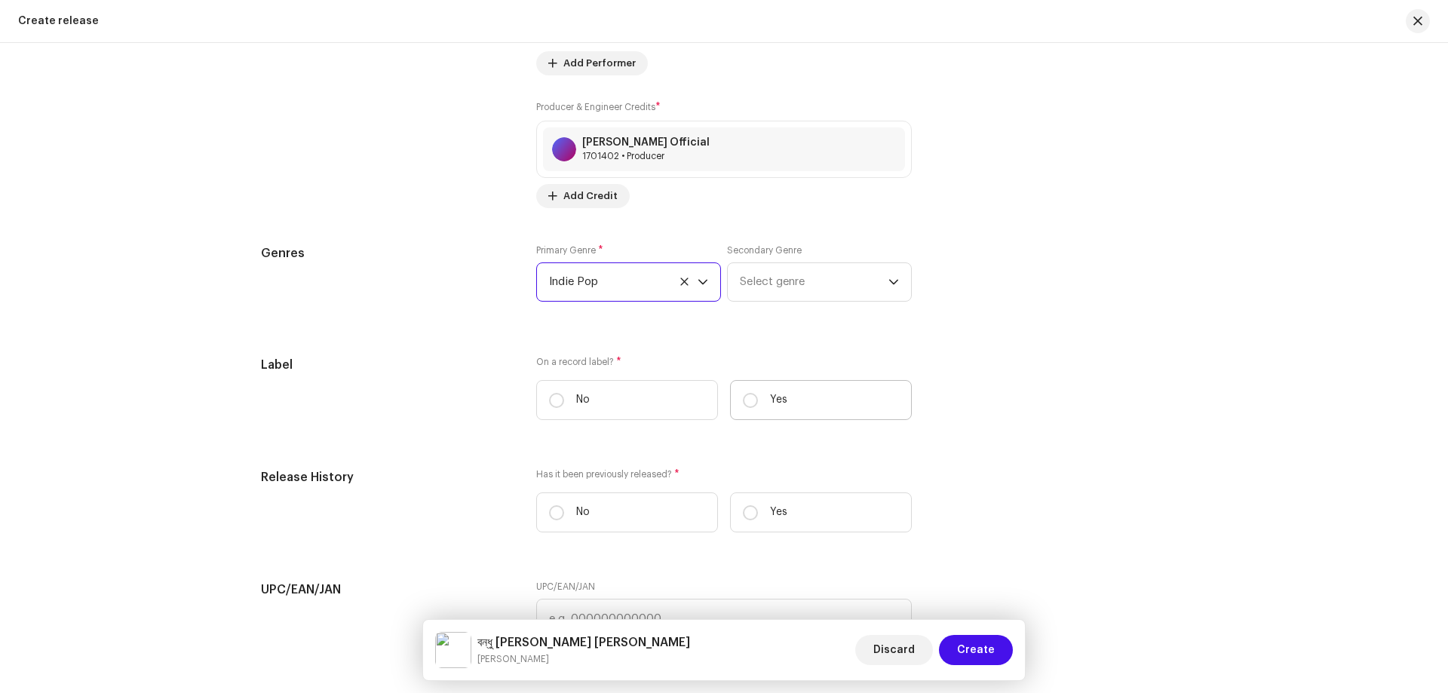
click at [831, 401] on label "Yes" at bounding box center [821, 400] width 182 height 40
click at [758, 401] on input "Yes" at bounding box center [750, 400] width 15 height 15
radio input "true"
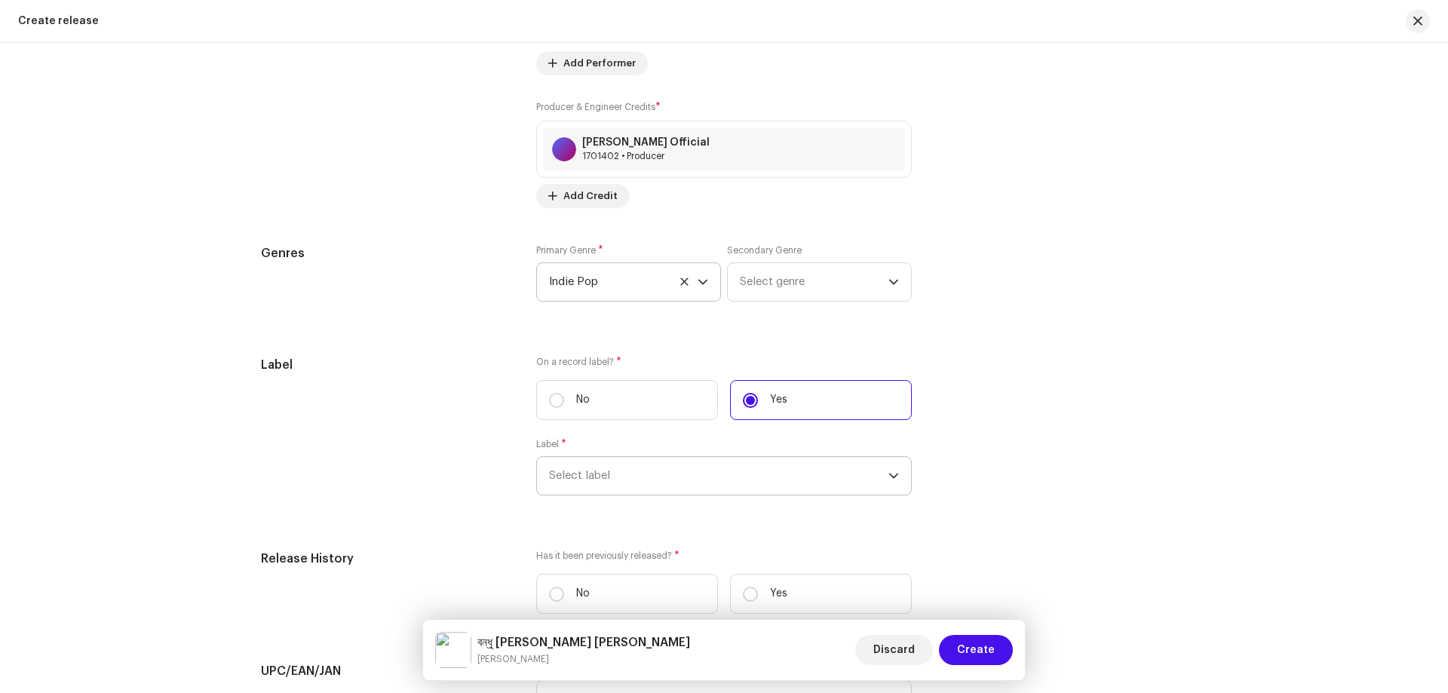
click at [649, 490] on span "Select label" at bounding box center [718, 476] width 339 height 38
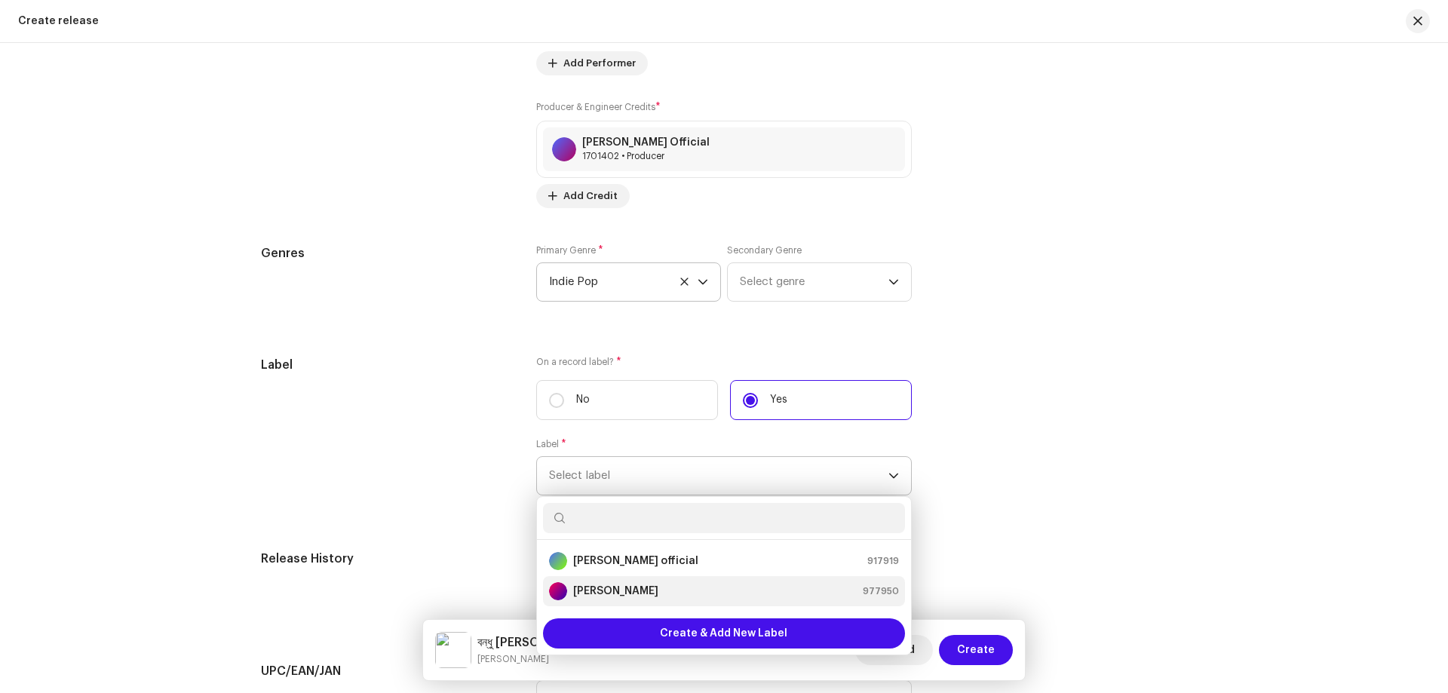
drag, startPoint x: 623, startPoint y: 566, endPoint x: 652, endPoint y: 560, distance: 29.9
click at [624, 566] on strong "[PERSON_NAME] official" at bounding box center [635, 561] width 125 height 15
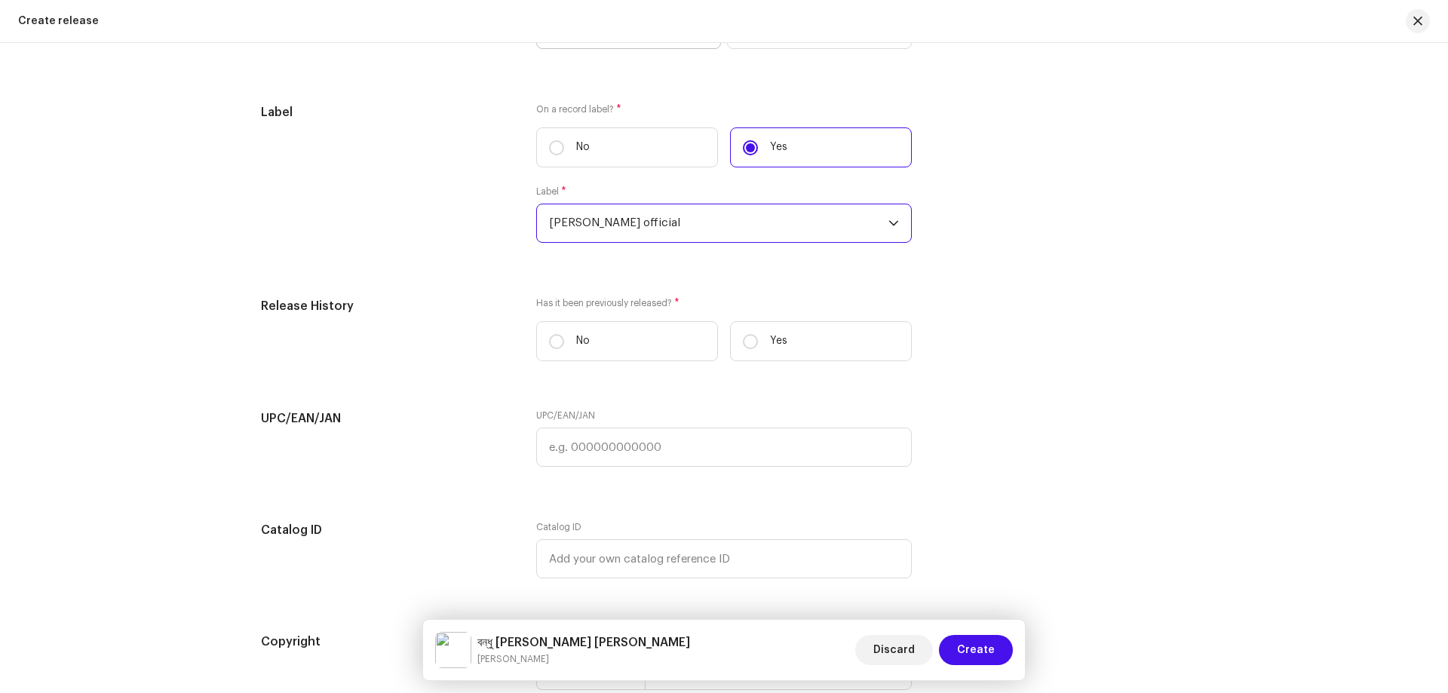
scroll to position [2414, 0]
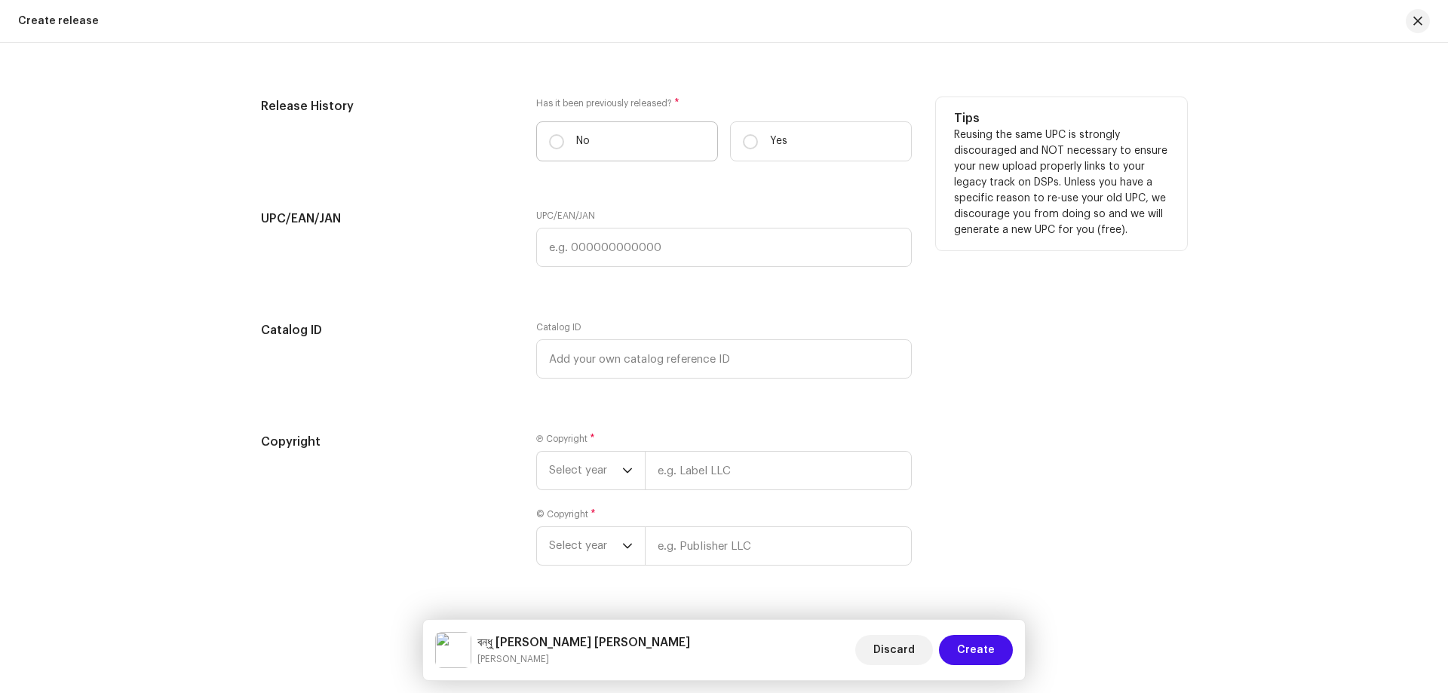
click at [570, 152] on label "No" at bounding box center [627, 141] width 182 height 40
click at [564, 149] on input "No" at bounding box center [556, 141] width 15 height 15
radio input "true"
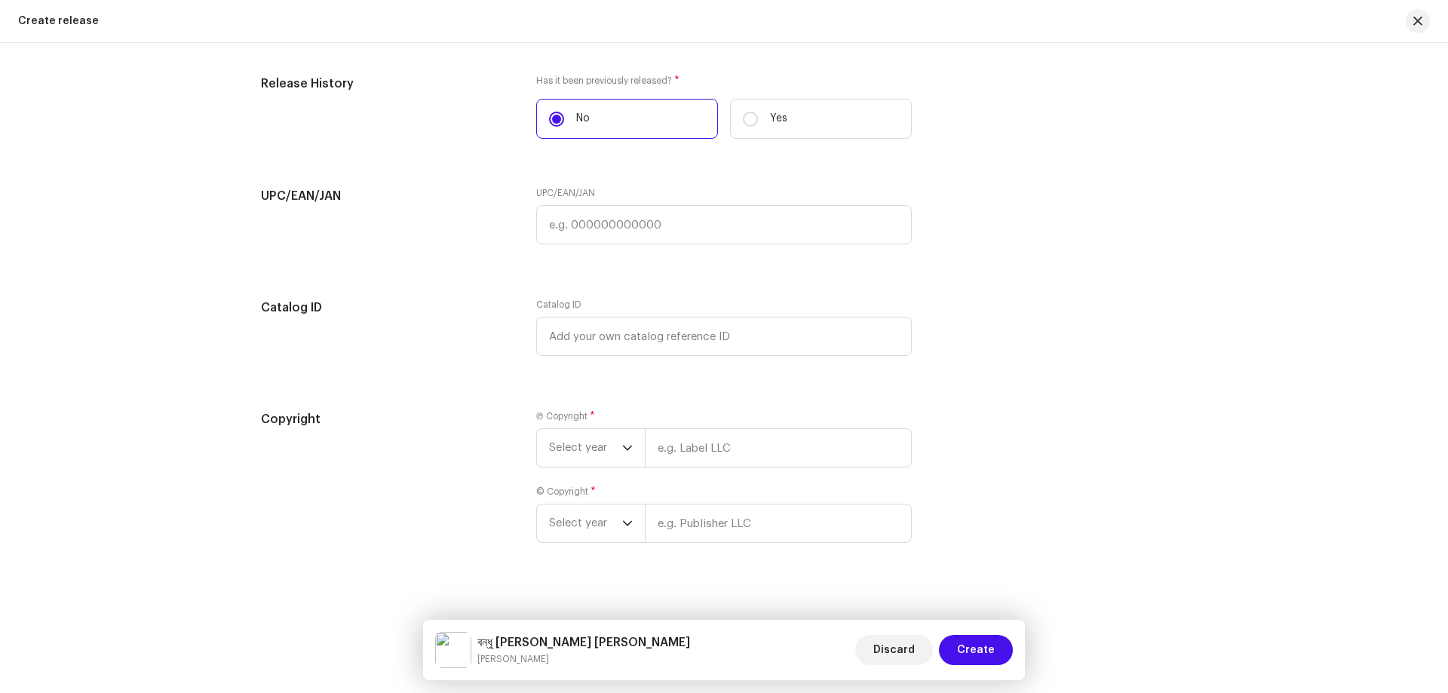
scroll to position [2449, 0]
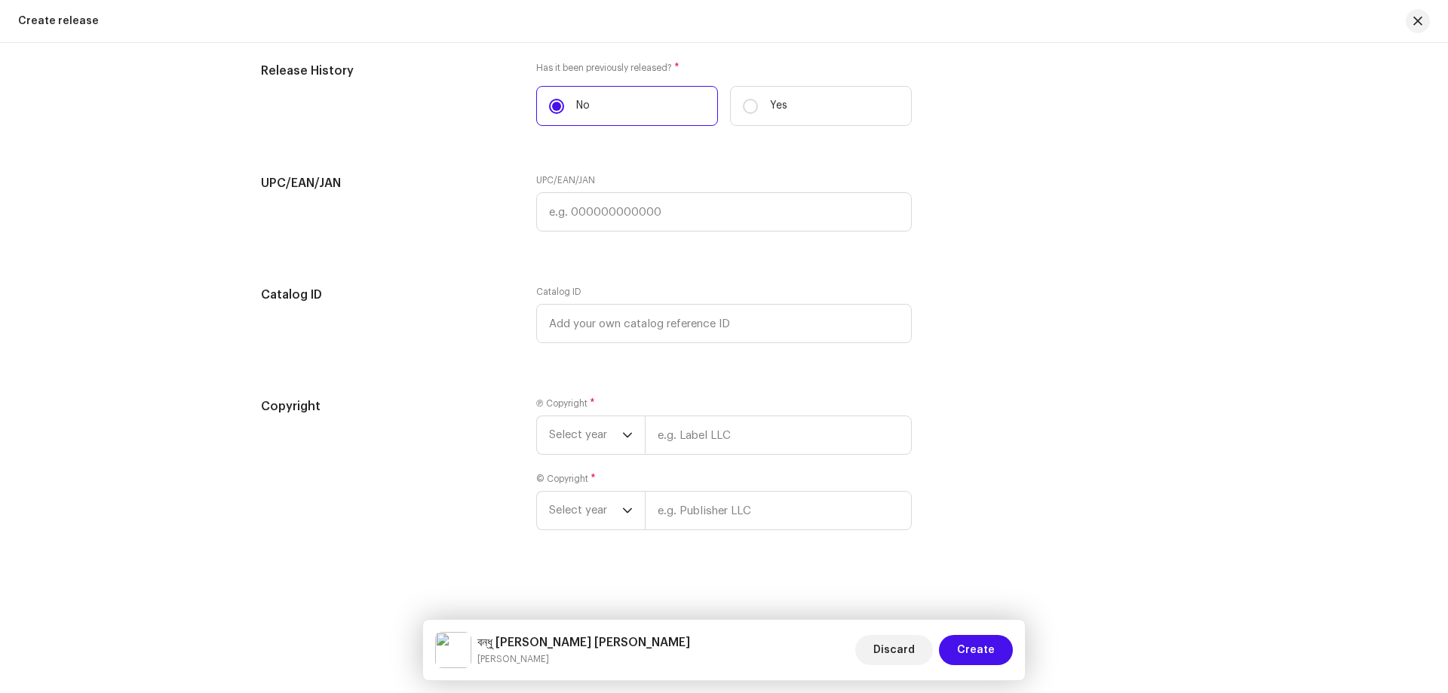
click at [544, 455] on div "Ⓟ Copyright * Select year © Copyright * Select year" at bounding box center [724, 472] width 376 height 151
click at [560, 444] on span "Select year" at bounding box center [585, 435] width 73 height 38
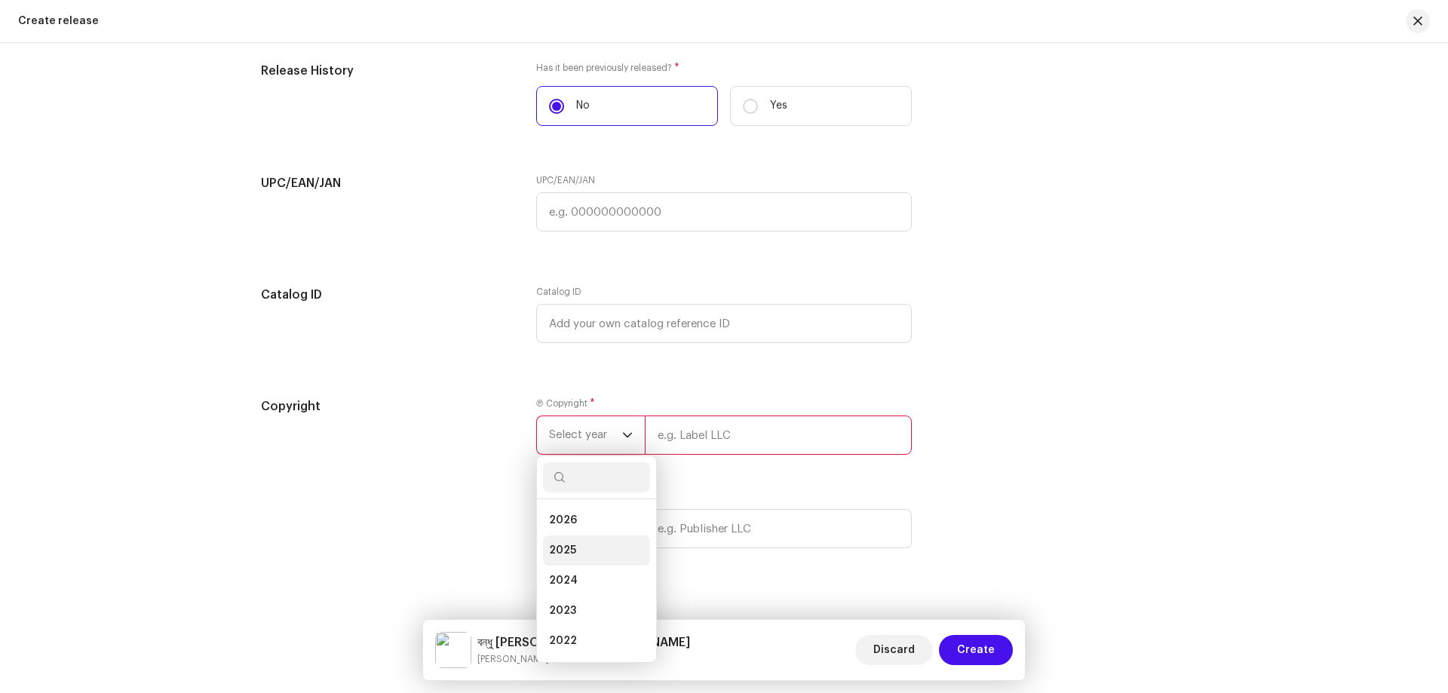
drag, startPoint x: 569, startPoint y: 523, endPoint x: 568, endPoint y: 533, distance: 9.2
click at [569, 525] on span "2026" at bounding box center [563, 520] width 28 height 15
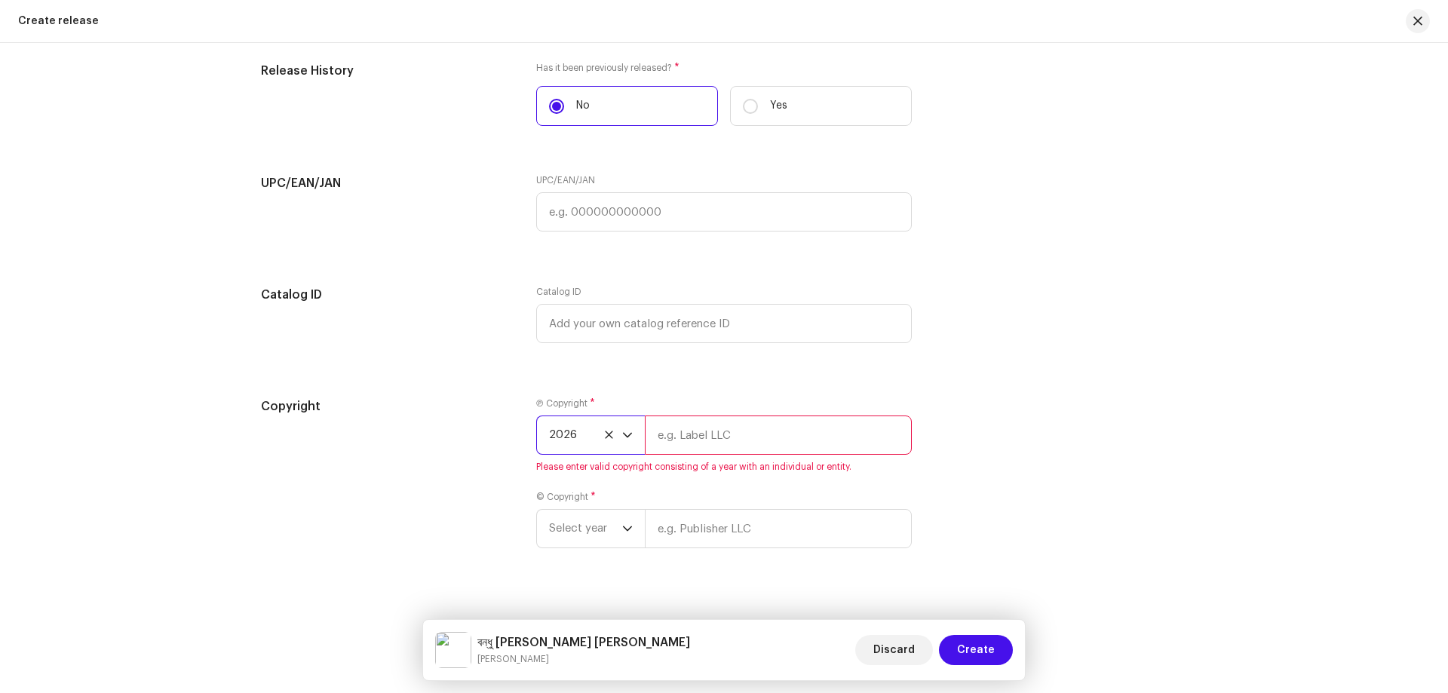
click at [590, 446] on span "2026" at bounding box center [585, 435] width 73 height 38
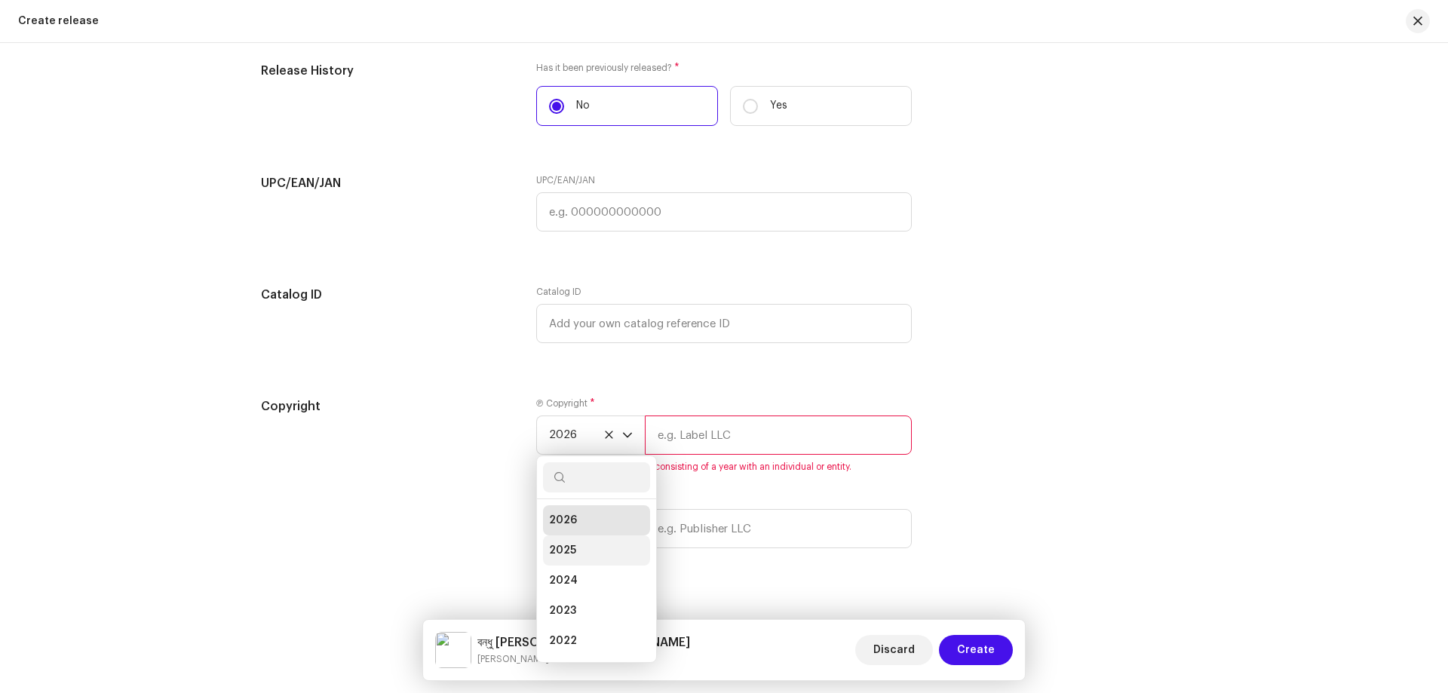
scroll to position [6, 0]
click at [579, 546] on li "2025" at bounding box center [596, 544] width 107 height 30
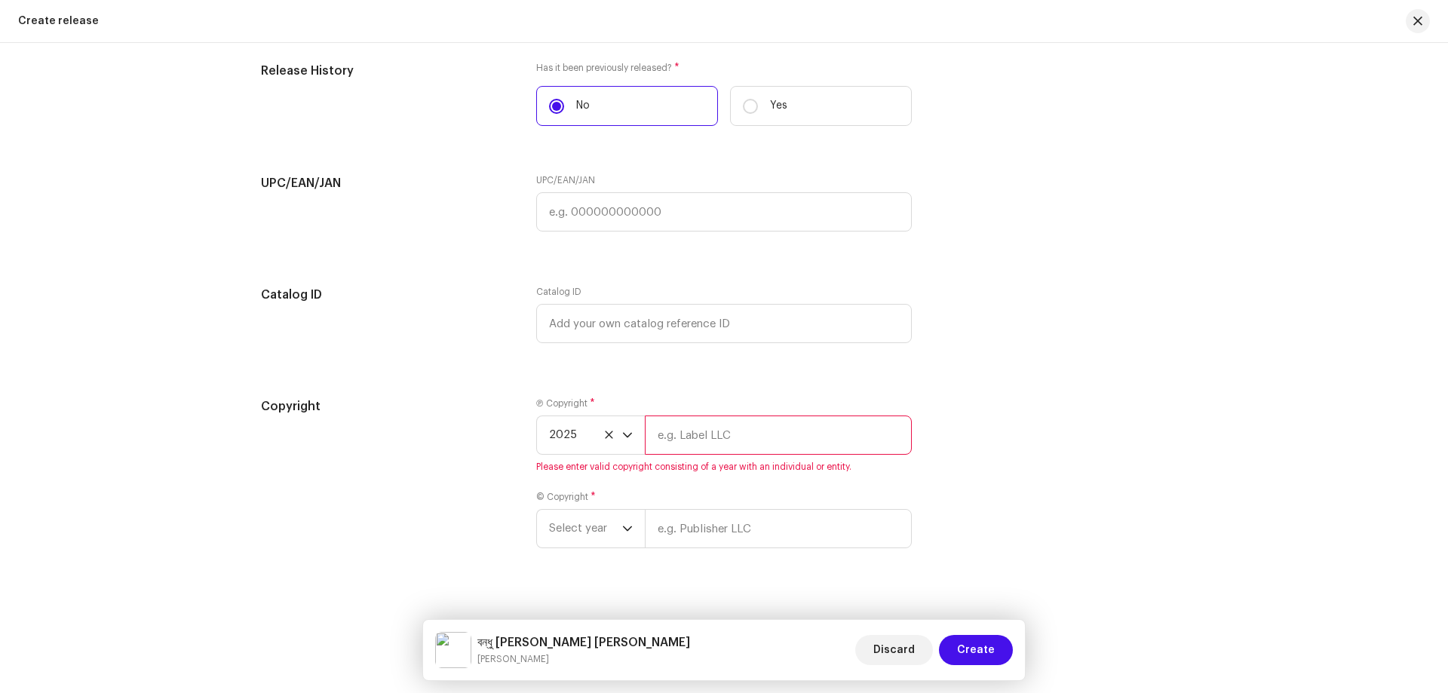
click at [759, 444] on input "text" at bounding box center [778, 435] width 267 height 39
click at [691, 438] on input "text" at bounding box center [778, 435] width 267 height 39
paste input "[PERSON_NAME] Official"
type input "[PERSON_NAME] Official"
click at [682, 542] on div "Ⓟ Copyright * 2025 [PERSON_NAME] Official Please enter valid copyright consisti…" at bounding box center [724, 481] width 376 height 169
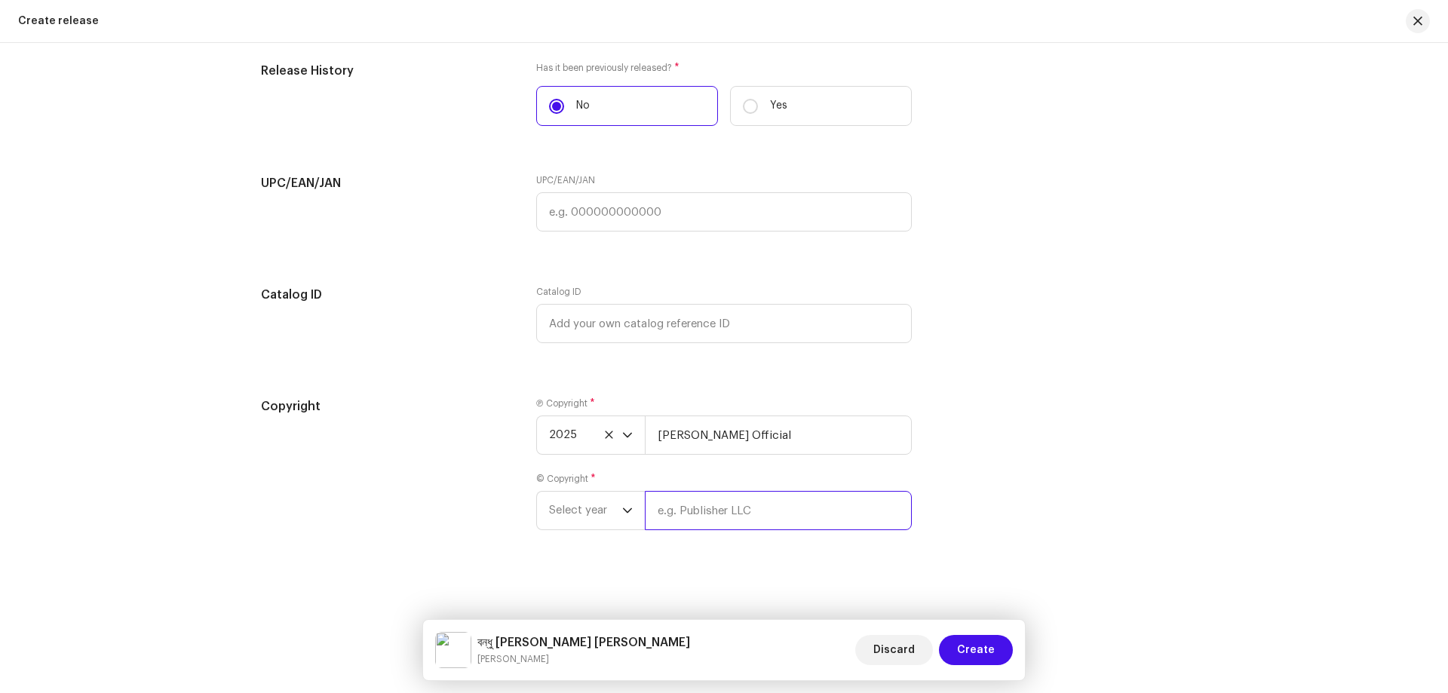
paste input "[PERSON_NAME] Official"
type input "[PERSON_NAME] Official"
click at [577, 507] on span "Select year" at bounding box center [585, 511] width 73 height 38
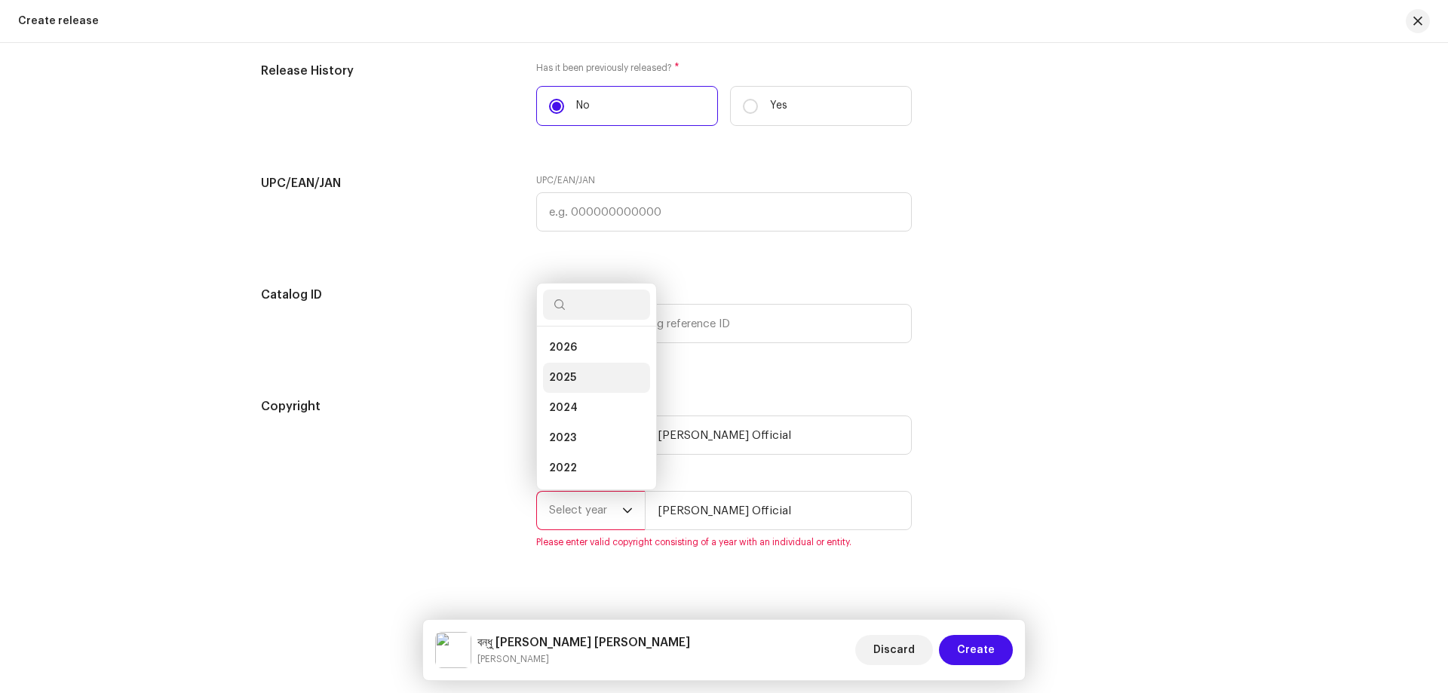
click at [577, 379] on li "2025" at bounding box center [596, 378] width 107 height 30
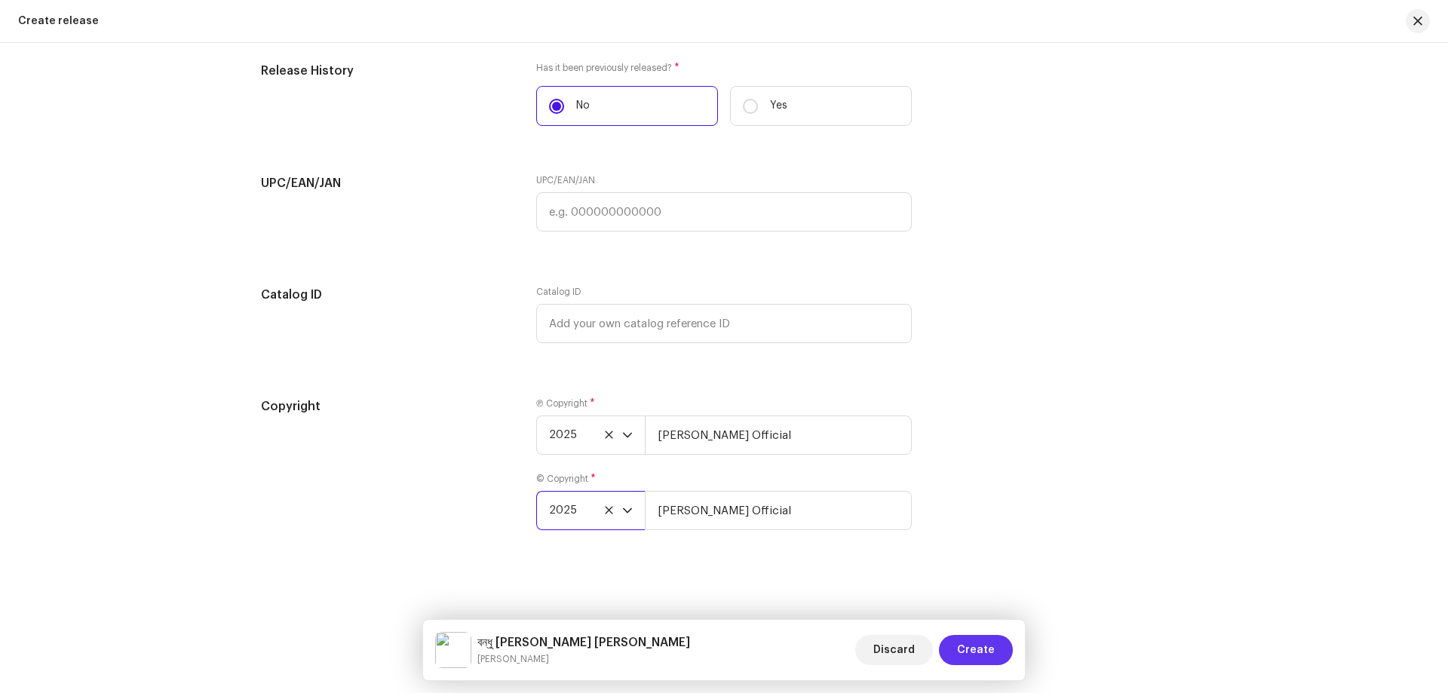
click at [961, 646] on span "Create" at bounding box center [976, 650] width 38 height 30
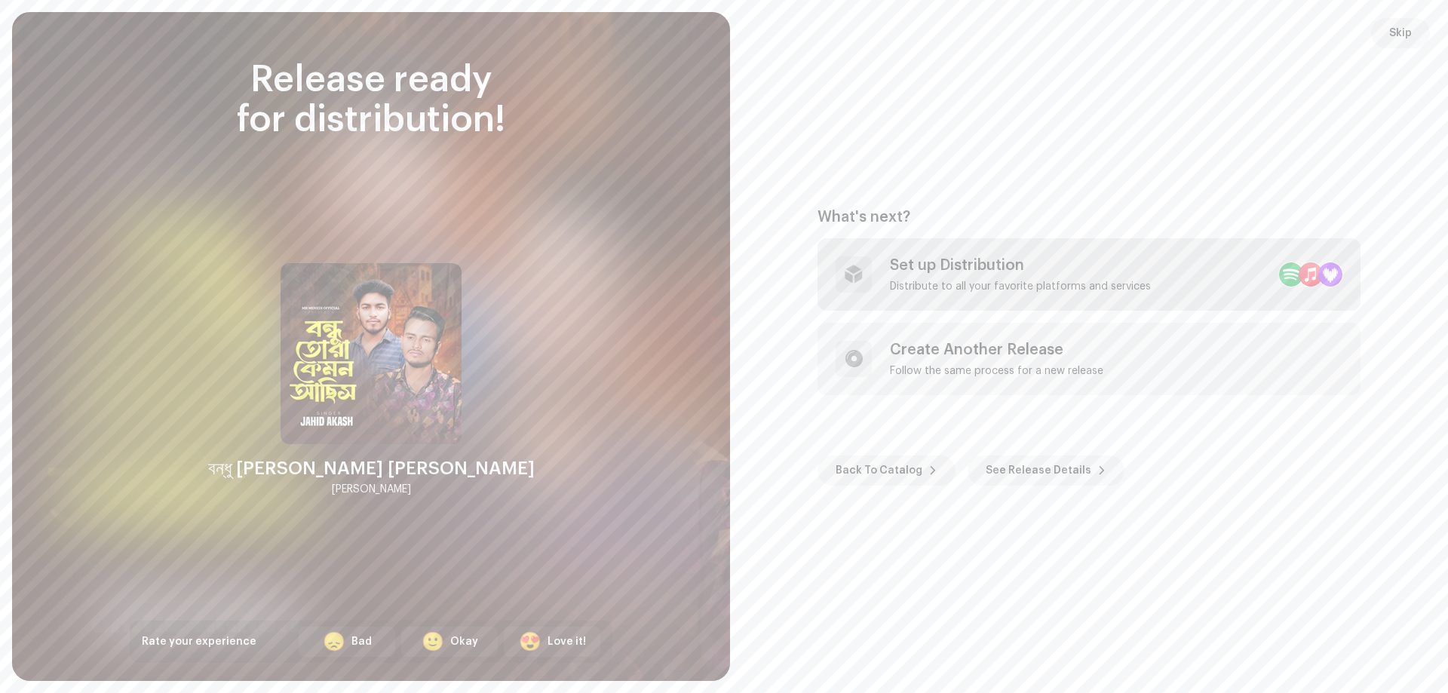
click at [1030, 275] on div "Set up Distribution Distribute to all your favorite platforms and services" at bounding box center [1020, 274] width 261 height 36
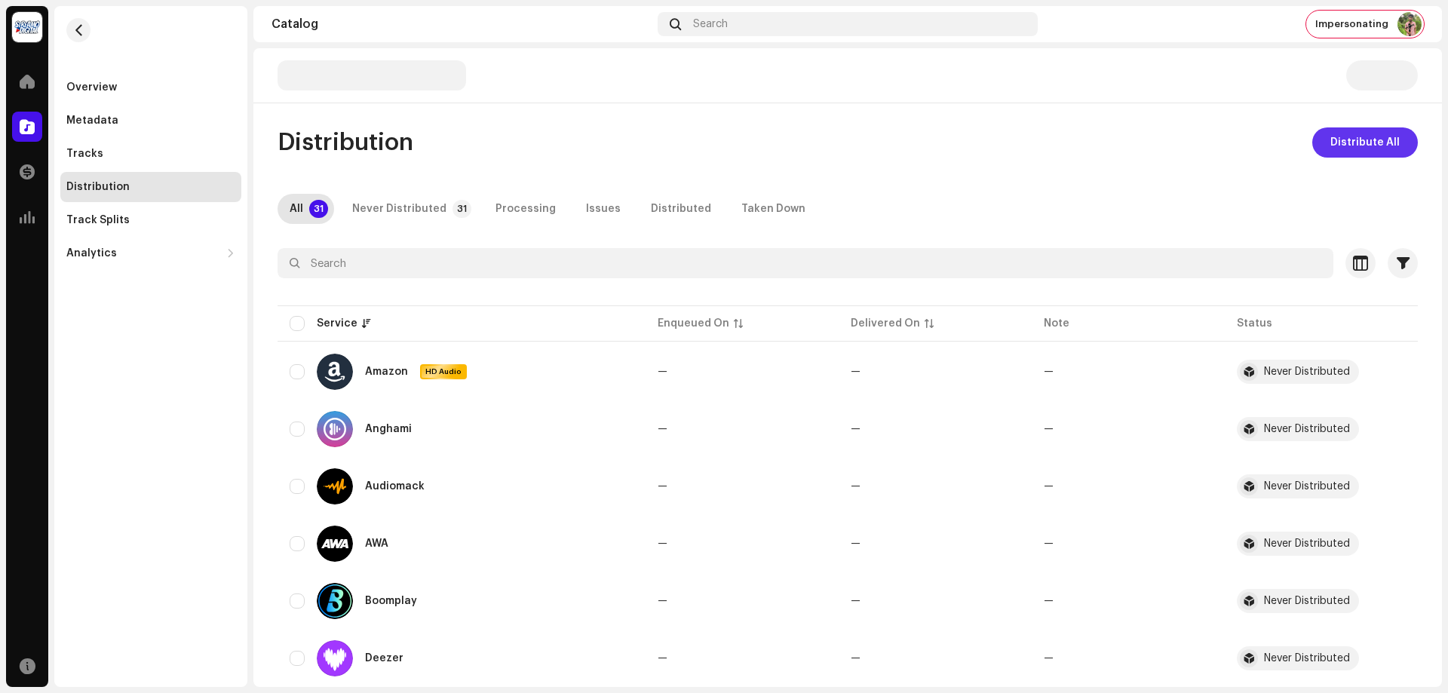
click at [1371, 137] on span "Distribute All" at bounding box center [1365, 142] width 69 height 30
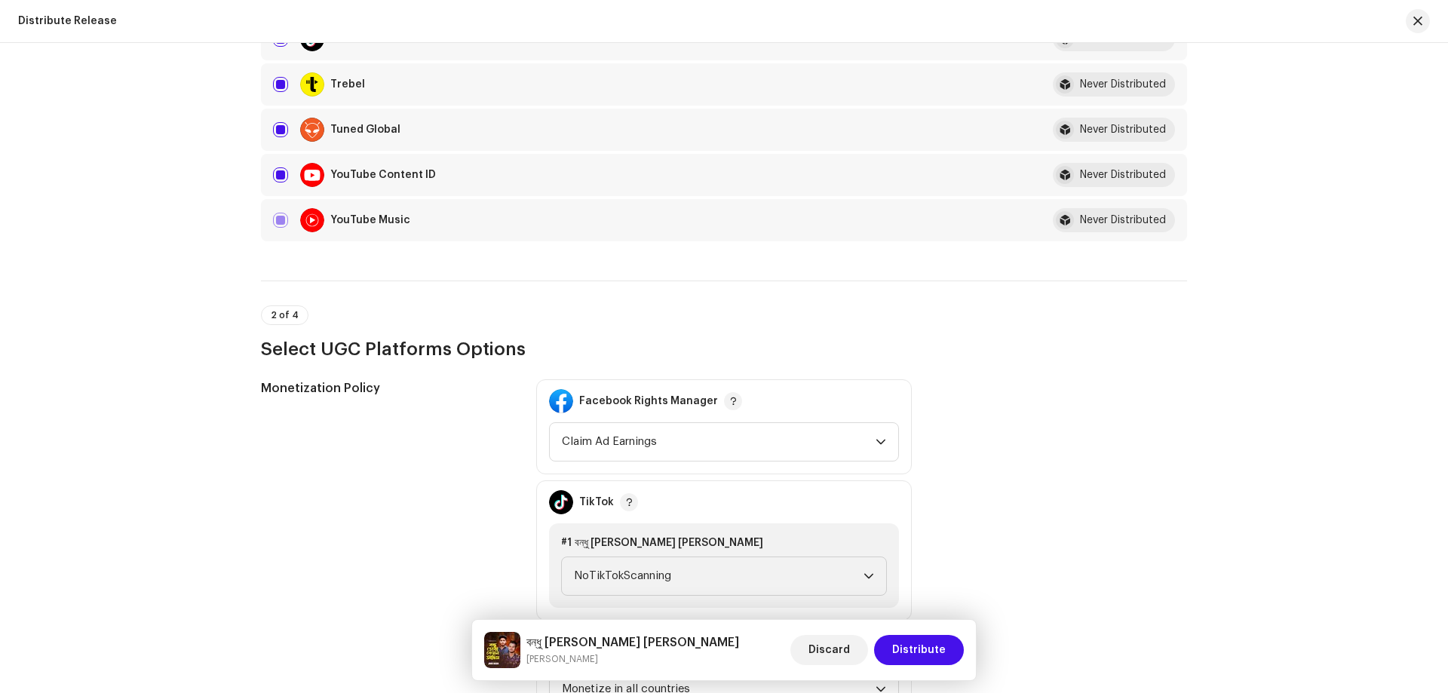
scroll to position [1886, 0]
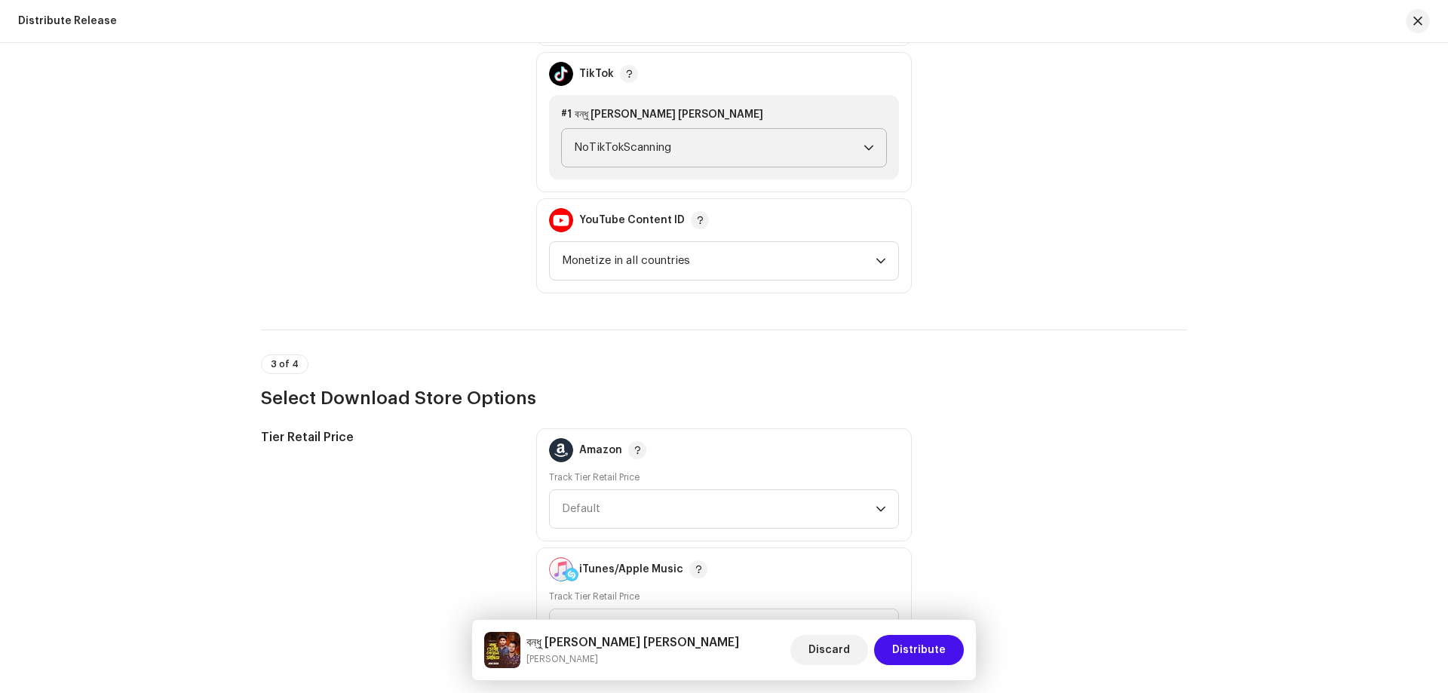
click at [665, 144] on span "NoTikTokScanning" at bounding box center [719, 148] width 290 height 38
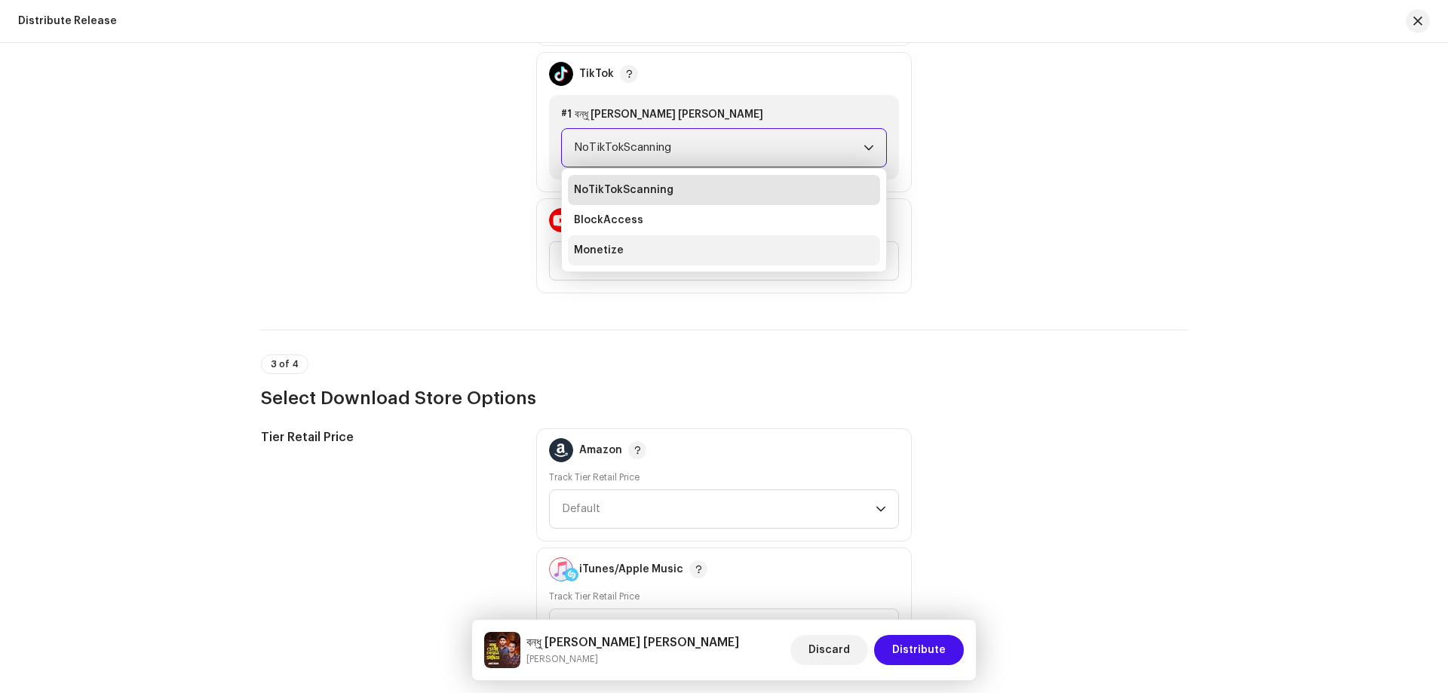
click at [602, 247] on span "Monetize" at bounding box center [599, 250] width 50 height 15
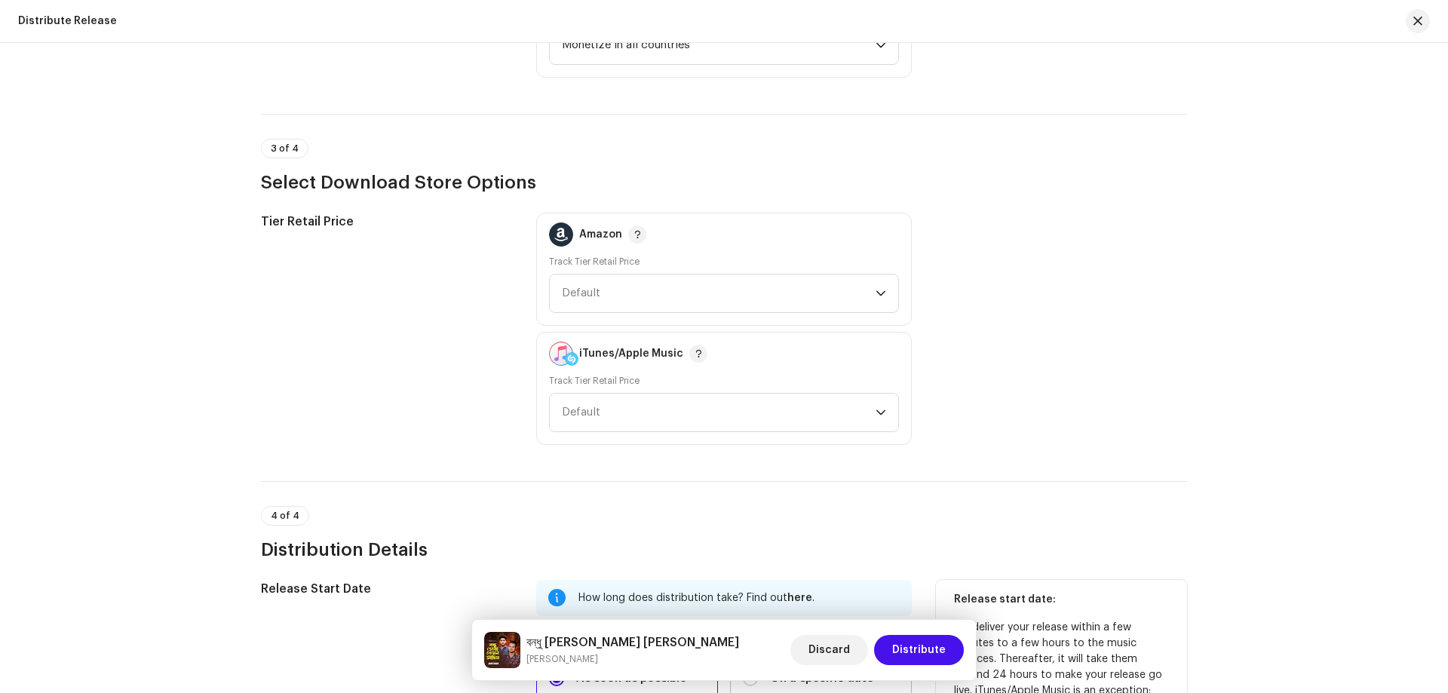
scroll to position [2383, 0]
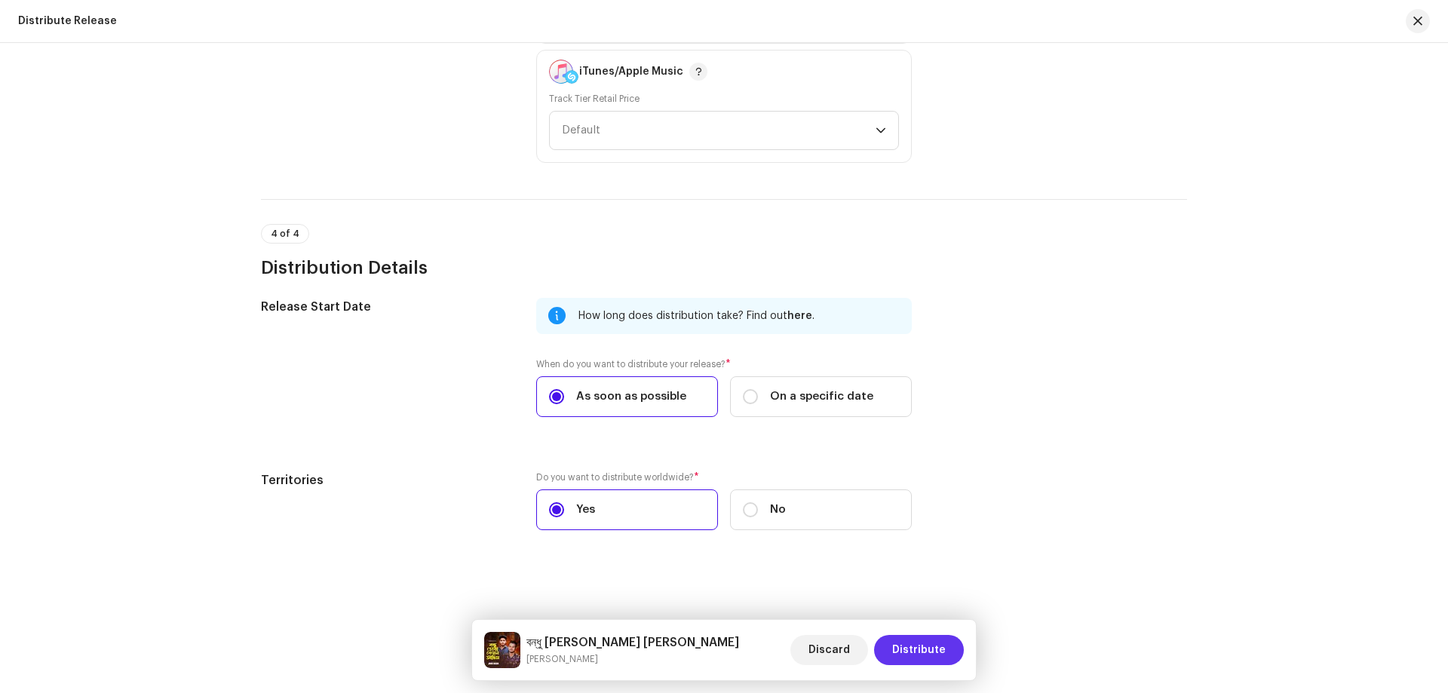
click at [938, 649] on span "Distribute" at bounding box center [919, 650] width 54 height 30
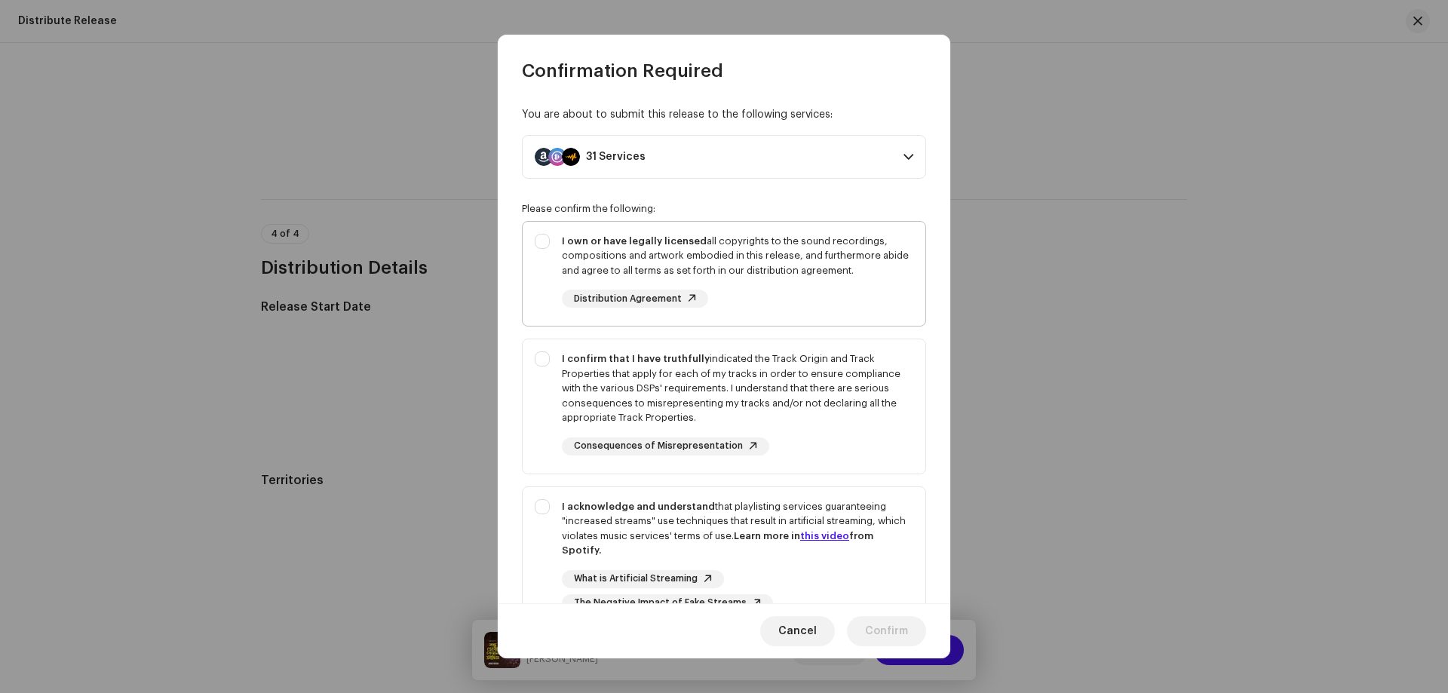
click at [828, 259] on div "I own or have legally licensed all copyrights to the sound recordings, composit…" at bounding box center [737, 256] width 351 height 45
checkbox input "true"
click at [813, 419] on div "I confirm that I have truthfully indicated the Track Origin and Track Propertie…" at bounding box center [737, 388] width 351 height 74
checkbox input "true"
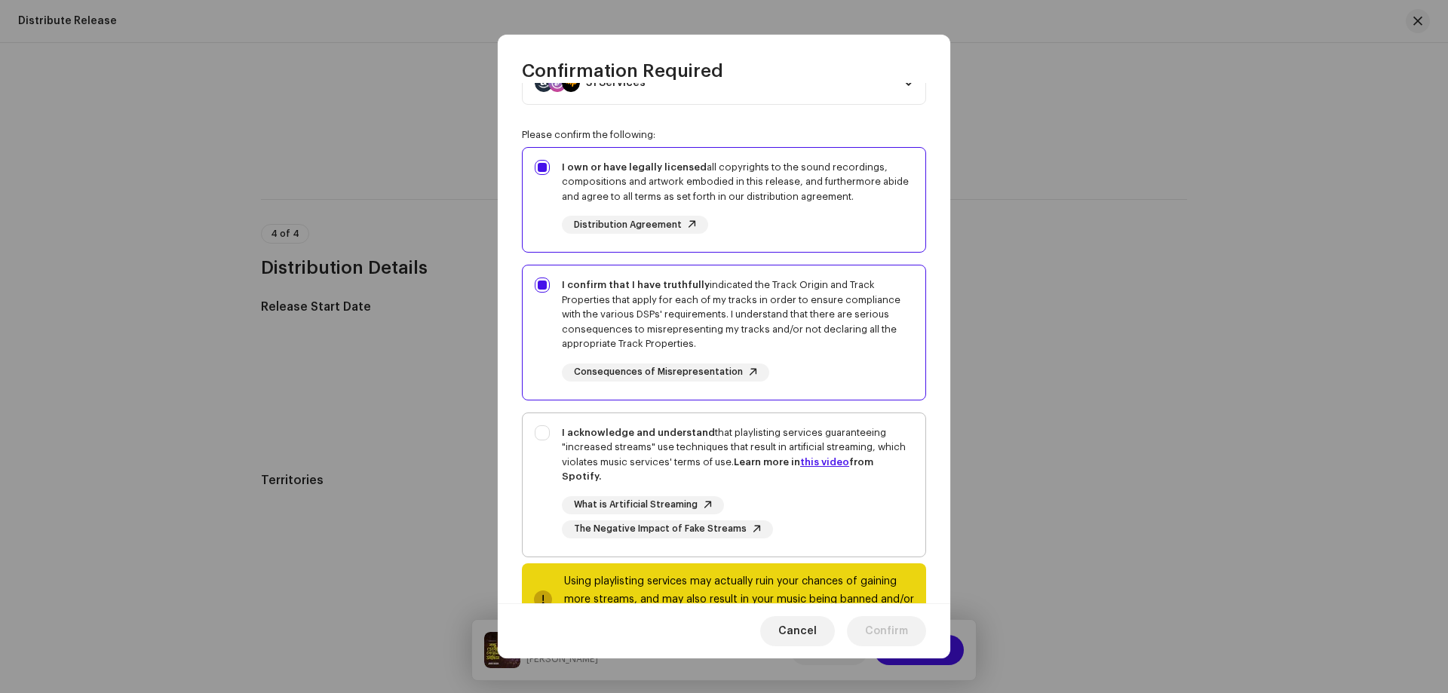
scroll to position [130, 0]
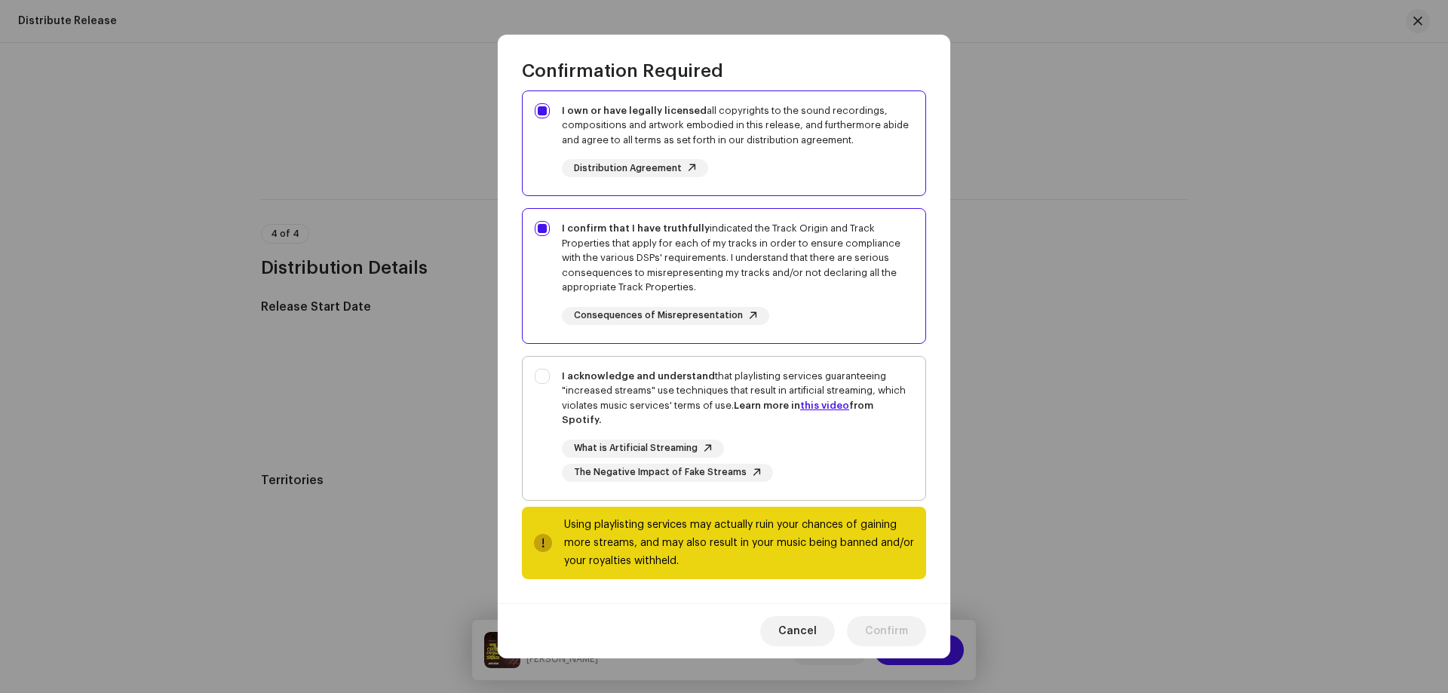
drag, startPoint x: 843, startPoint y: 440, endPoint x: 842, endPoint y: 468, distance: 27.9
click at [842, 442] on div "What is Artificial Streaming The Negative Impact of Fake Streams" at bounding box center [737, 461] width 351 height 42
checkbox input "true"
click at [907, 619] on span "Confirm" at bounding box center [886, 631] width 43 height 30
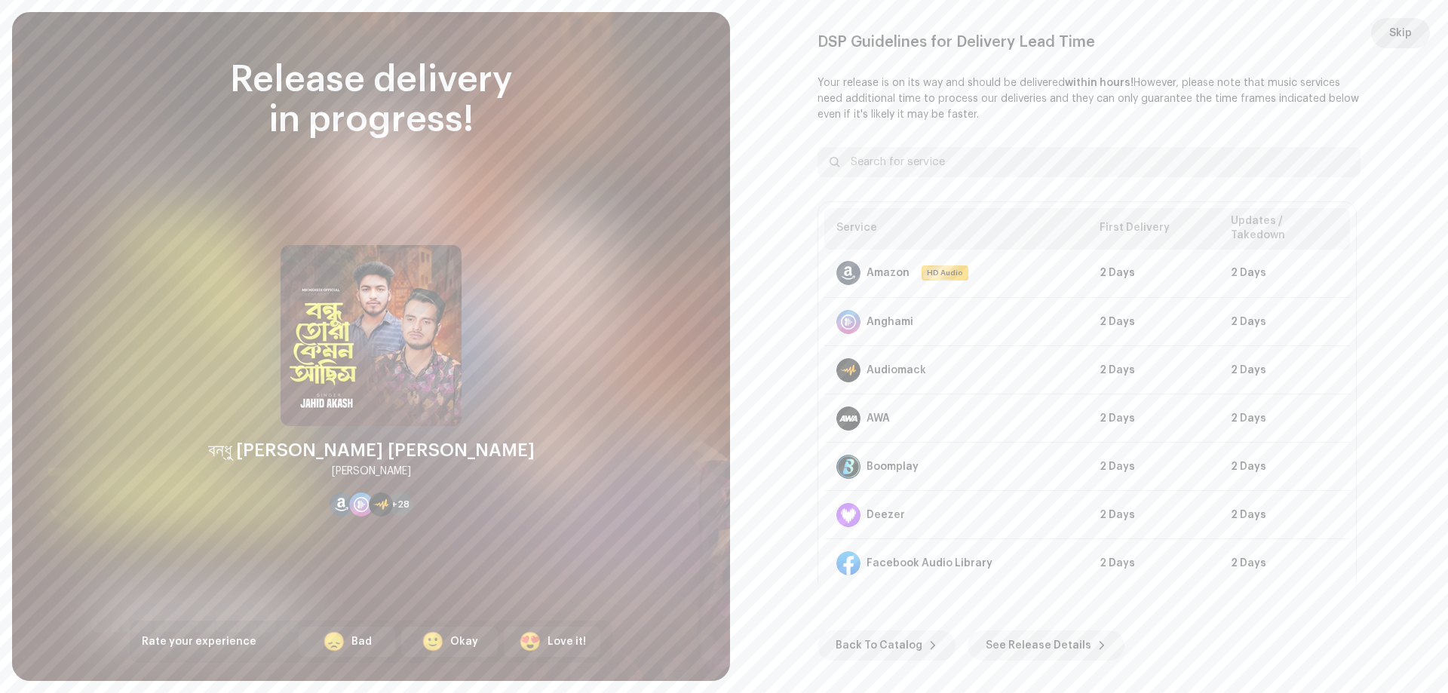
click at [1390, 34] on span "Skip" at bounding box center [1400, 33] width 23 height 30
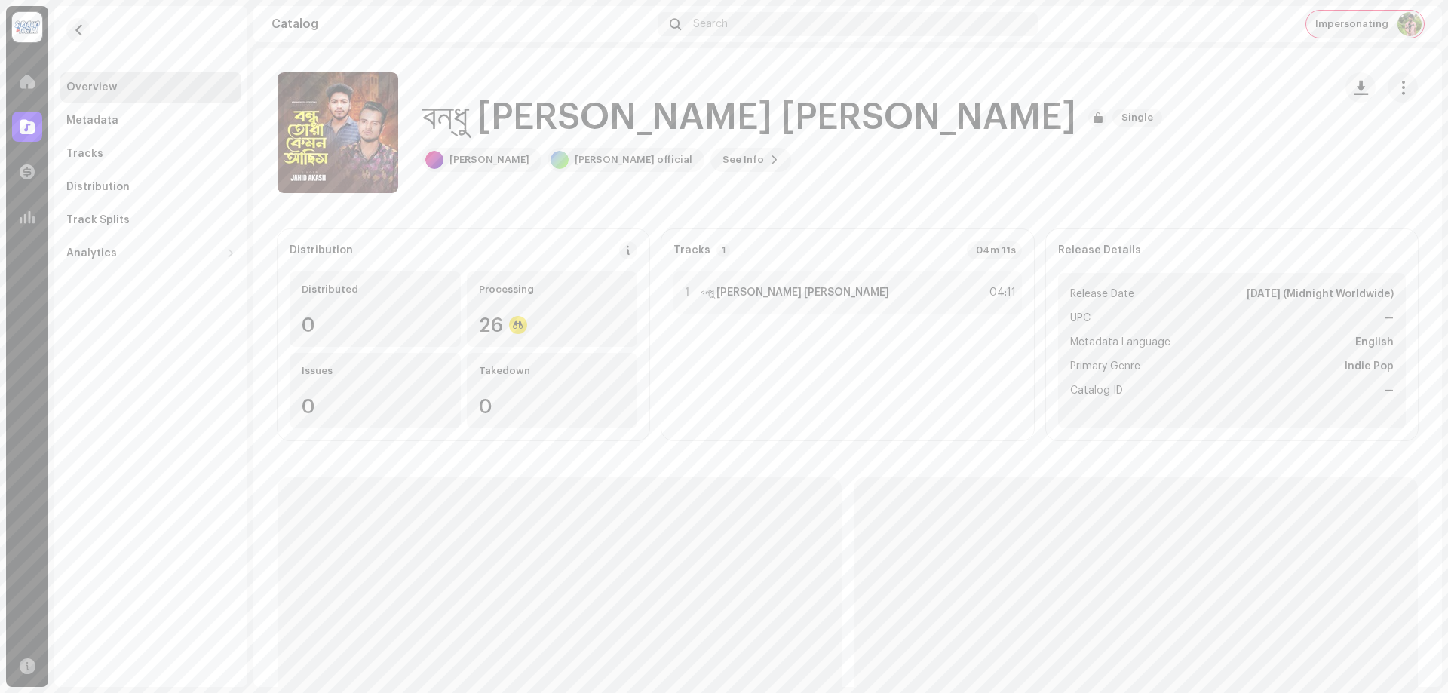
click at [1384, 25] on span "Impersonating" at bounding box center [1351, 24] width 73 height 12
click at [1252, 216] on div "Stop Impersonating" at bounding box center [1303, 223] width 228 height 30
